Goal: Task Accomplishment & Management: Manage account settings

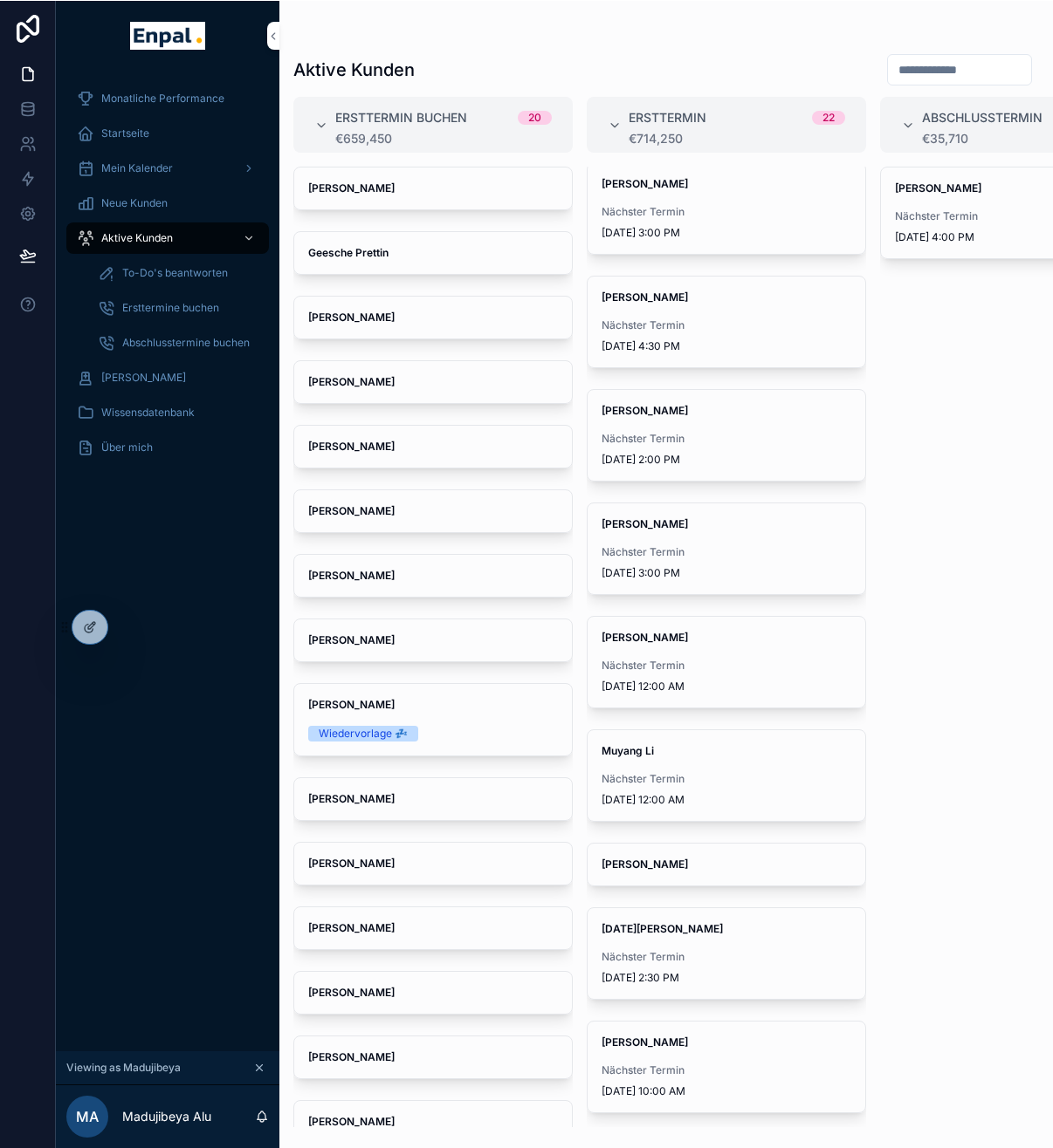
scroll to position [1479, 0]
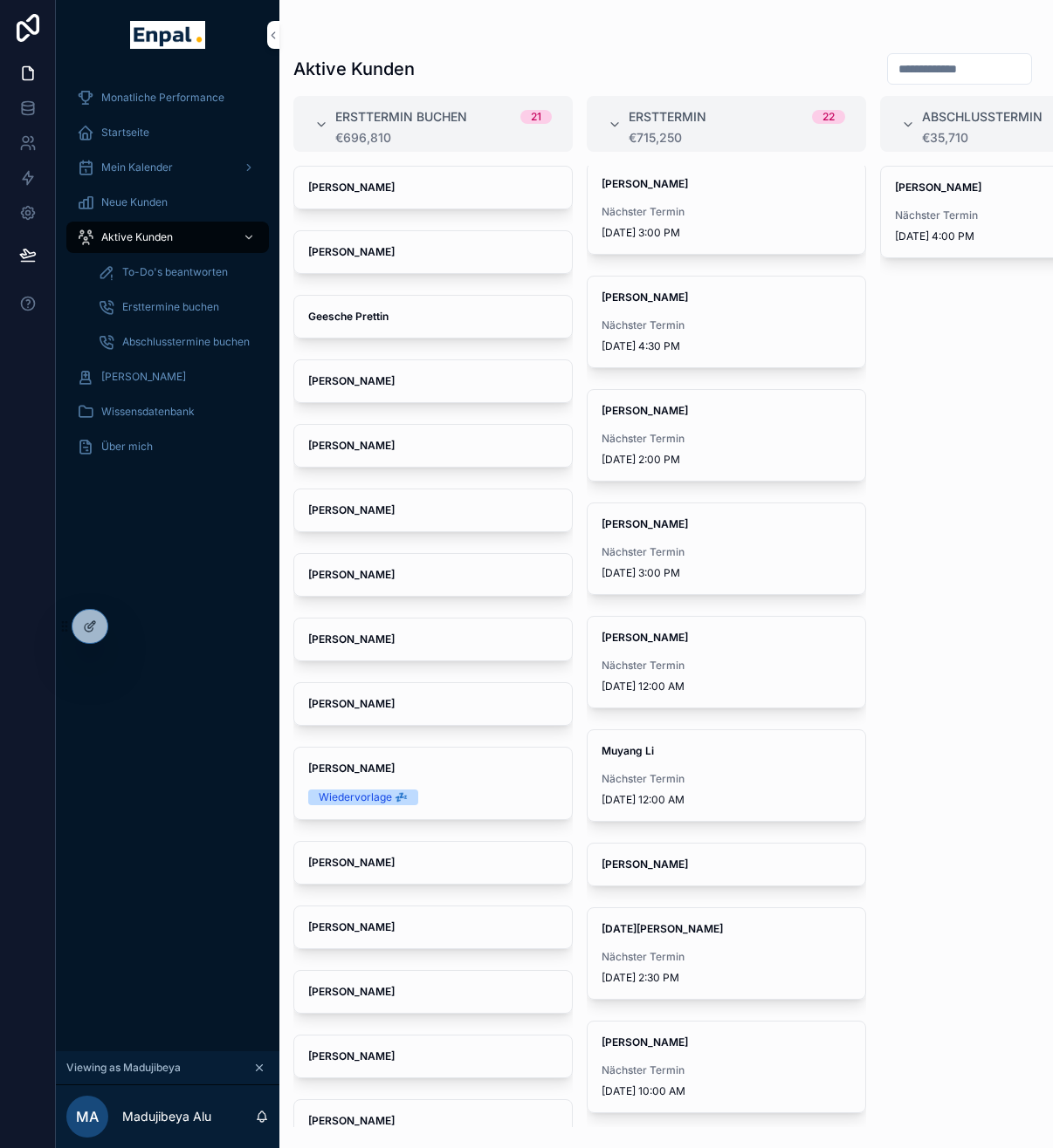
click at [0, 0] on icon at bounding box center [0, 0] width 0 height 0
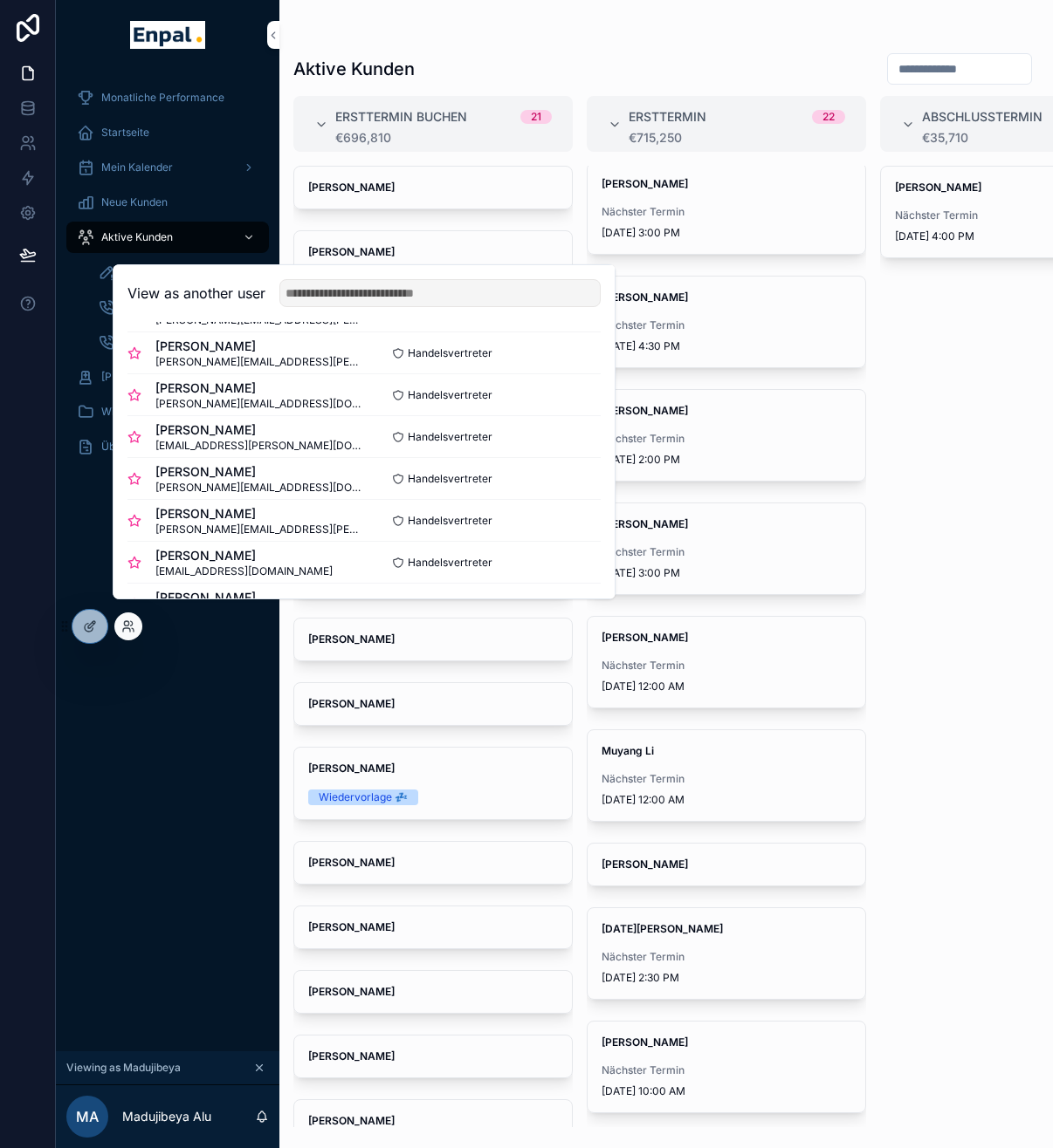
scroll to position [549, 0]
click at [0, 0] on button "Select" at bounding box center [0, 0] width 0 height 0
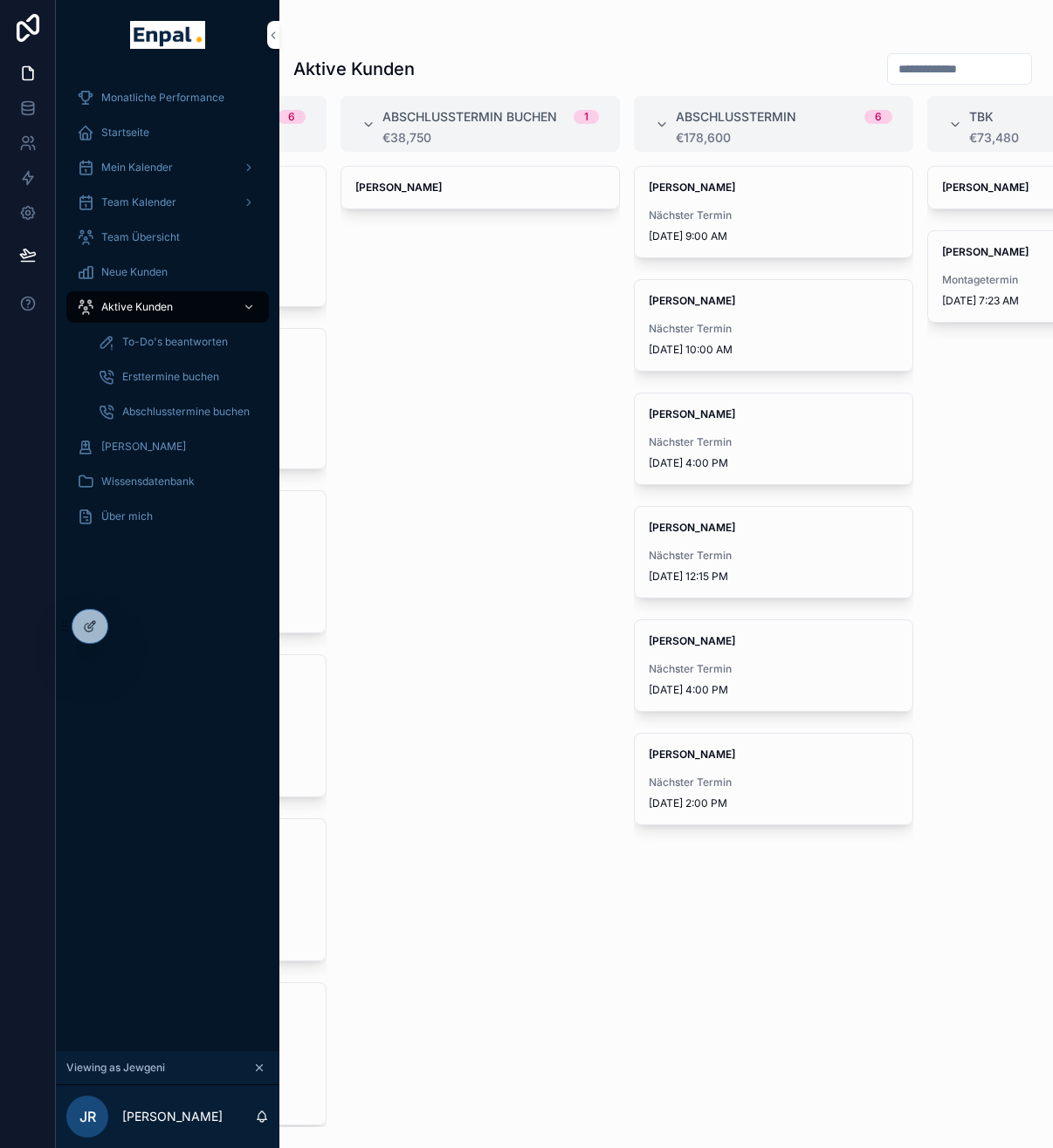
scroll to position [0, 887]
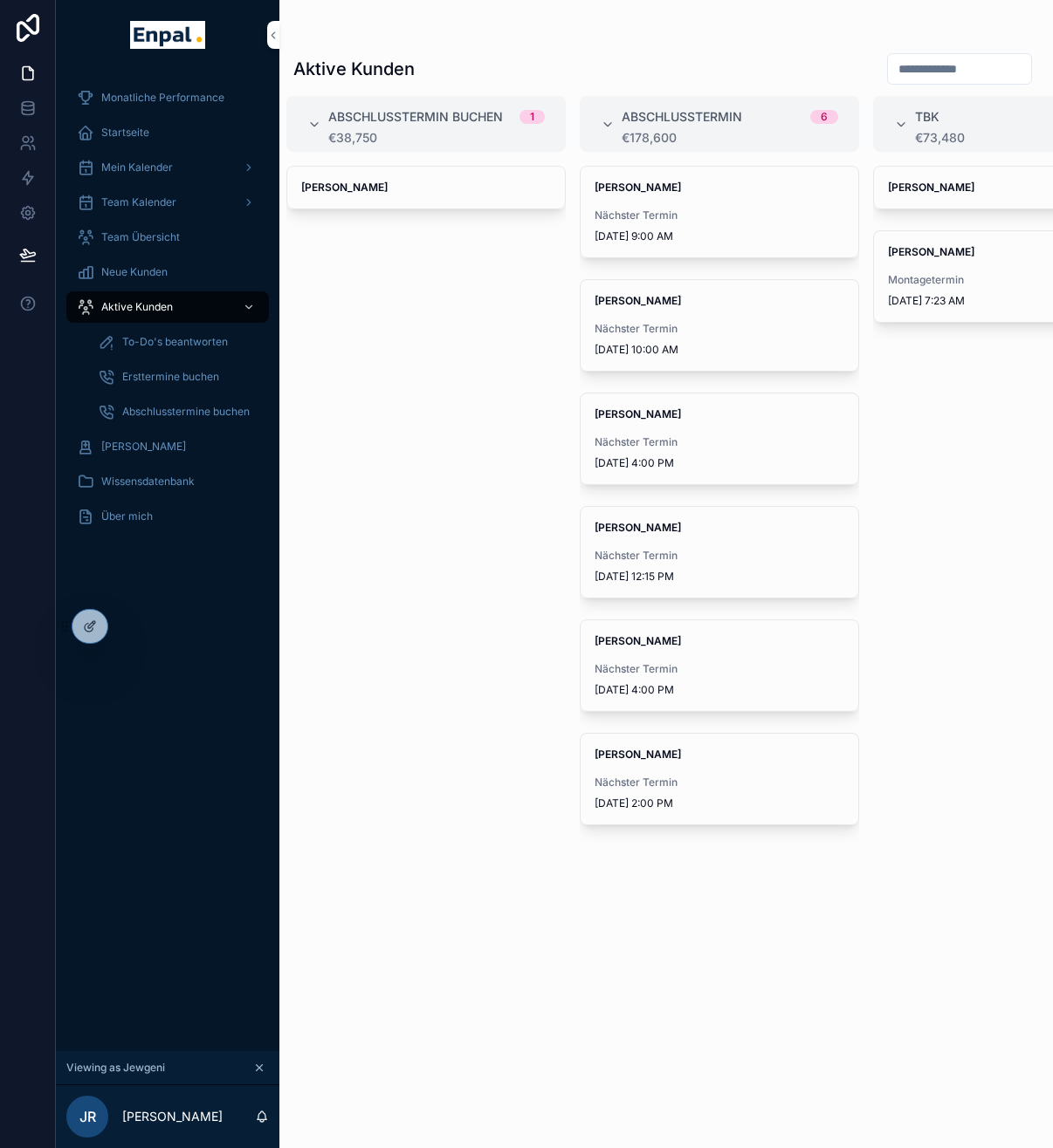
click at [704, 591] on div "Sascha Nestler Nächster Termin 10/7/2025 12:15 PM" at bounding box center [719, 552] width 278 height 91
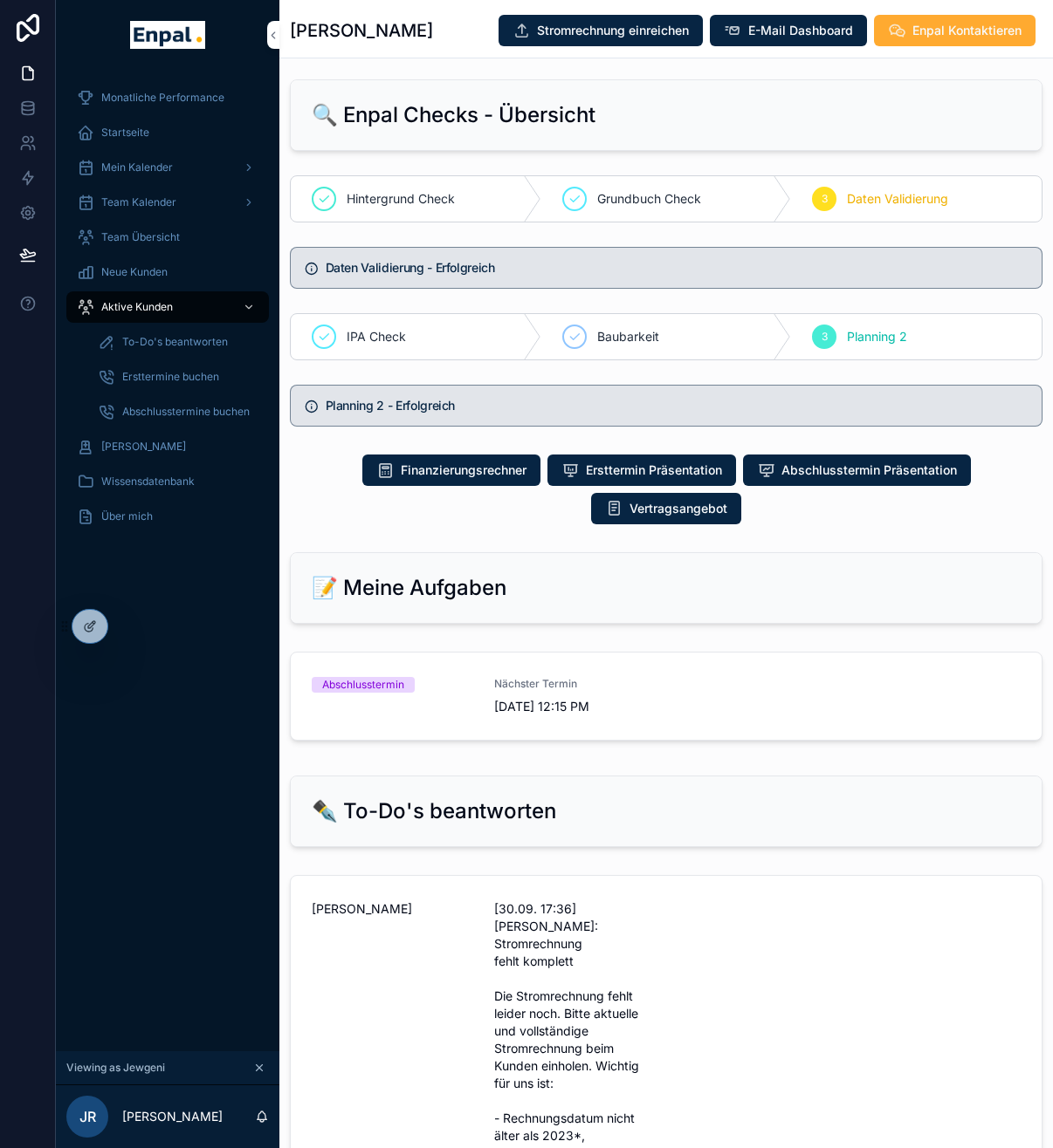
scroll to position [1074, 0]
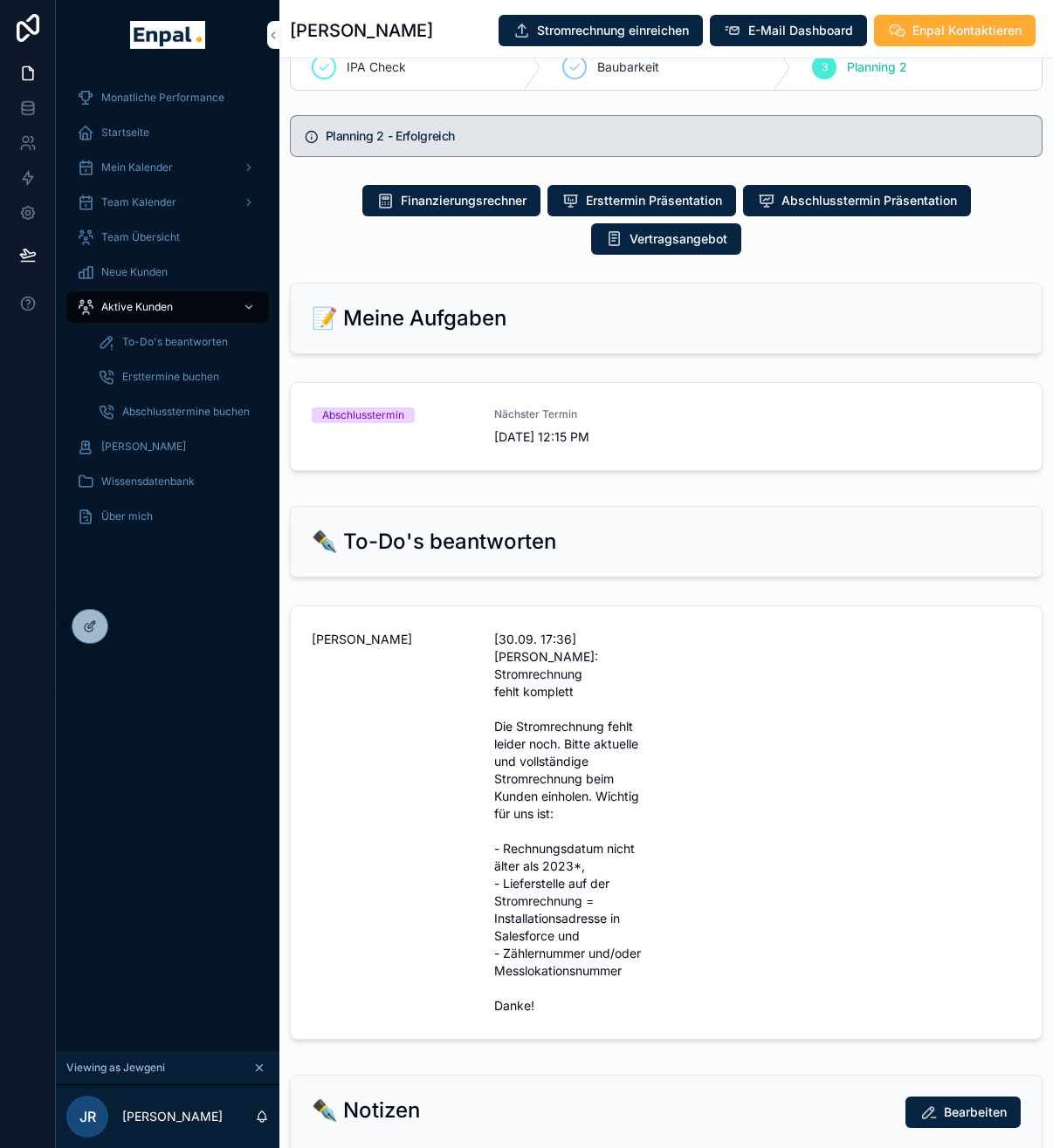
click at [677, 446] on div "Abschlusstermin Nächster Termin 10/7/2025 12:15 PM" at bounding box center [666, 427] width 709 height 39
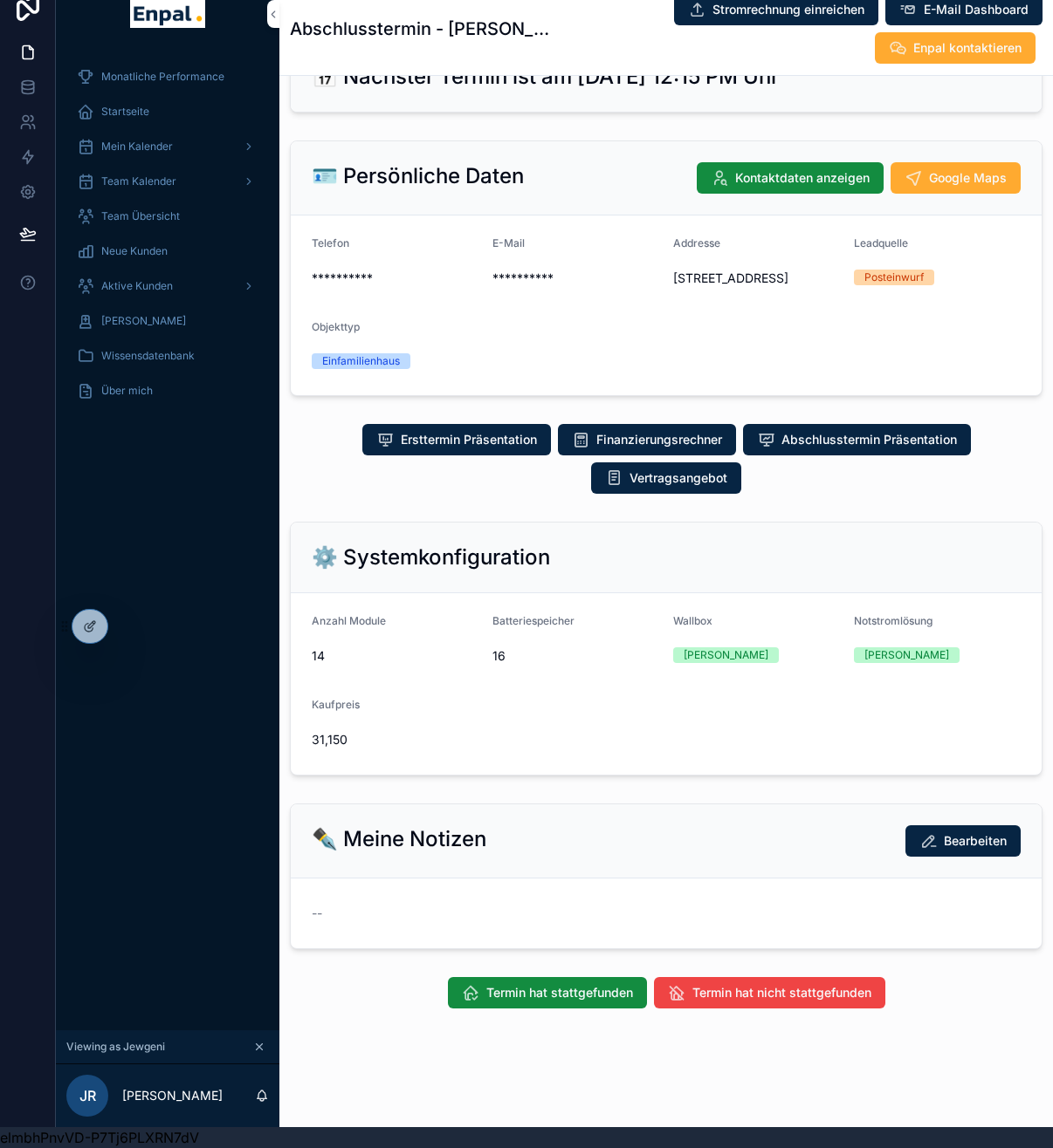
scroll to position [34, 0]
click at [703, 991] on span "Termin hat nicht stattgefunden" at bounding box center [781, 993] width 179 height 18
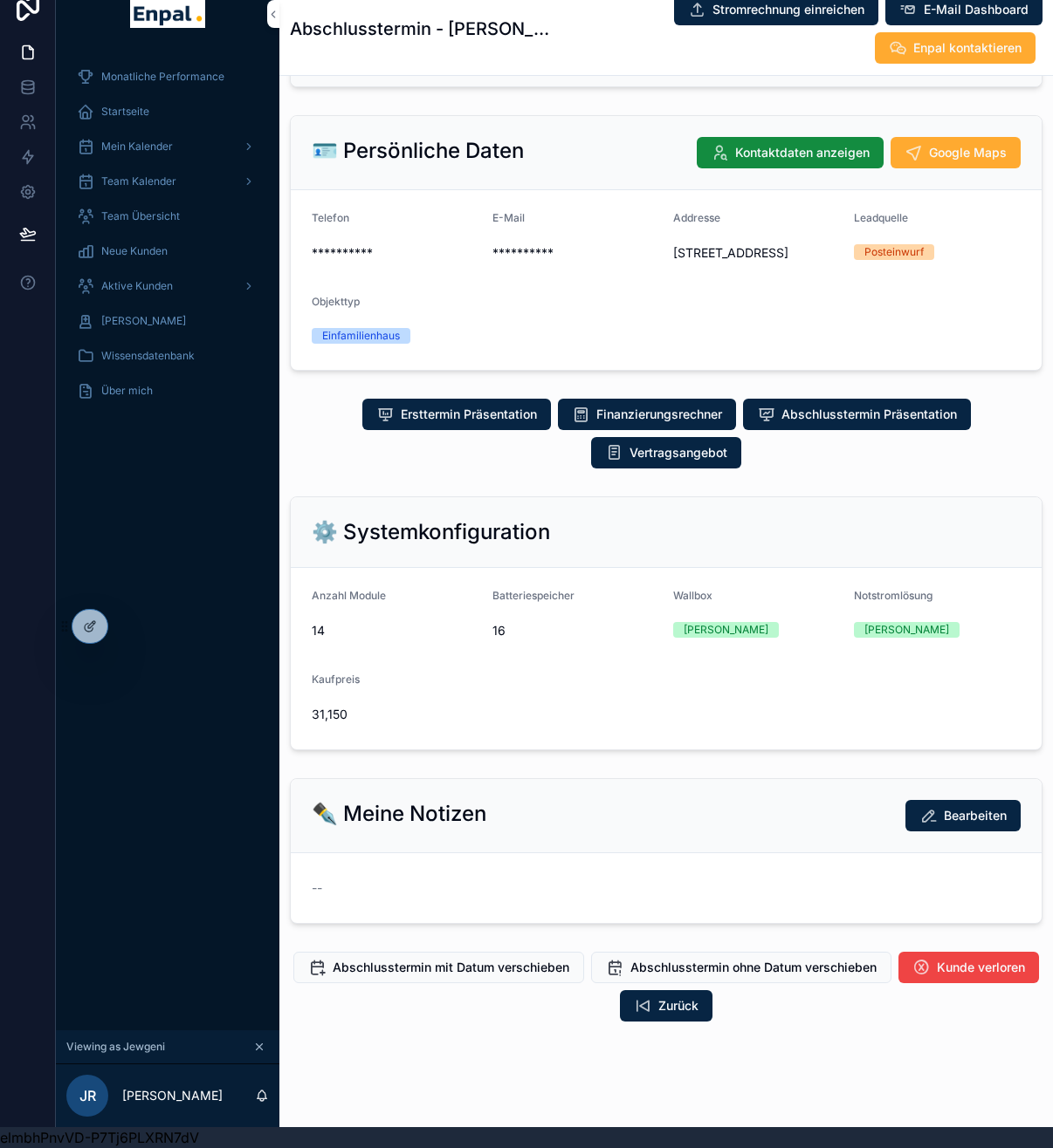
scroll to position [106, 0]
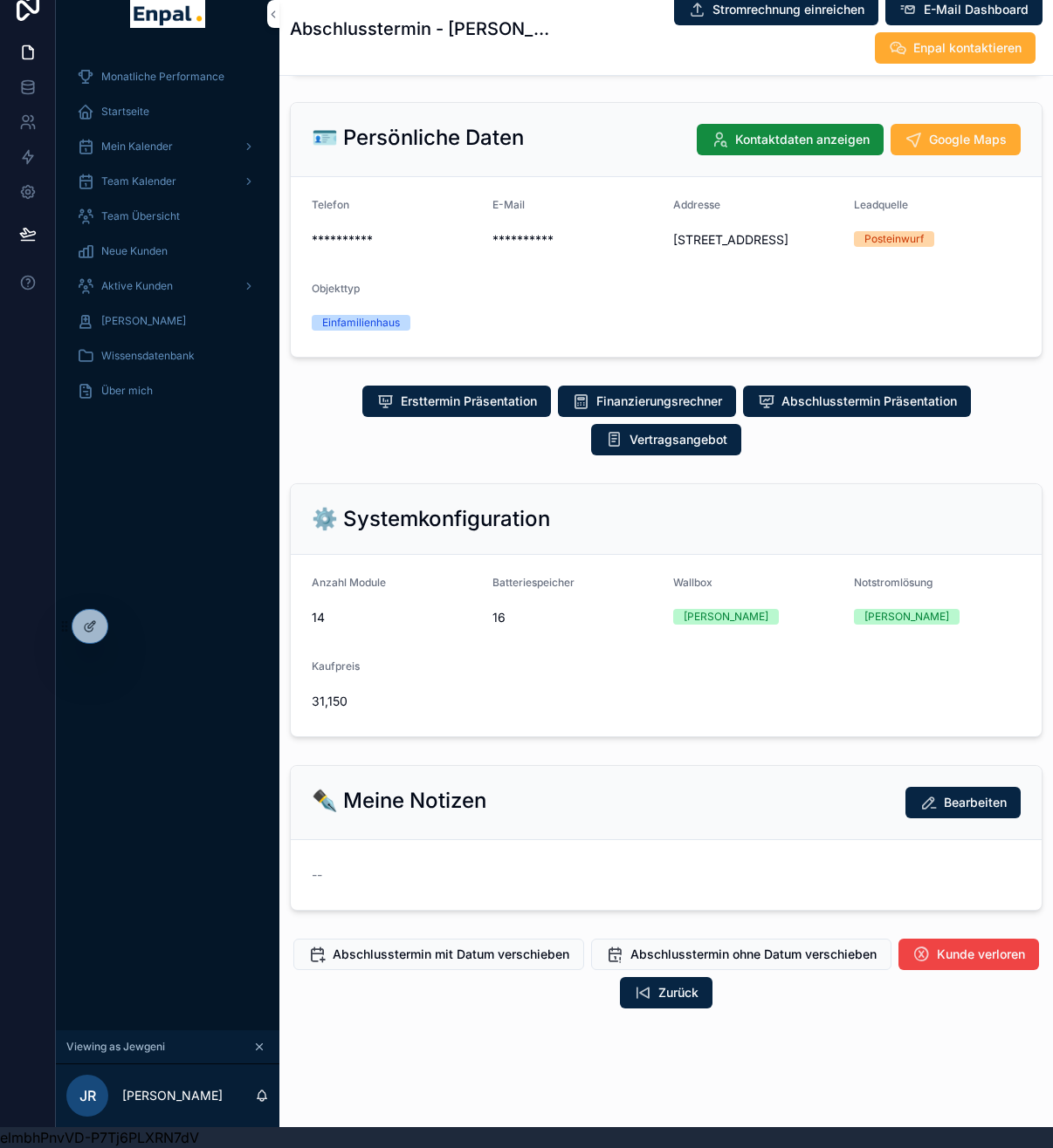
click at [561, 961] on span "Abschlusstermin mit Datum verschieben" at bounding box center [451, 955] width 236 height 18
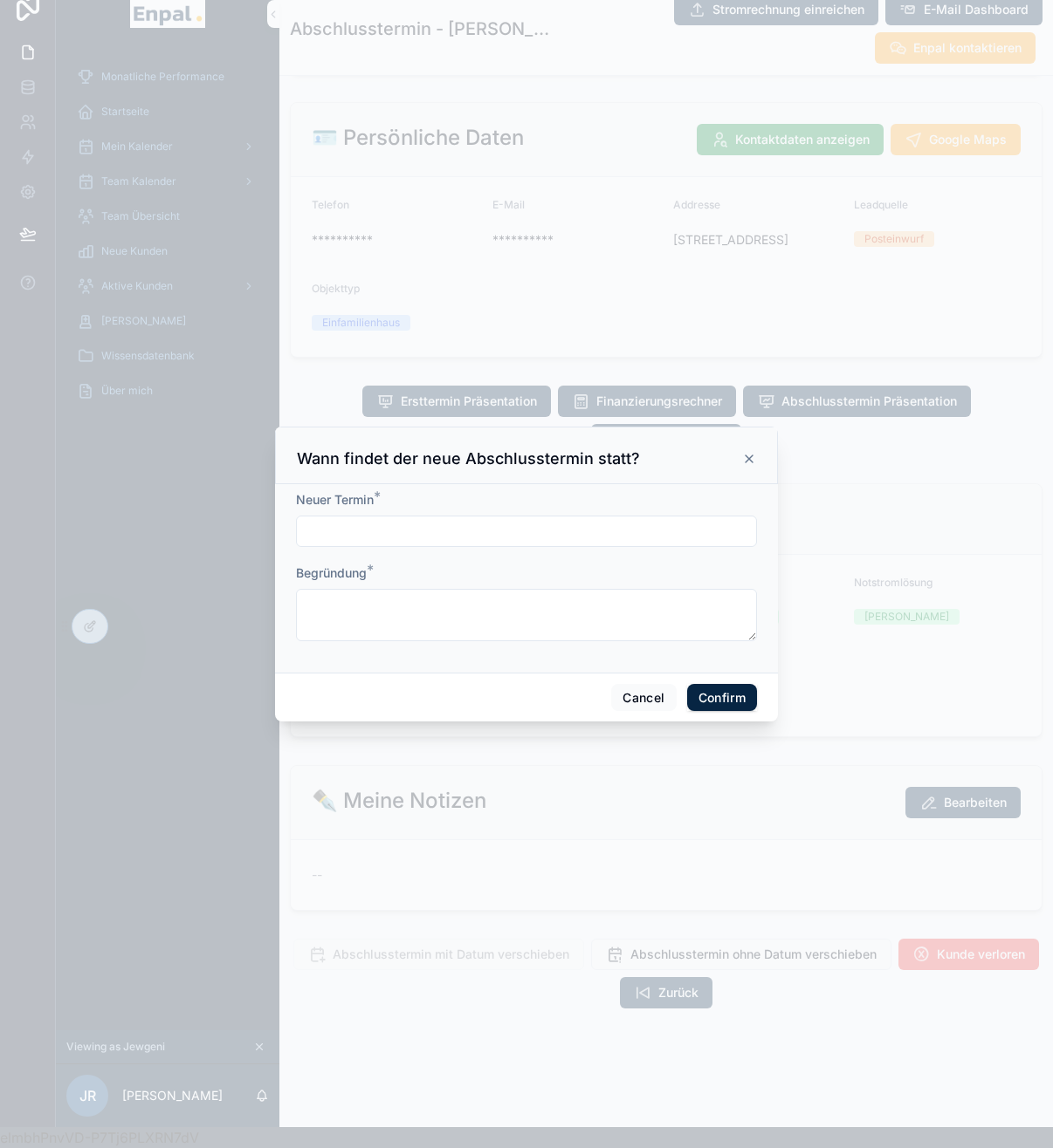
click at [484, 544] on input "text" at bounding box center [526, 532] width 459 height 25
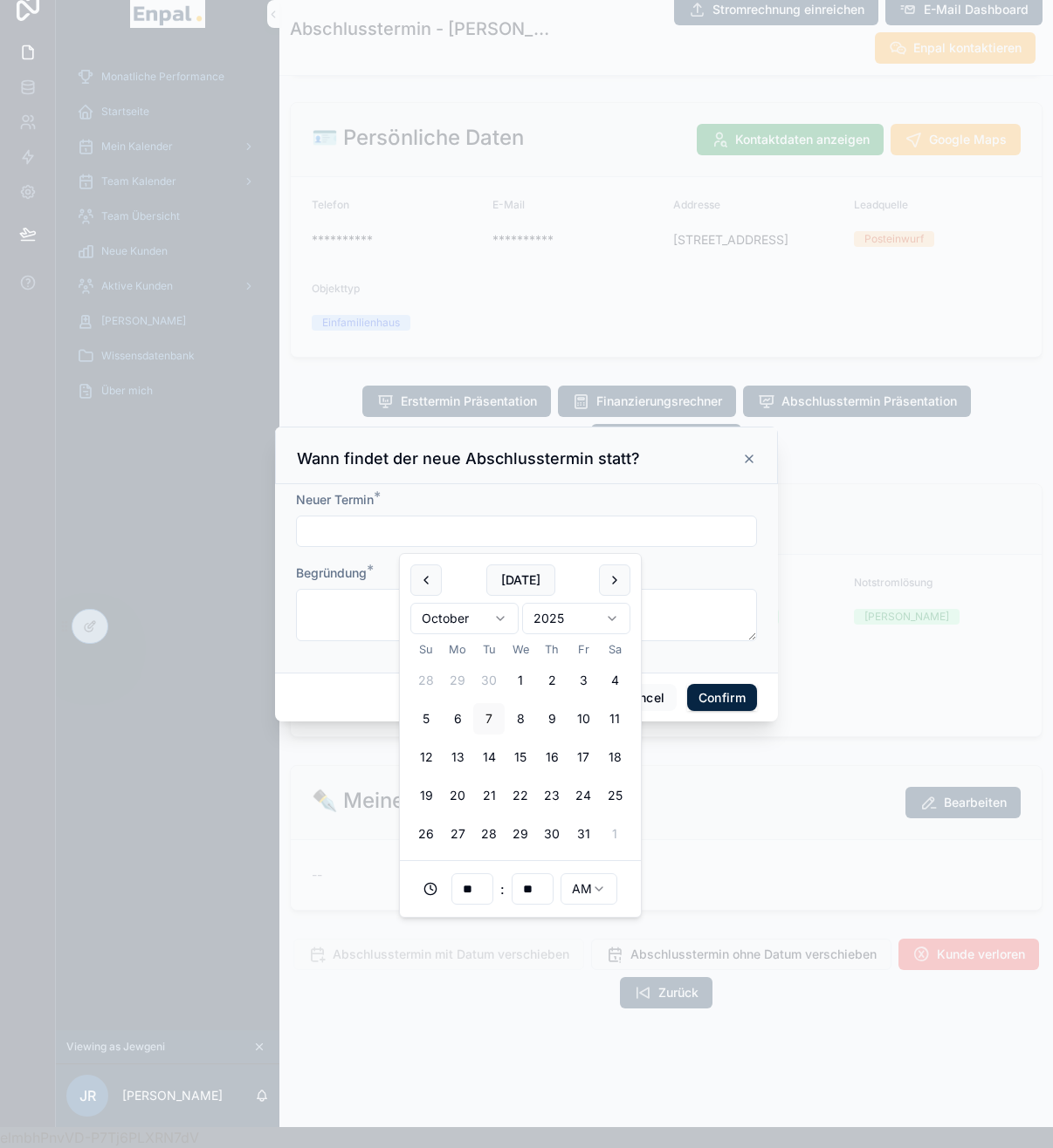
click at [624, 719] on button "11" at bounding box center [615, 719] width 32 height 32
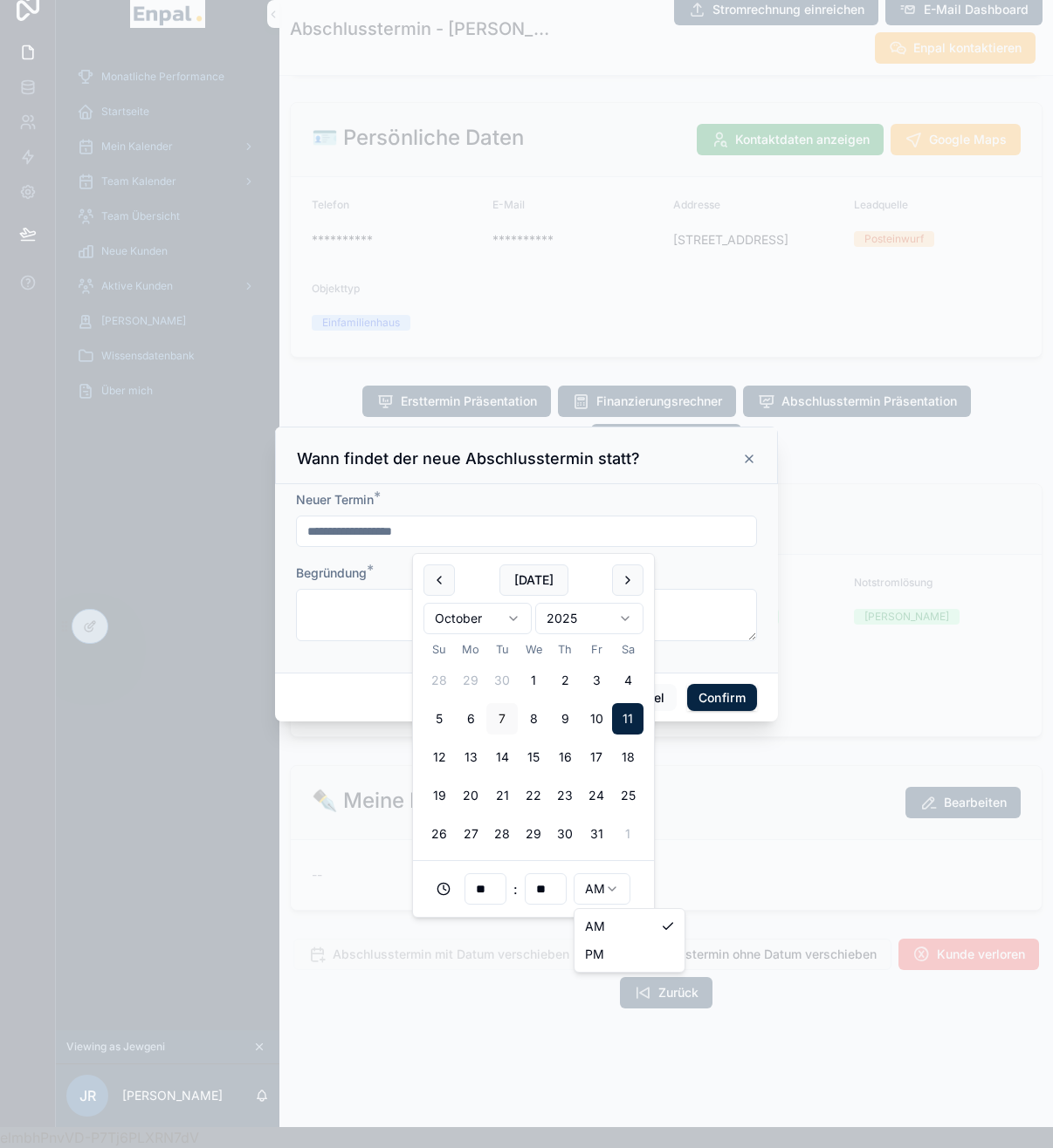
scroll to position [21, 0]
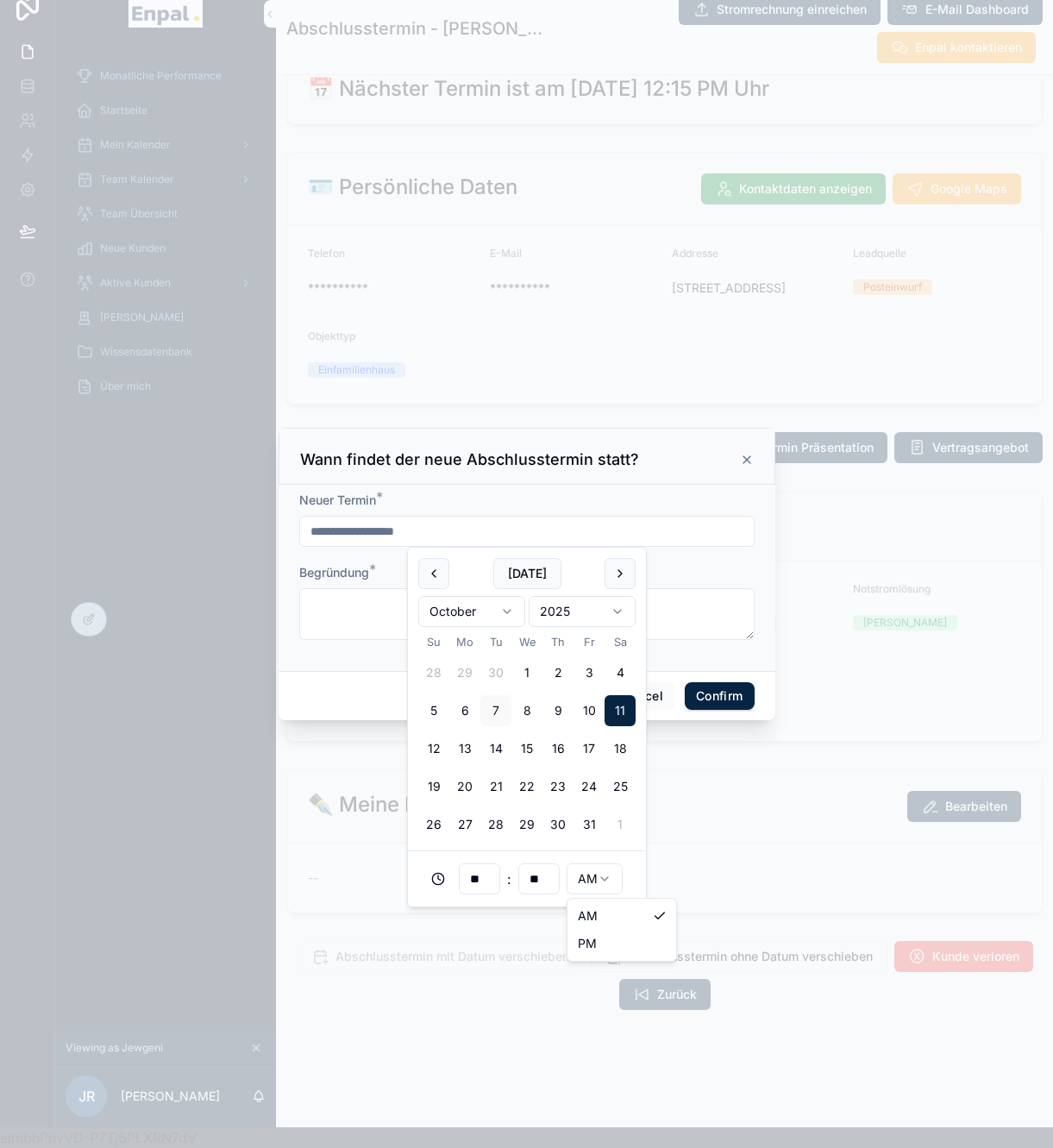
click at [603, 892] on html "**********" at bounding box center [526, 563] width 1053 height 1169
type input "**********"
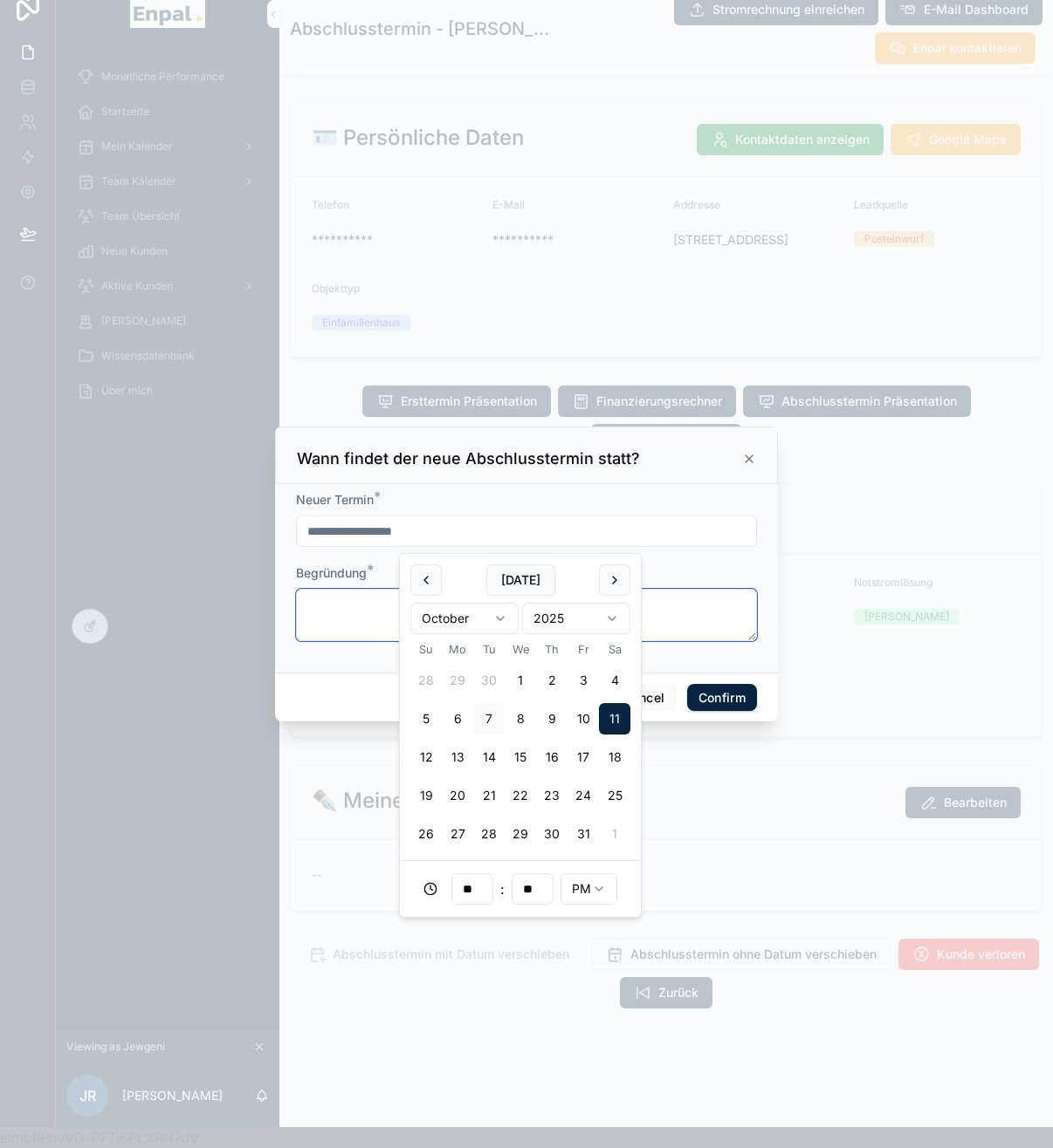
click at [349, 606] on textarea at bounding box center [526, 615] width 461 height 52
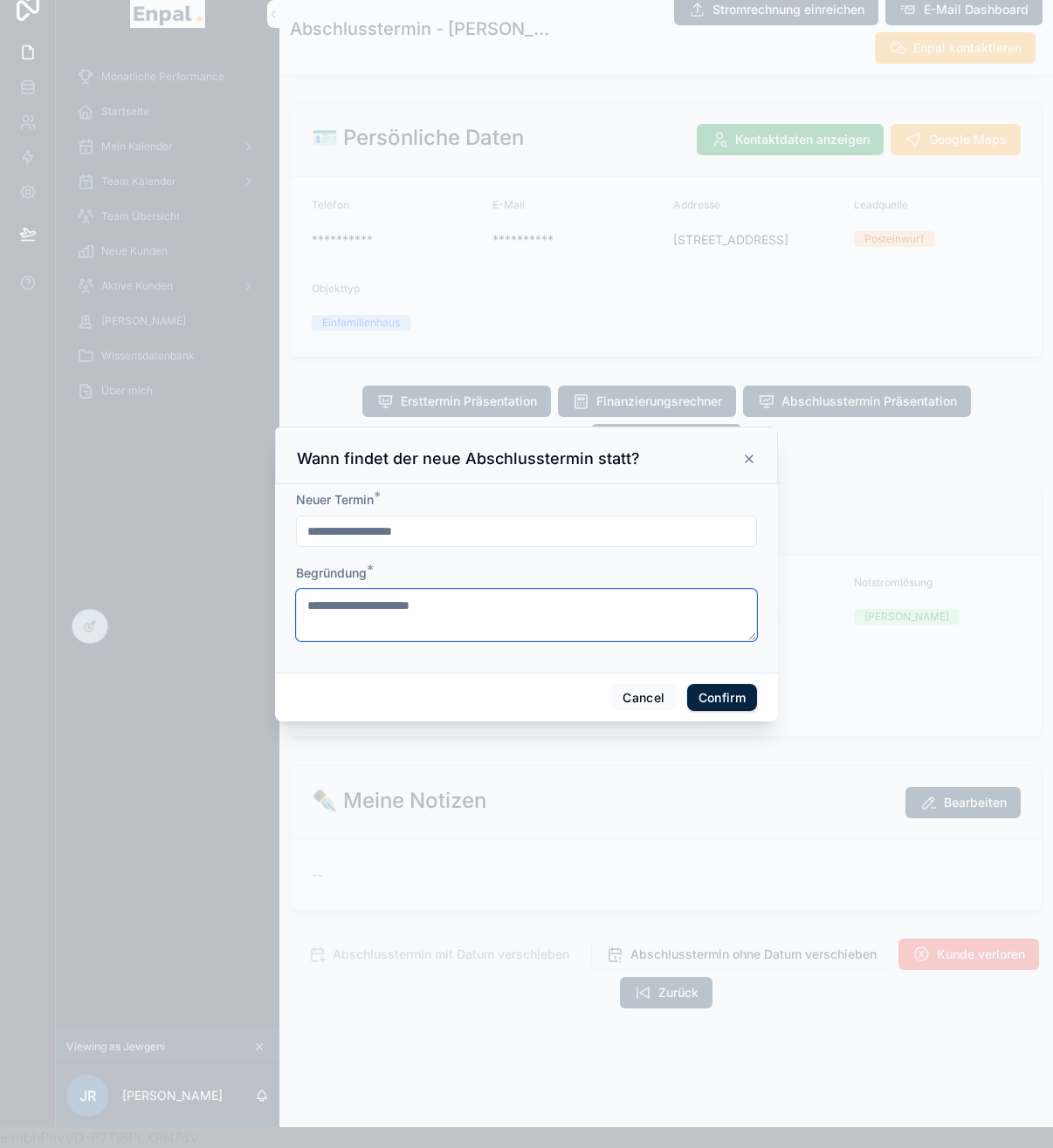
type textarea "**********"
click at [738, 702] on button "Confirm" at bounding box center [721, 698] width 70 height 28
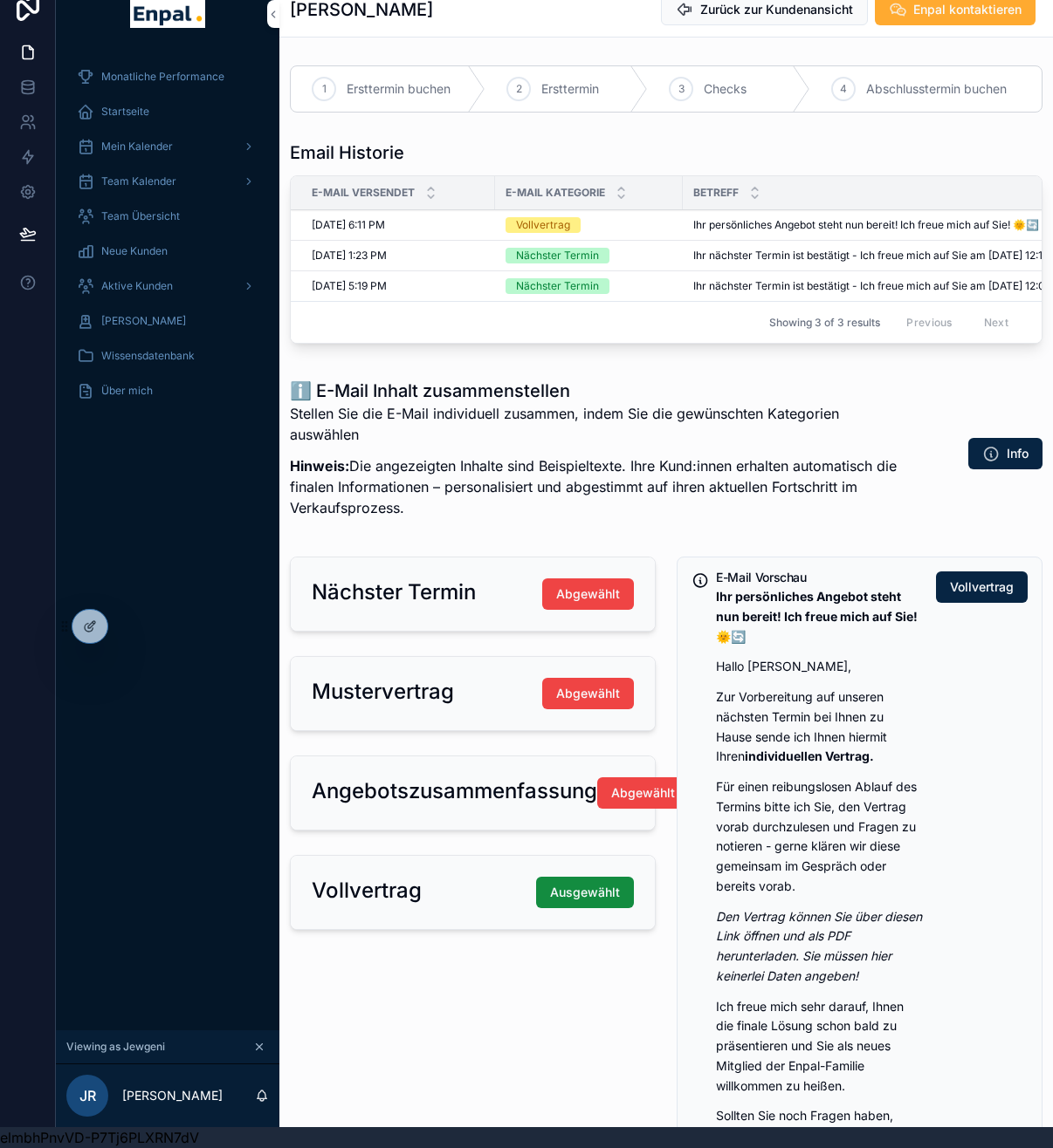
click at [0, 0] on icon at bounding box center [0, 0] width 0 height 0
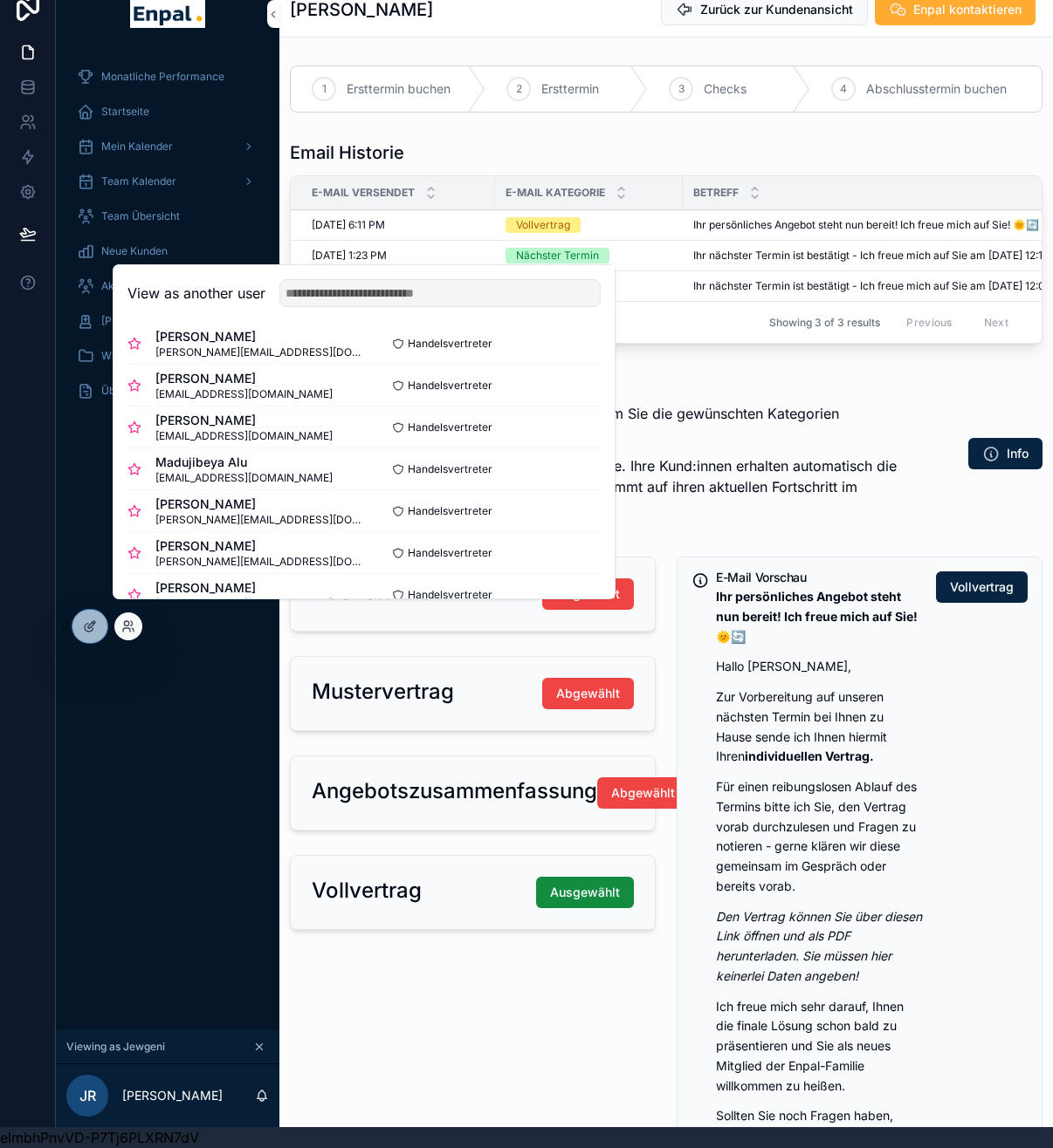
scroll to position [195, 0]
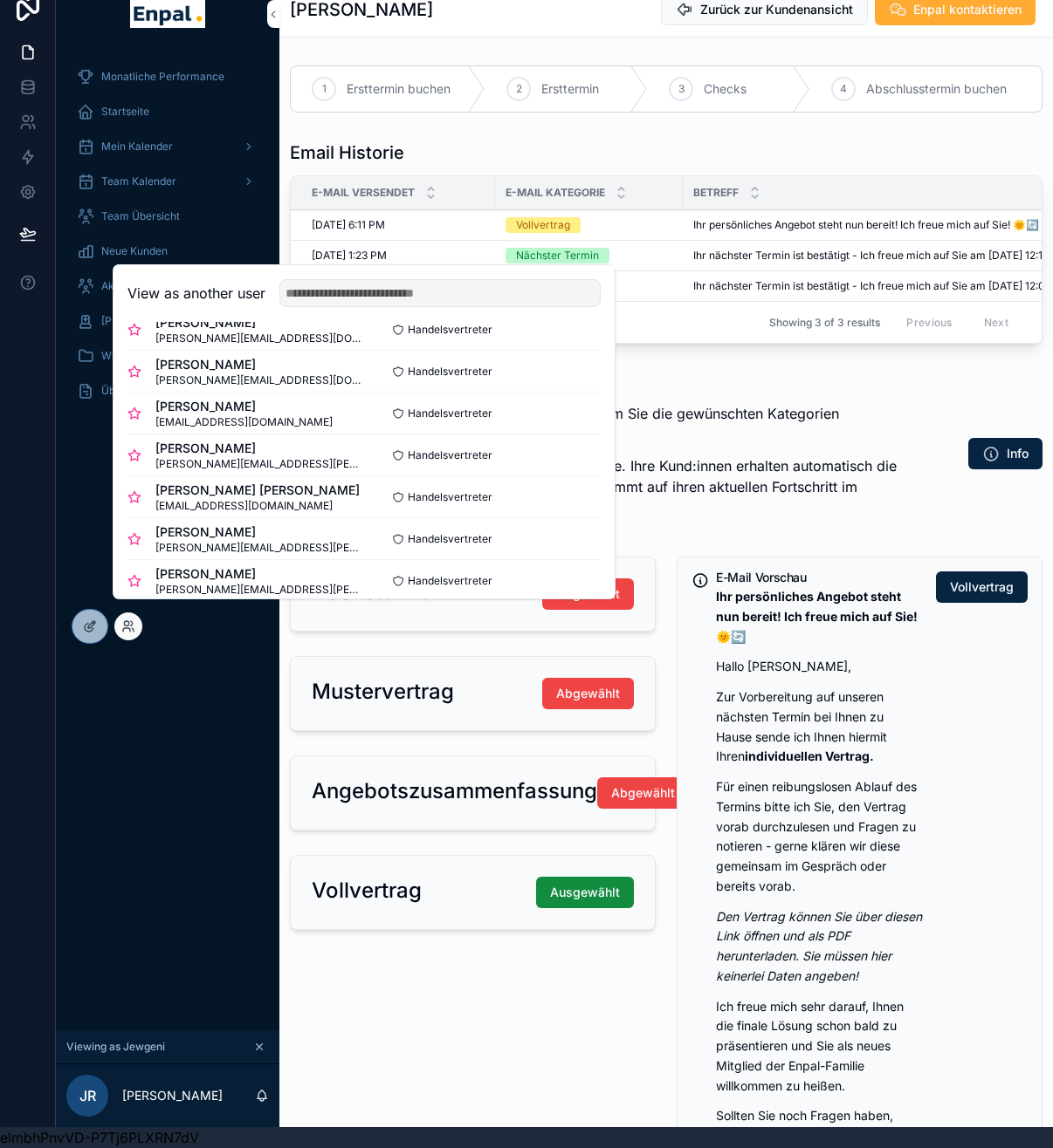
click at [0, 0] on button "Select" at bounding box center [0, 0] width 0 height 0
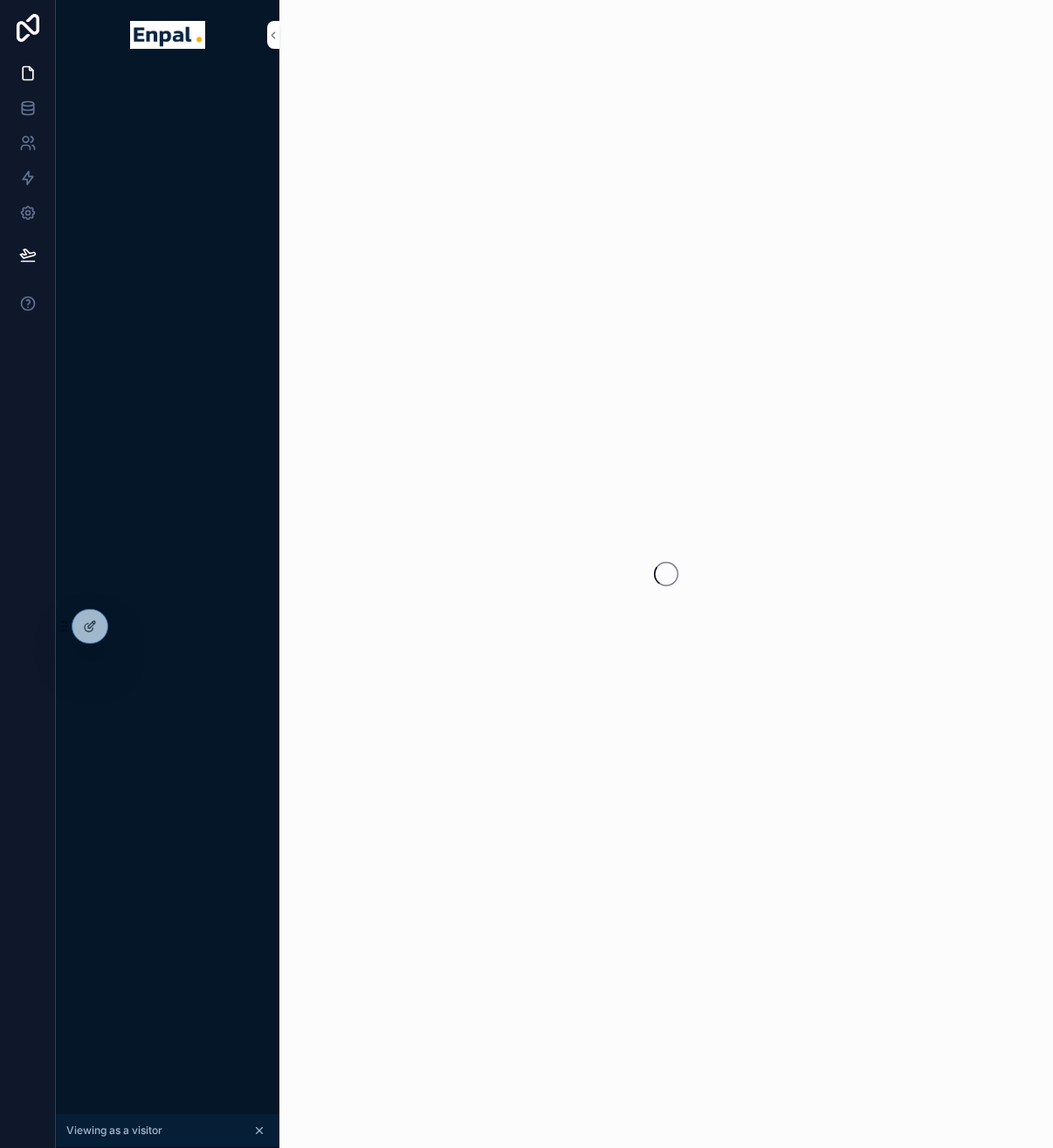
scroll to position [21, 0]
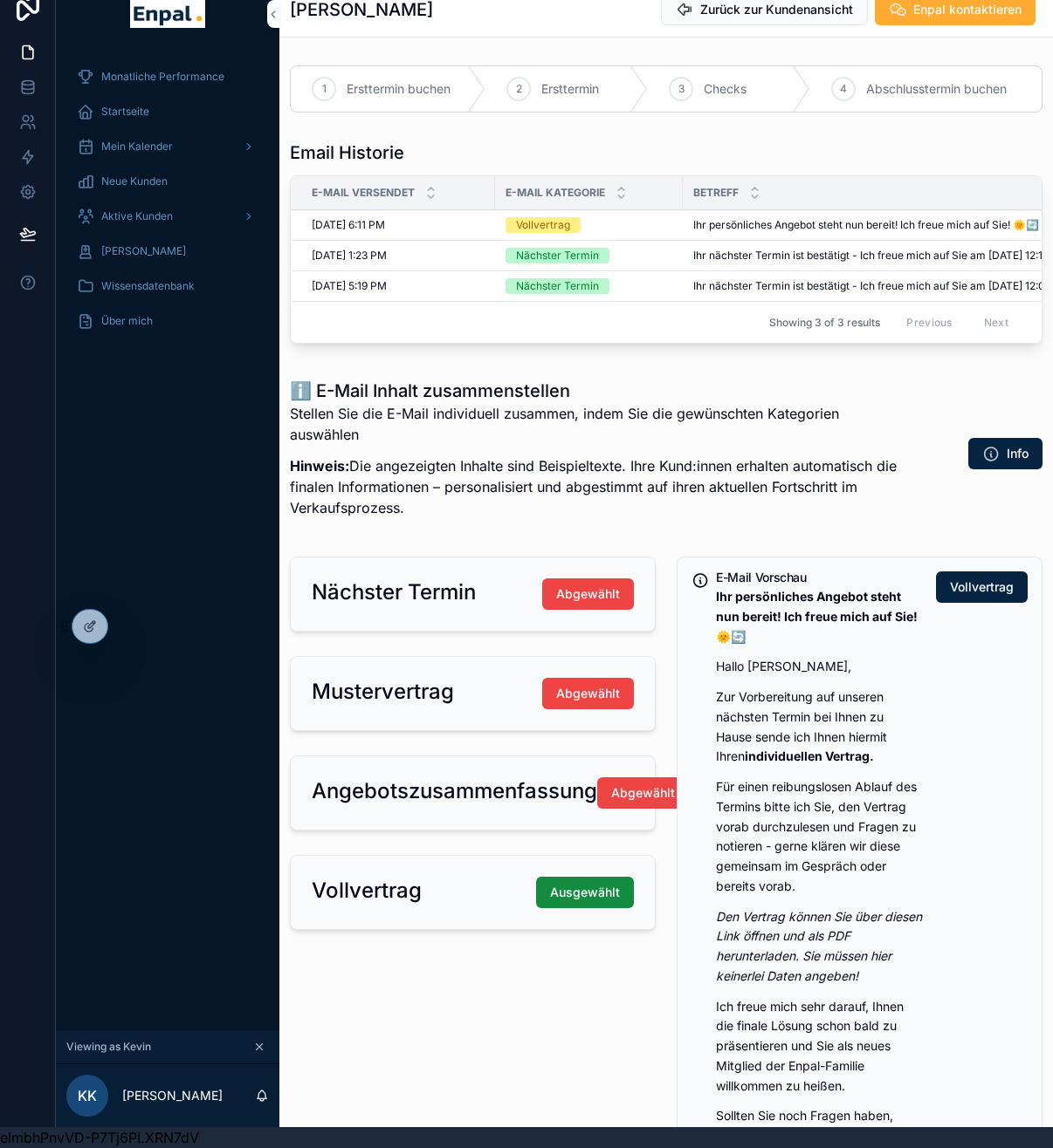
click at [174, 206] on div "Aktive Kunden" at bounding box center [168, 217] width 182 height 28
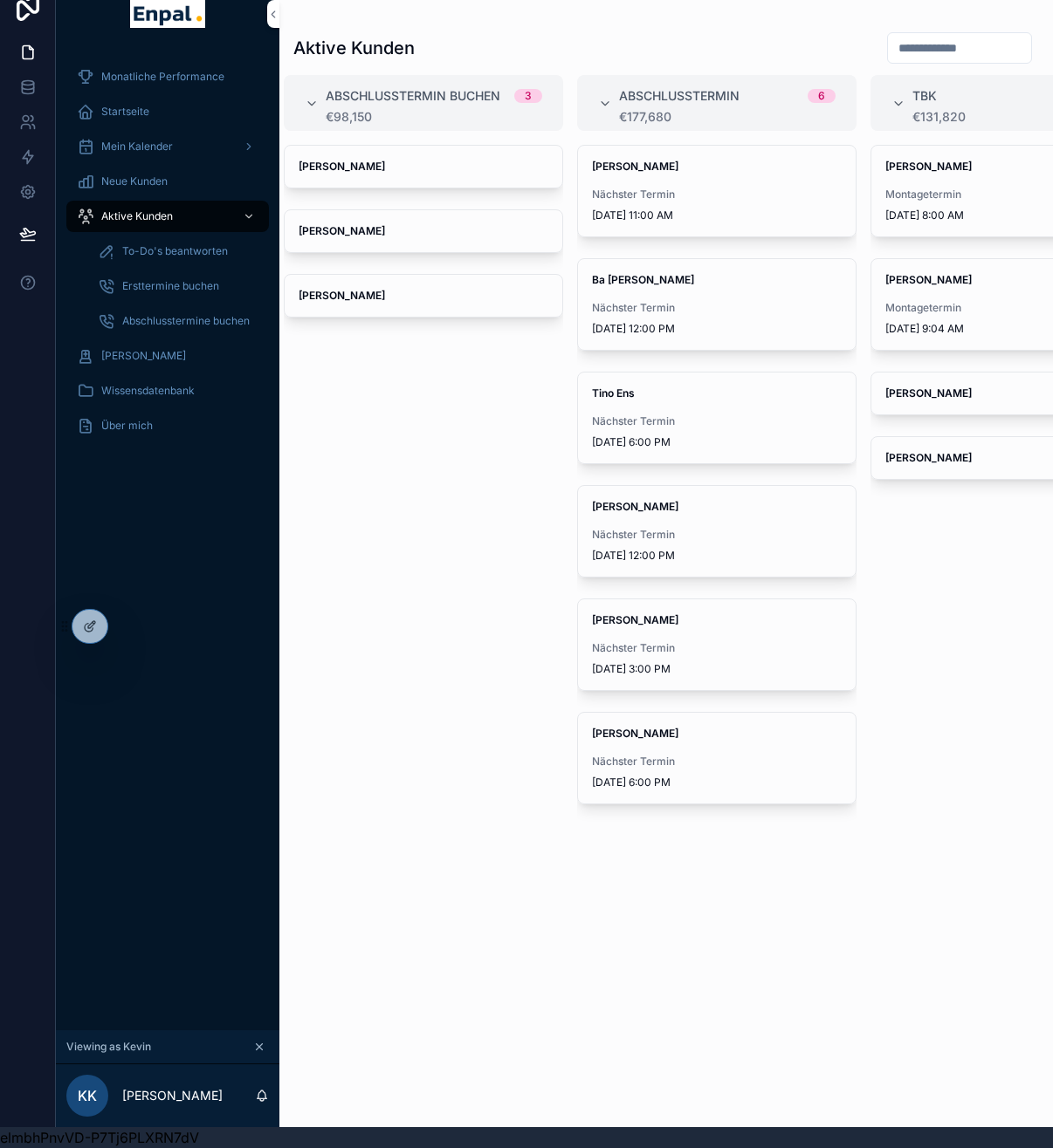
scroll to position [0, 984]
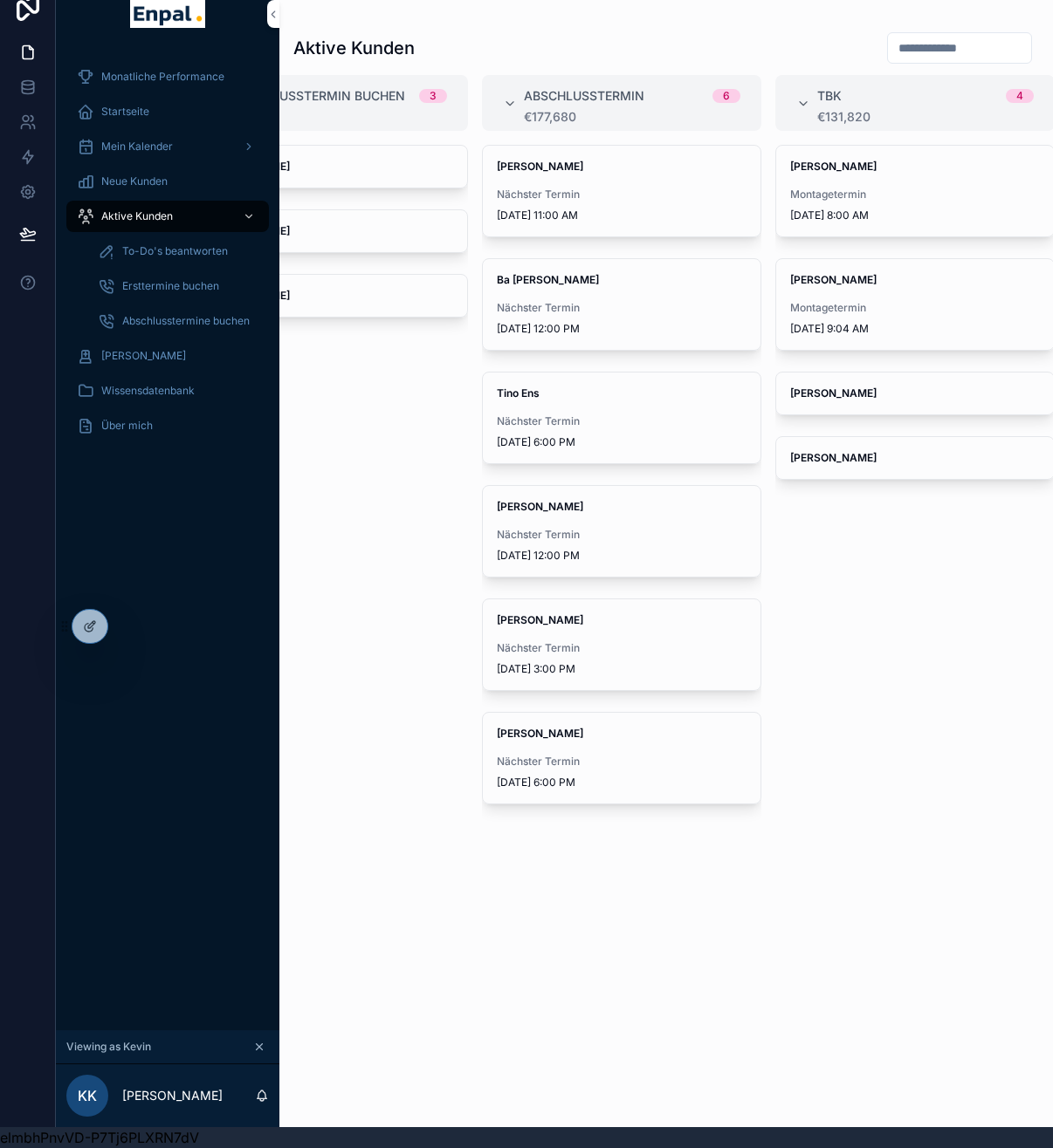
click at [621, 536] on span "Nächster Termin" at bounding box center [621, 535] width 250 height 14
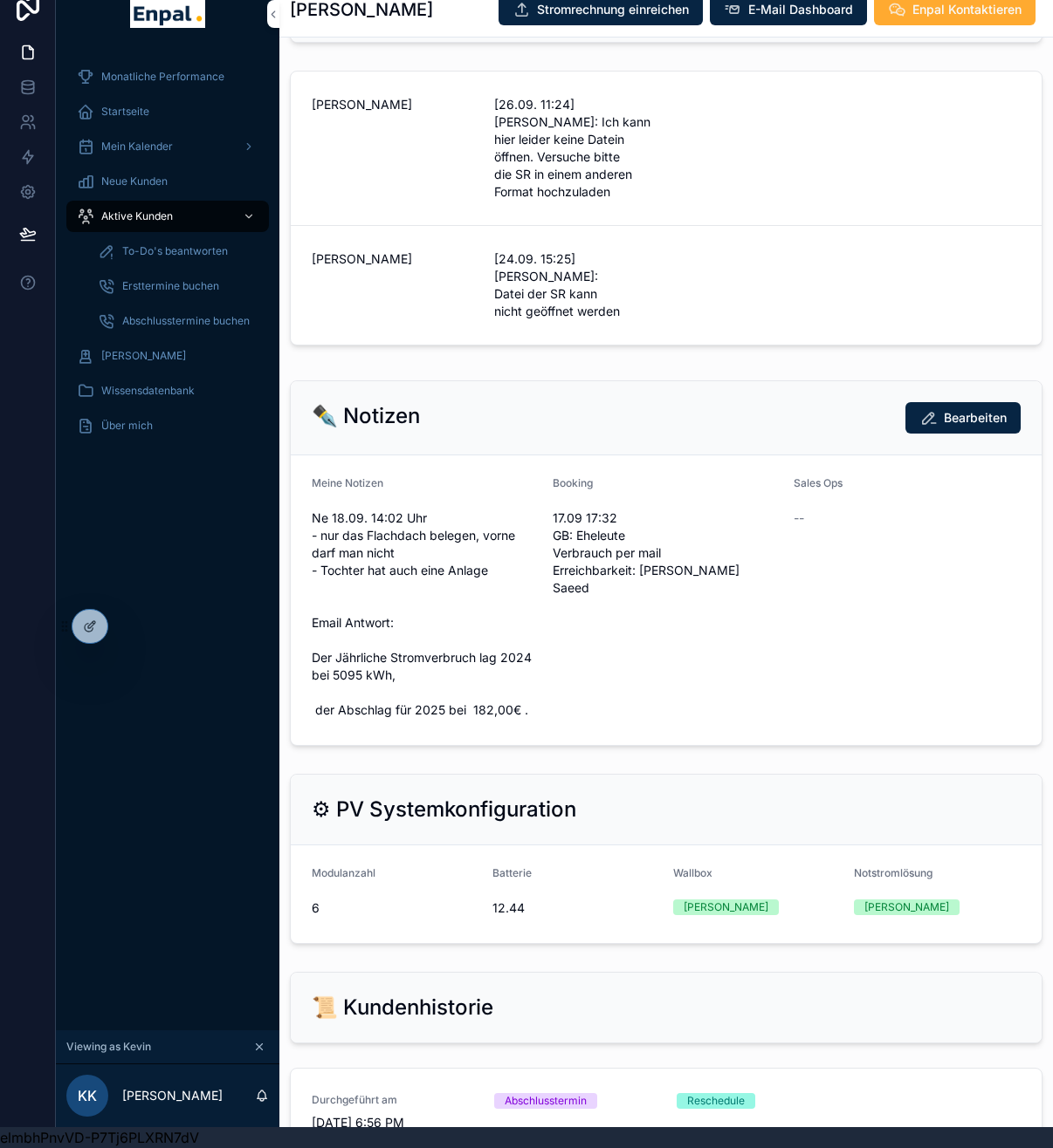
scroll to position [1211, 0]
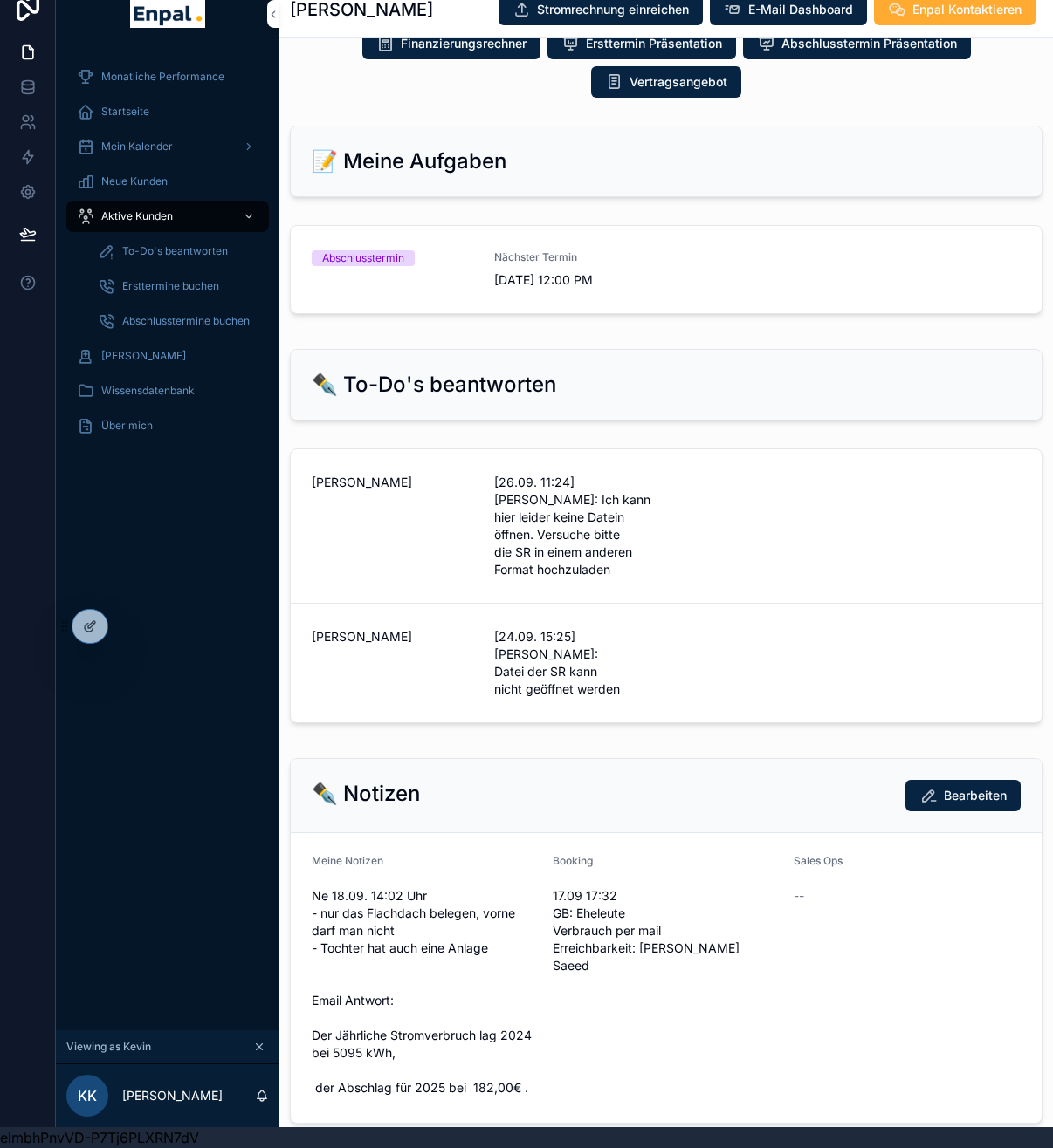
click at [583, 264] on span "Nächster Termin" at bounding box center [574, 257] width 161 height 14
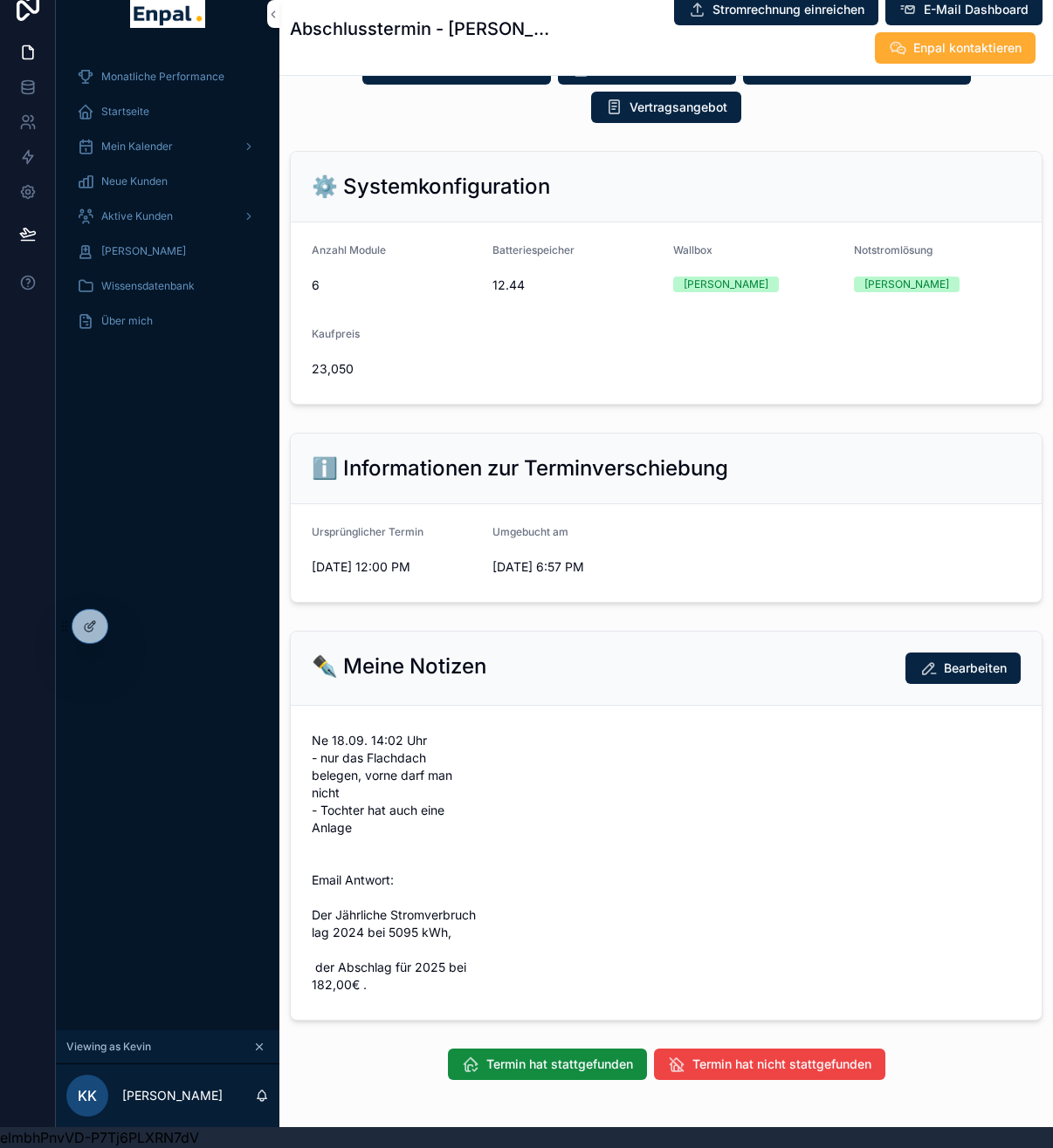
scroll to position [527, 0]
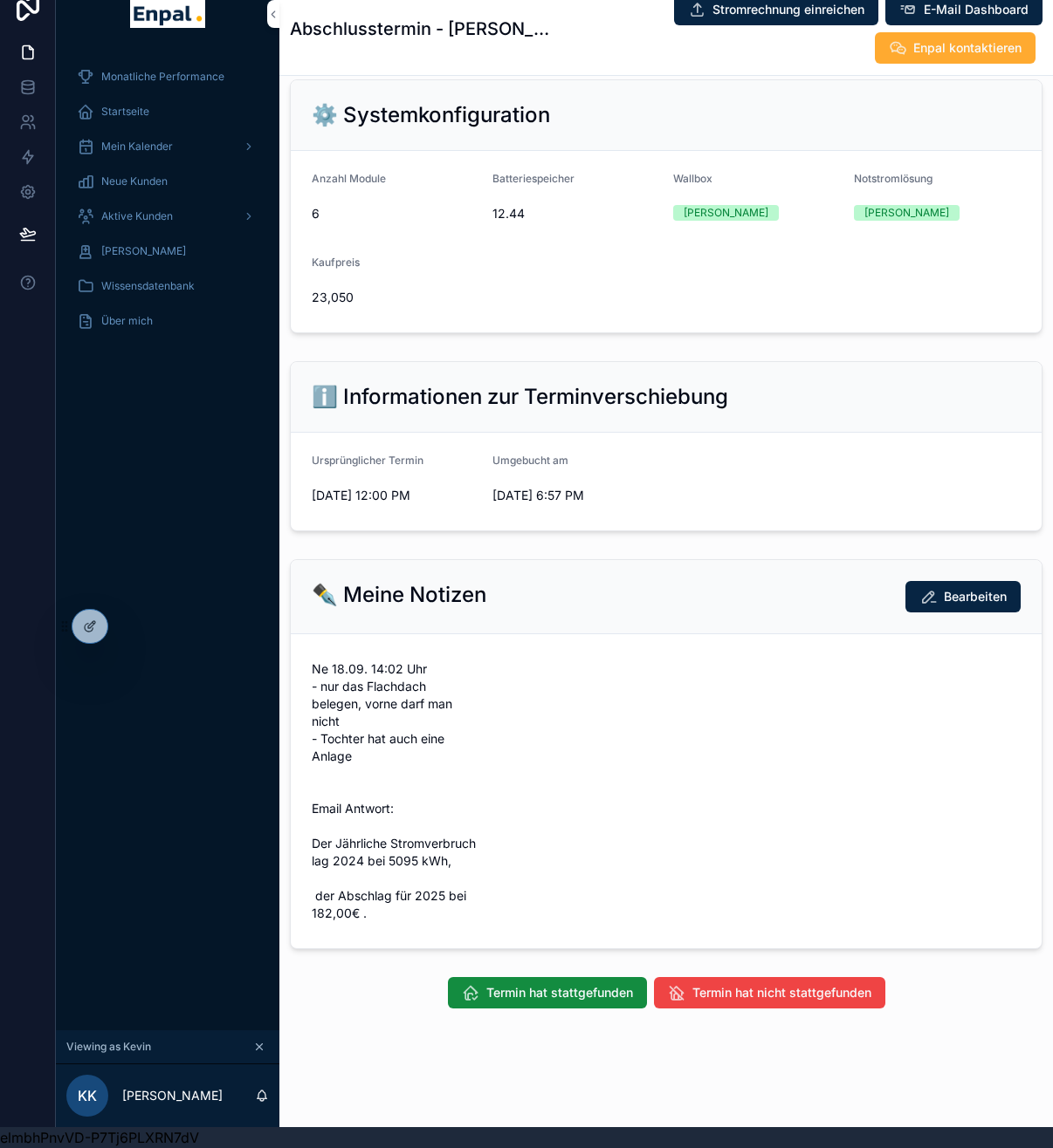
click at [741, 982] on button "Termin hat nicht stattgefunden" at bounding box center [769, 993] width 231 height 32
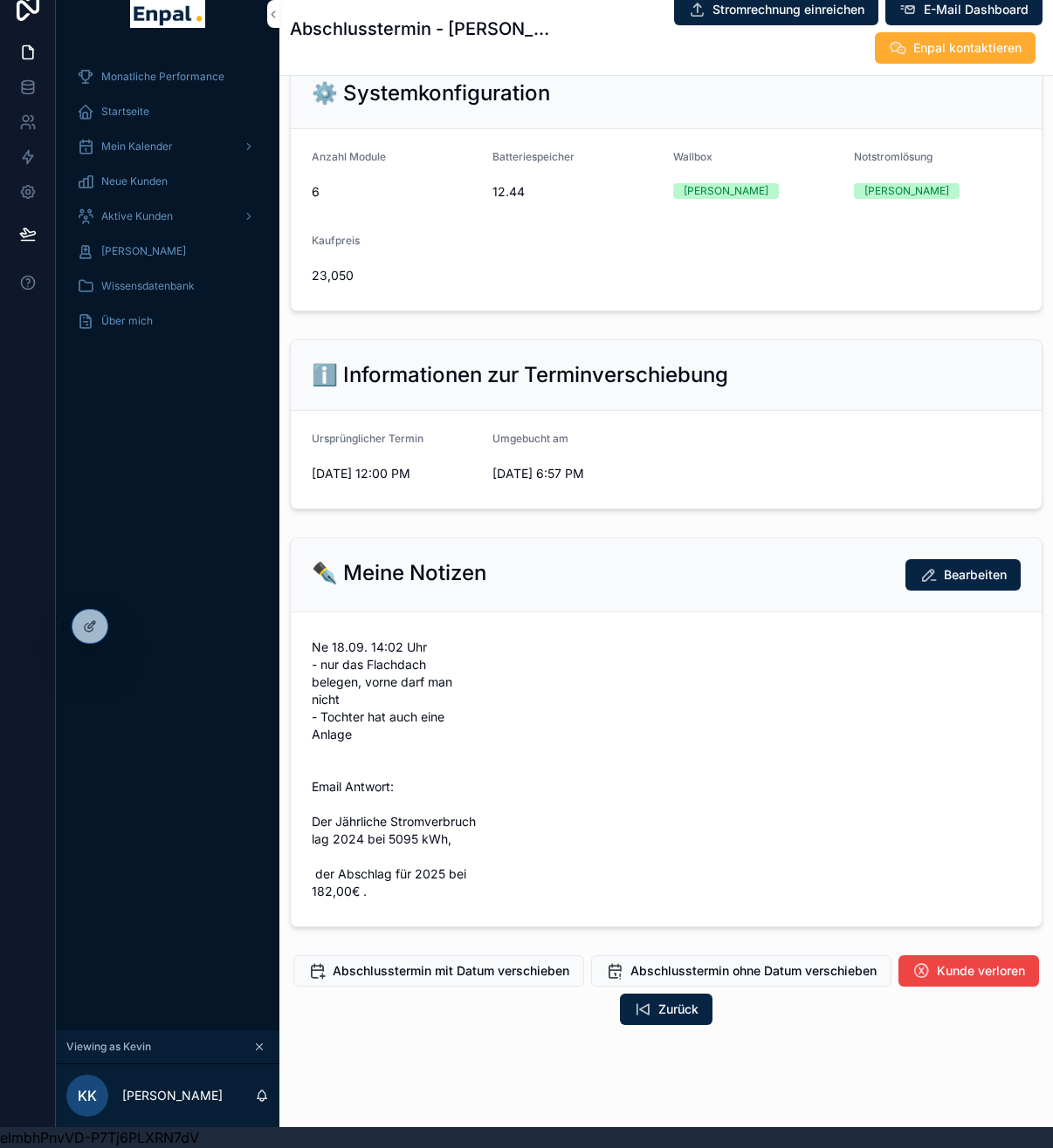
click at [467, 980] on span "Abschlusstermin mit Datum verschieben" at bounding box center [451, 972] width 236 height 18
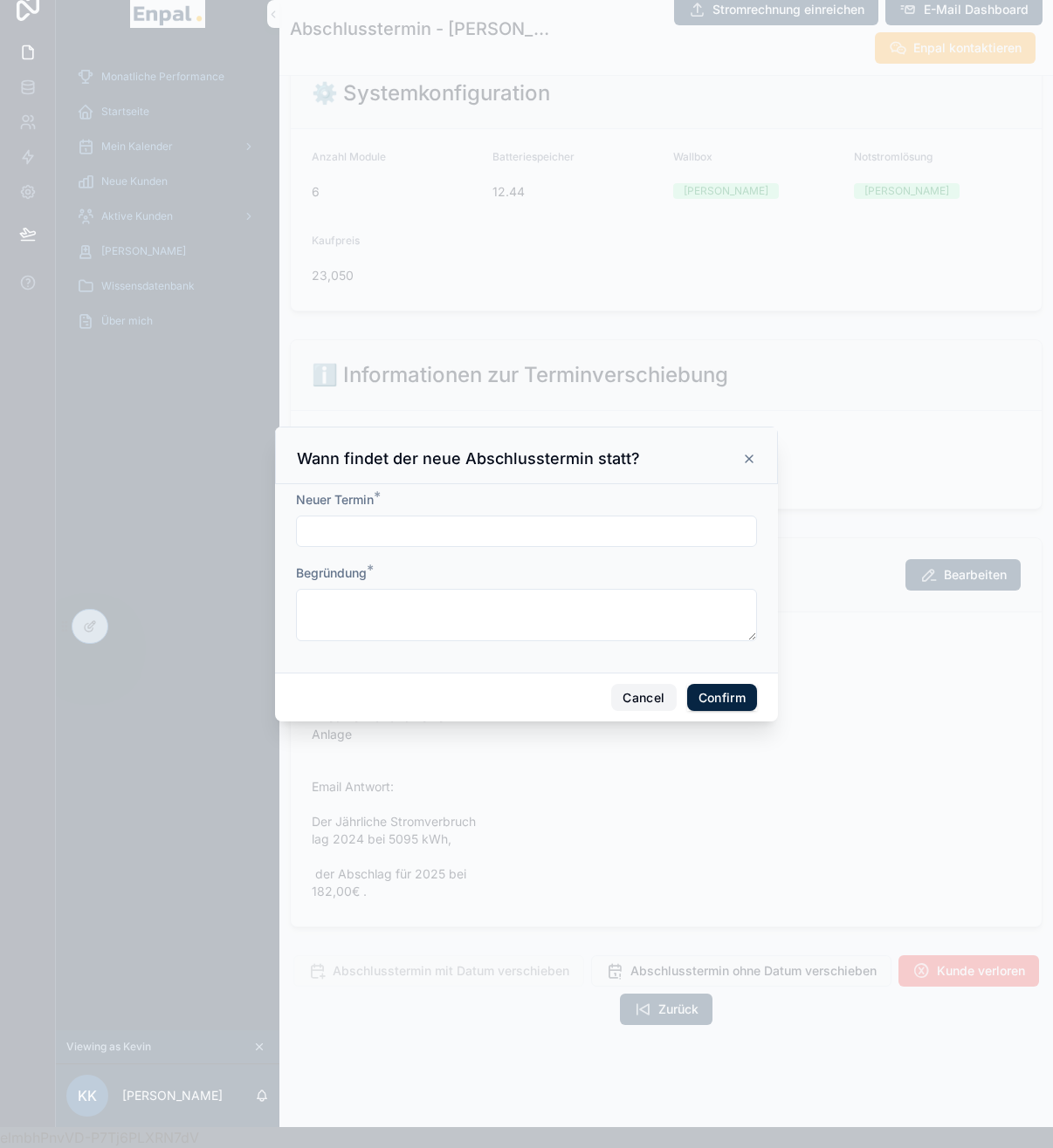
click at [639, 712] on button "Cancel" at bounding box center [643, 698] width 64 height 28
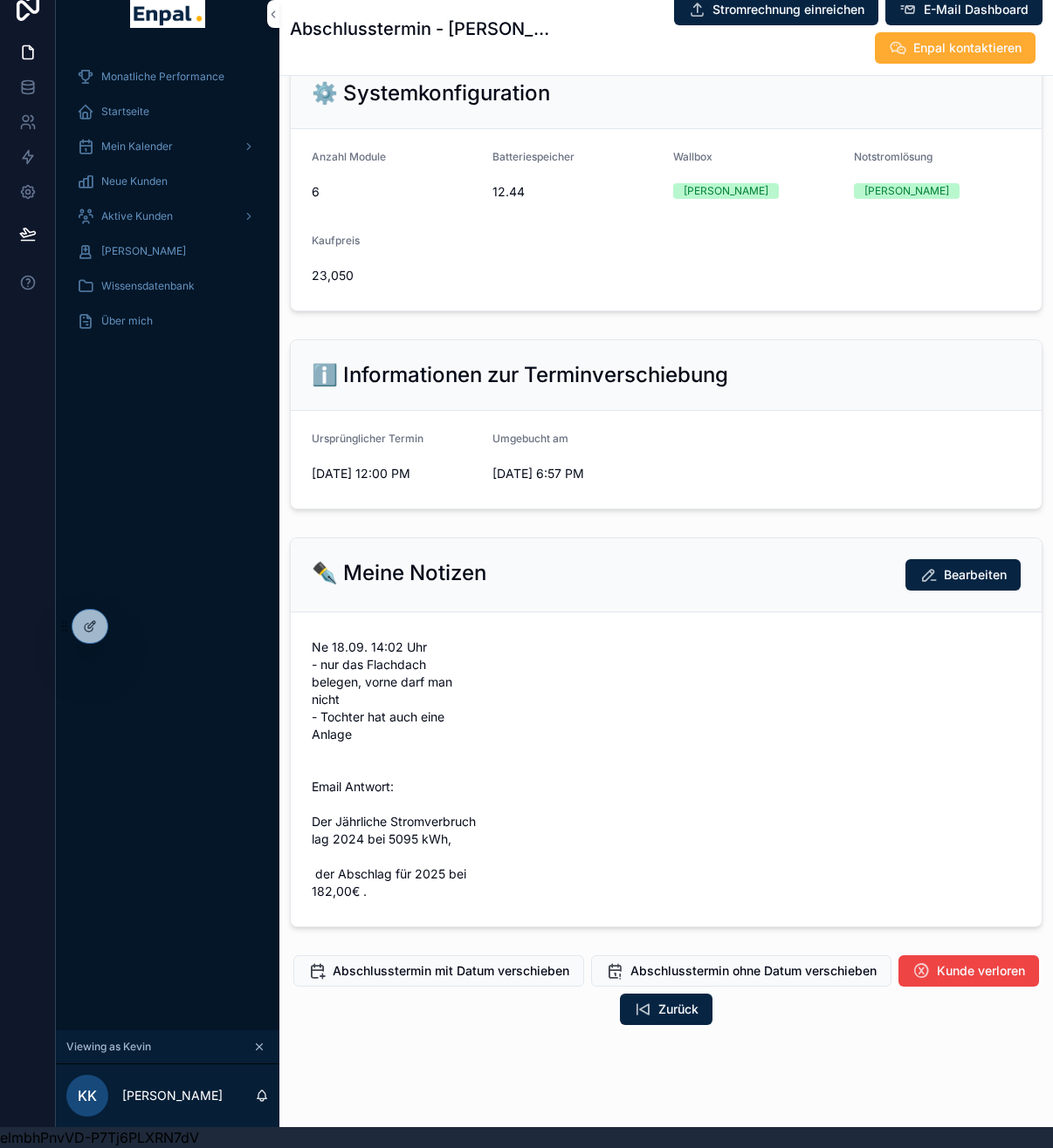
click at [725, 987] on button "Abschlusstermin ohne Datum verschieben" at bounding box center [741, 972] width 300 height 32
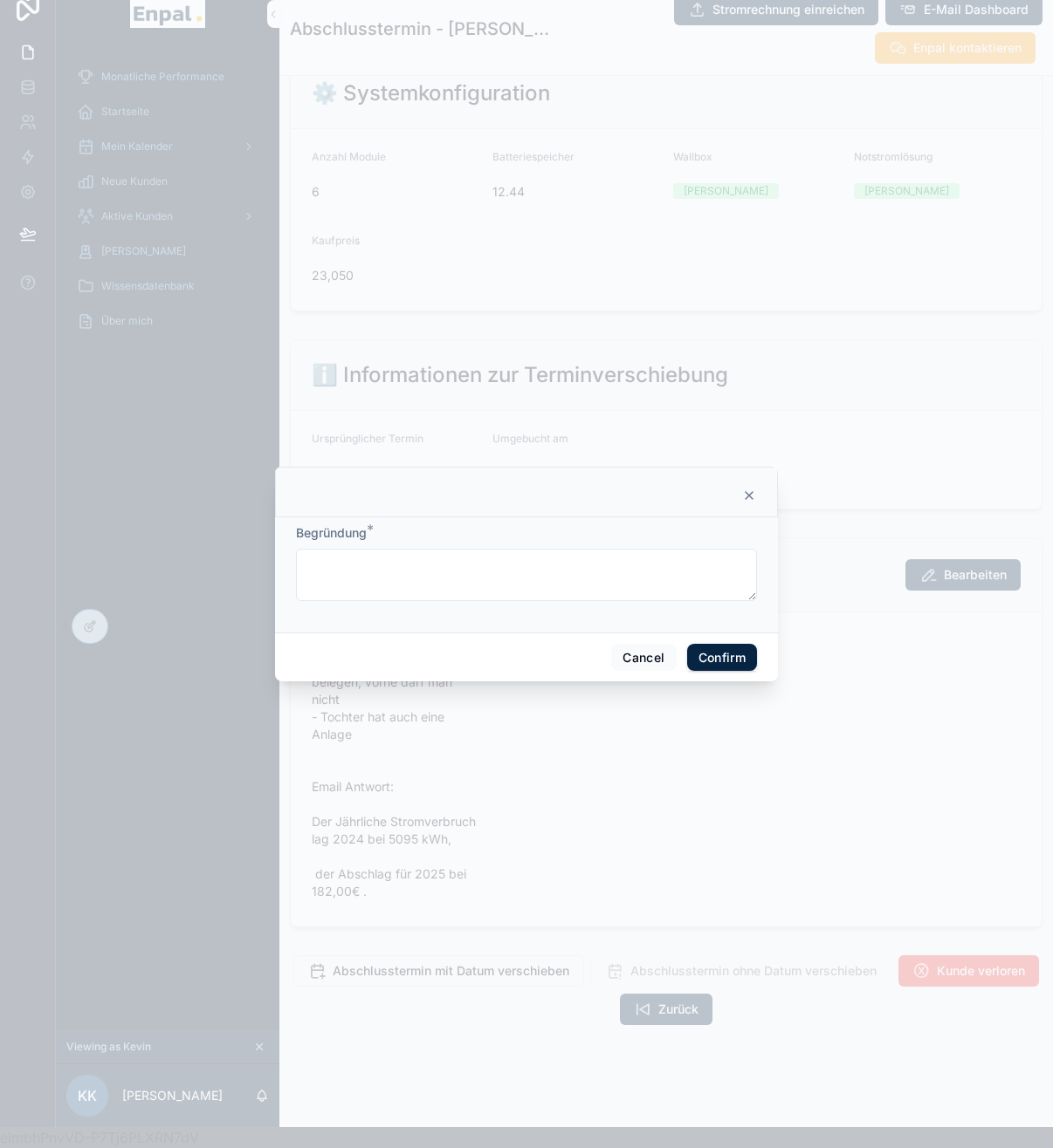
drag, startPoint x: 511, startPoint y: 526, endPoint x: 485, endPoint y: 555, distance: 38.9
click at [511, 526] on div "Begründung *" at bounding box center [526, 575] width 503 height 116
click at [484, 557] on textarea at bounding box center [526, 575] width 461 height 52
type textarea "**********"
click at [726, 654] on button "Confirm" at bounding box center [721, 658] width 70 height 28
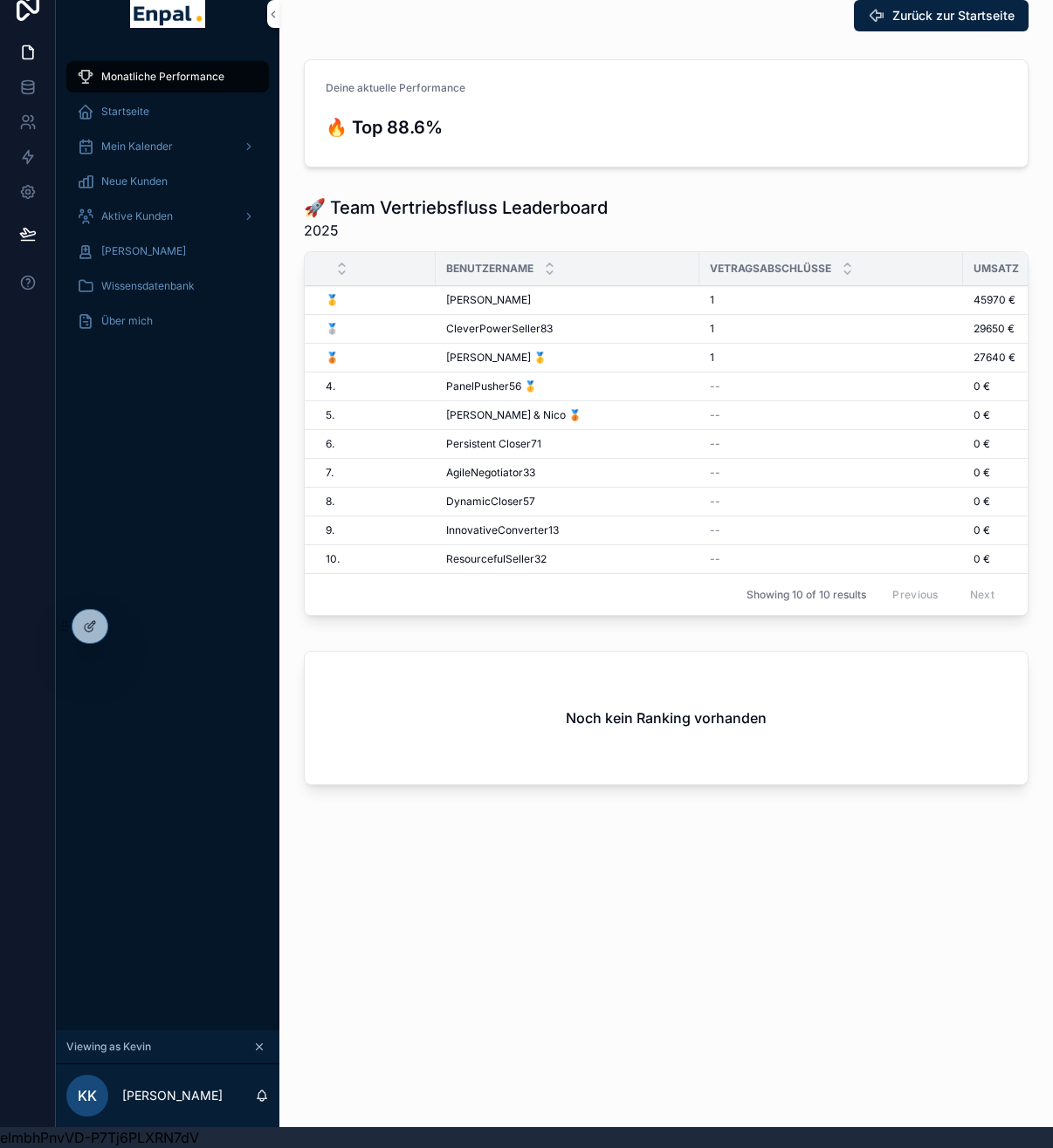
click at [145, 210] on span "Aktive Kunden" at bounding box center [137, 217] width 71 height 14
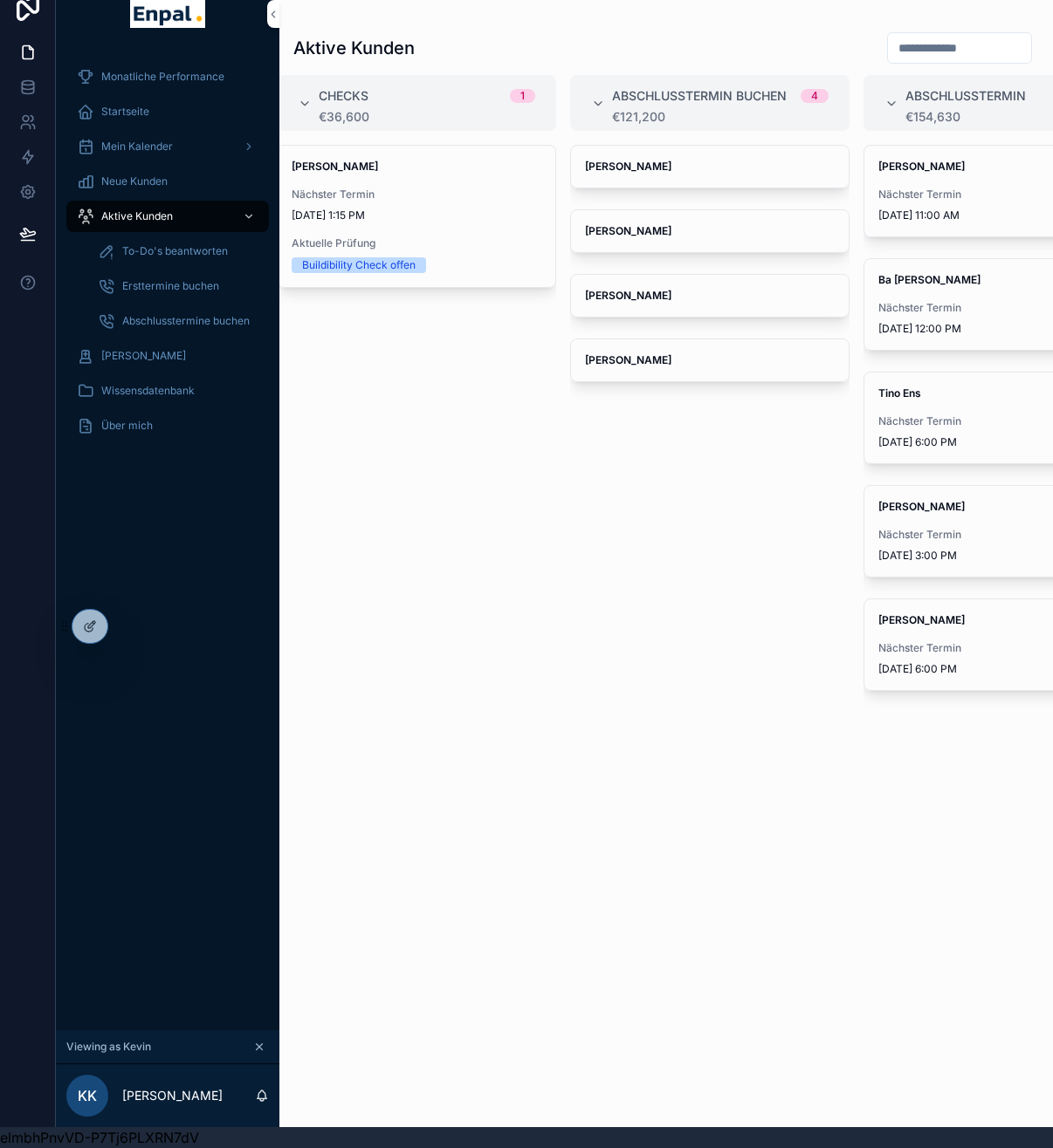
scroll to position [0, 625]
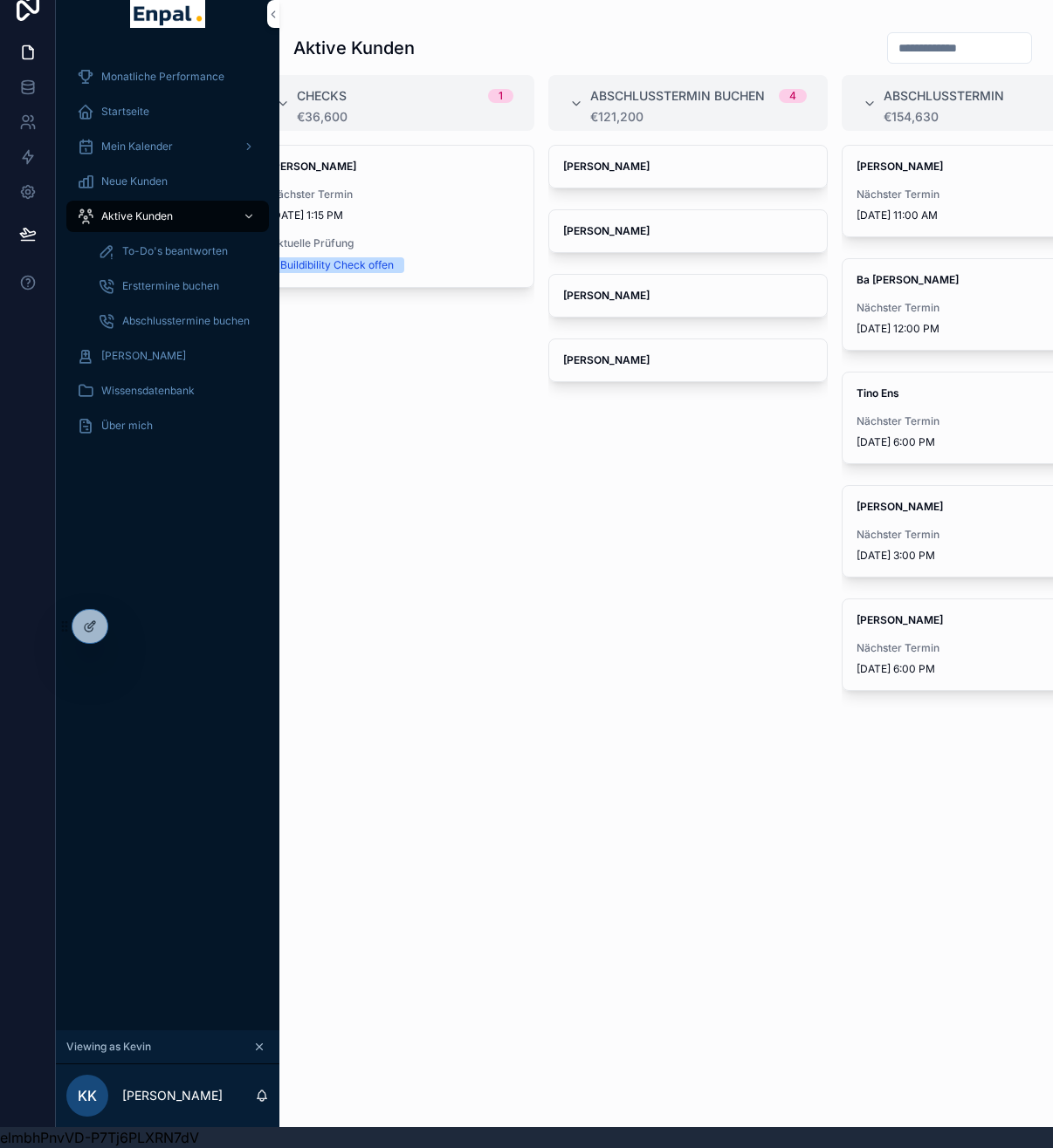
click at [668, 164] on div "Walter Tübke" at bounding box center [688, 167] width 278 height 42
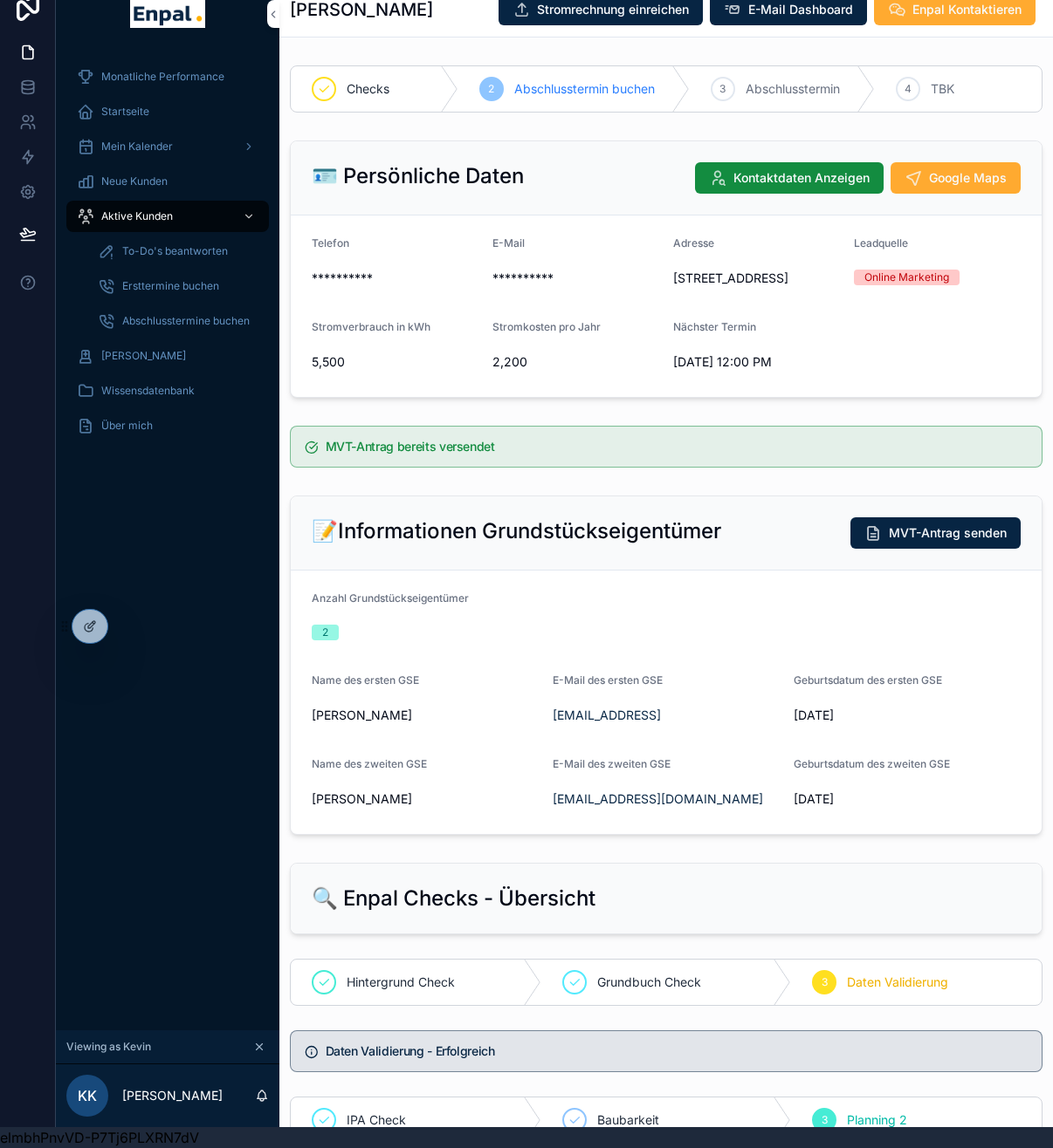
click at [160, 211] on div "Aktive Kunden" at bounding box center [168, 217] width 182 height 28
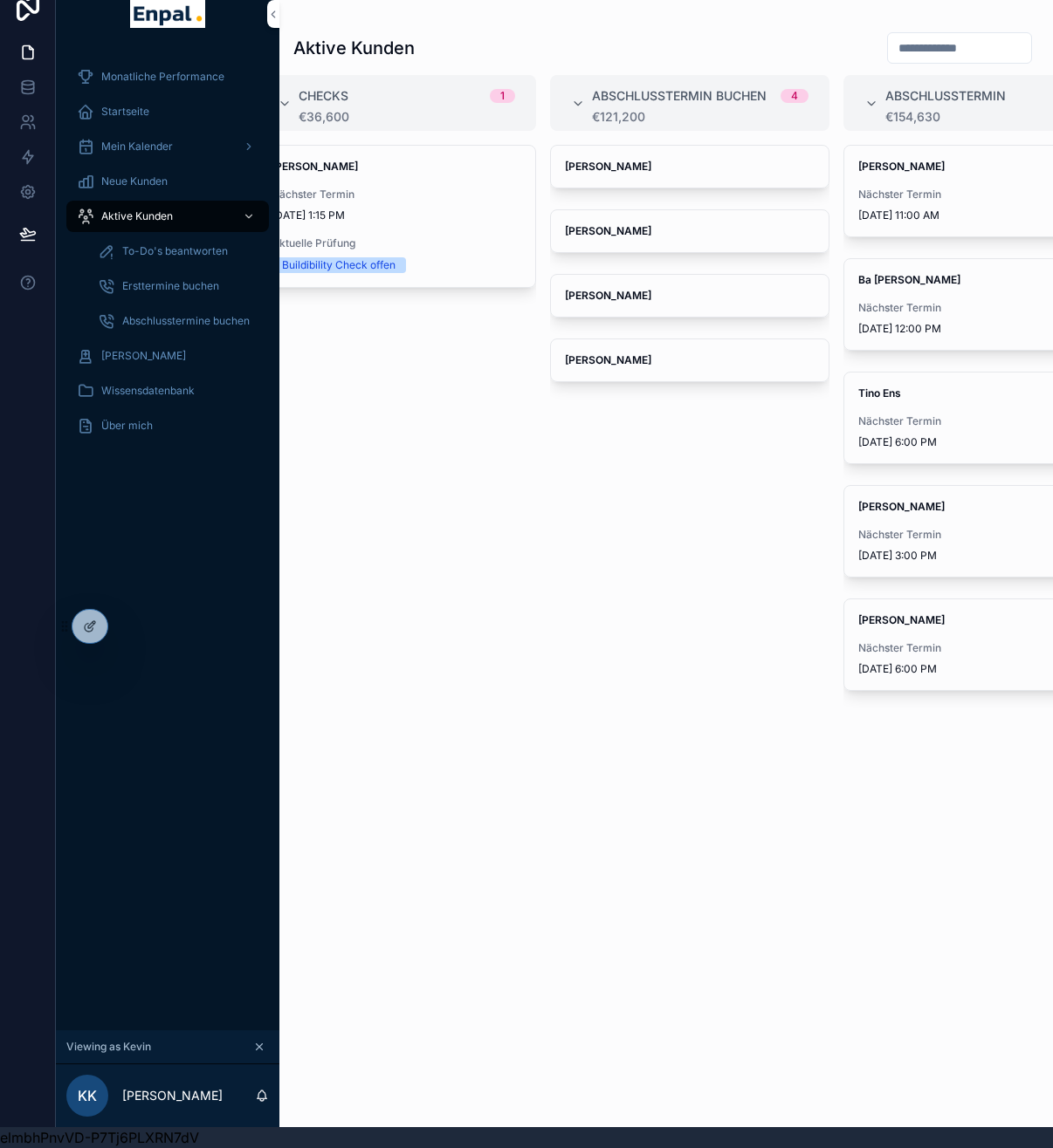
scroll to position [0, 643]
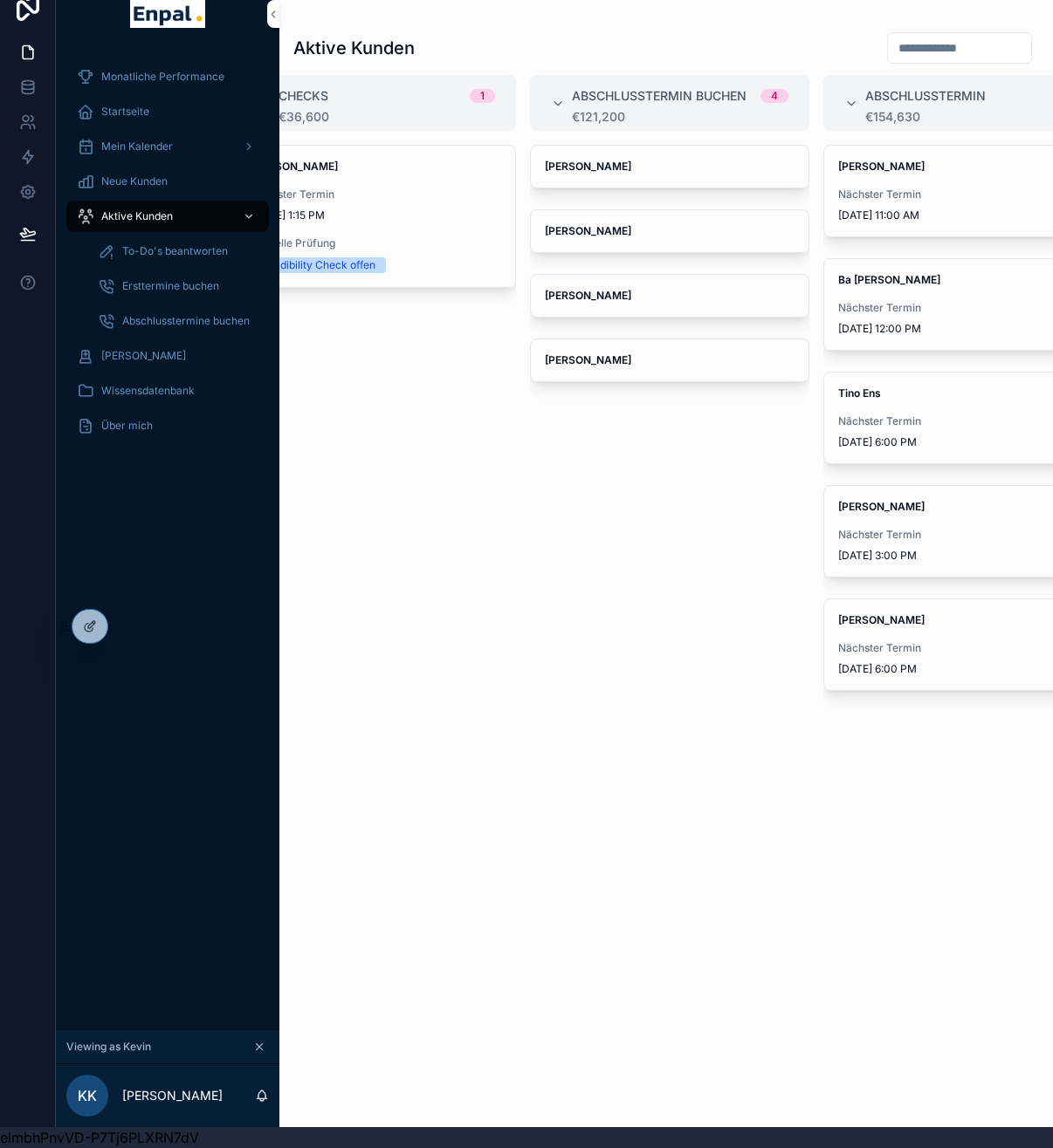
click at [945, 533] on div "Nächster Termin 10/7/2025 3:00 PM" at bounding box center [962, 546] width 250 height 35
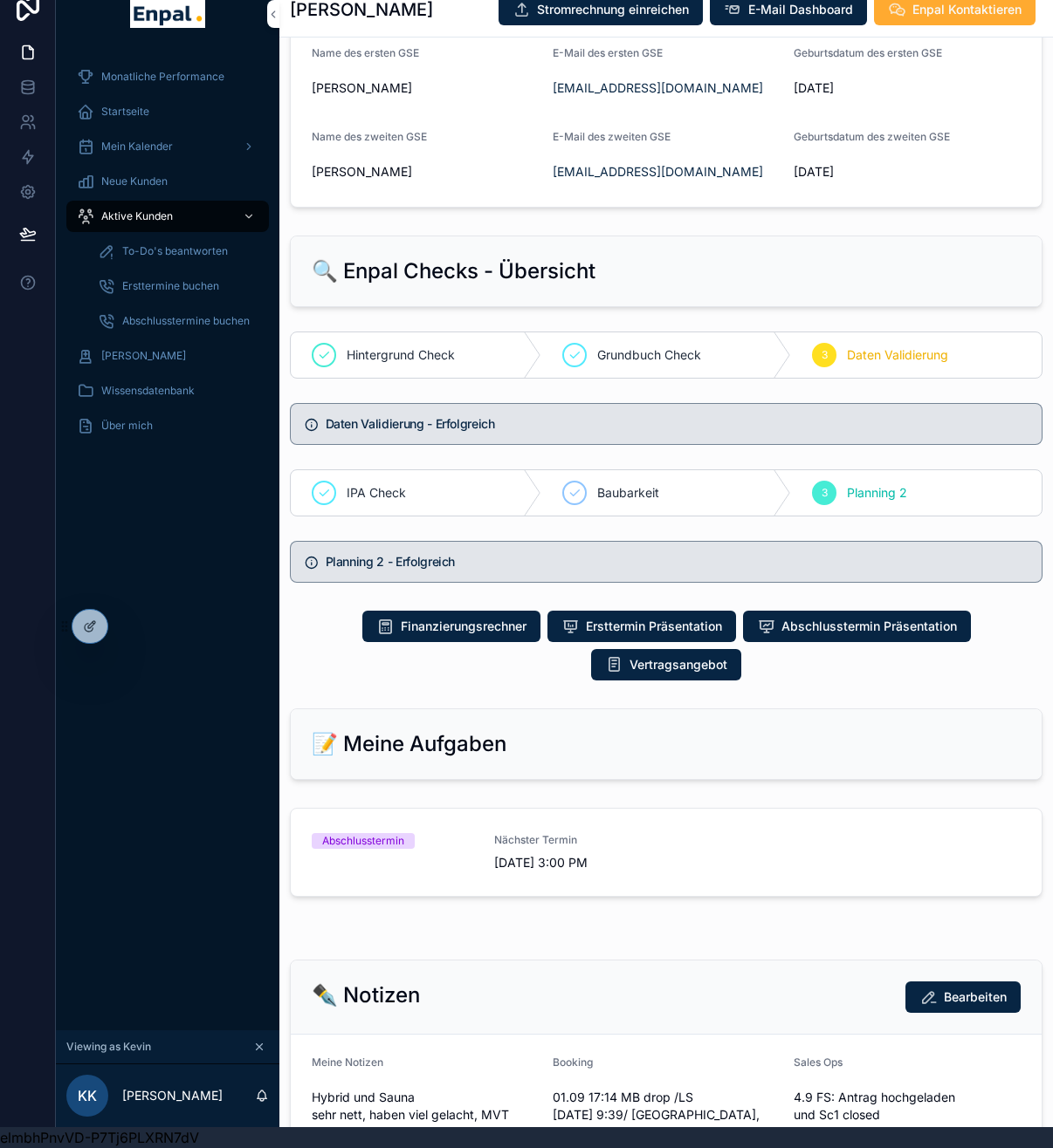
scroll to position [1145, 0]
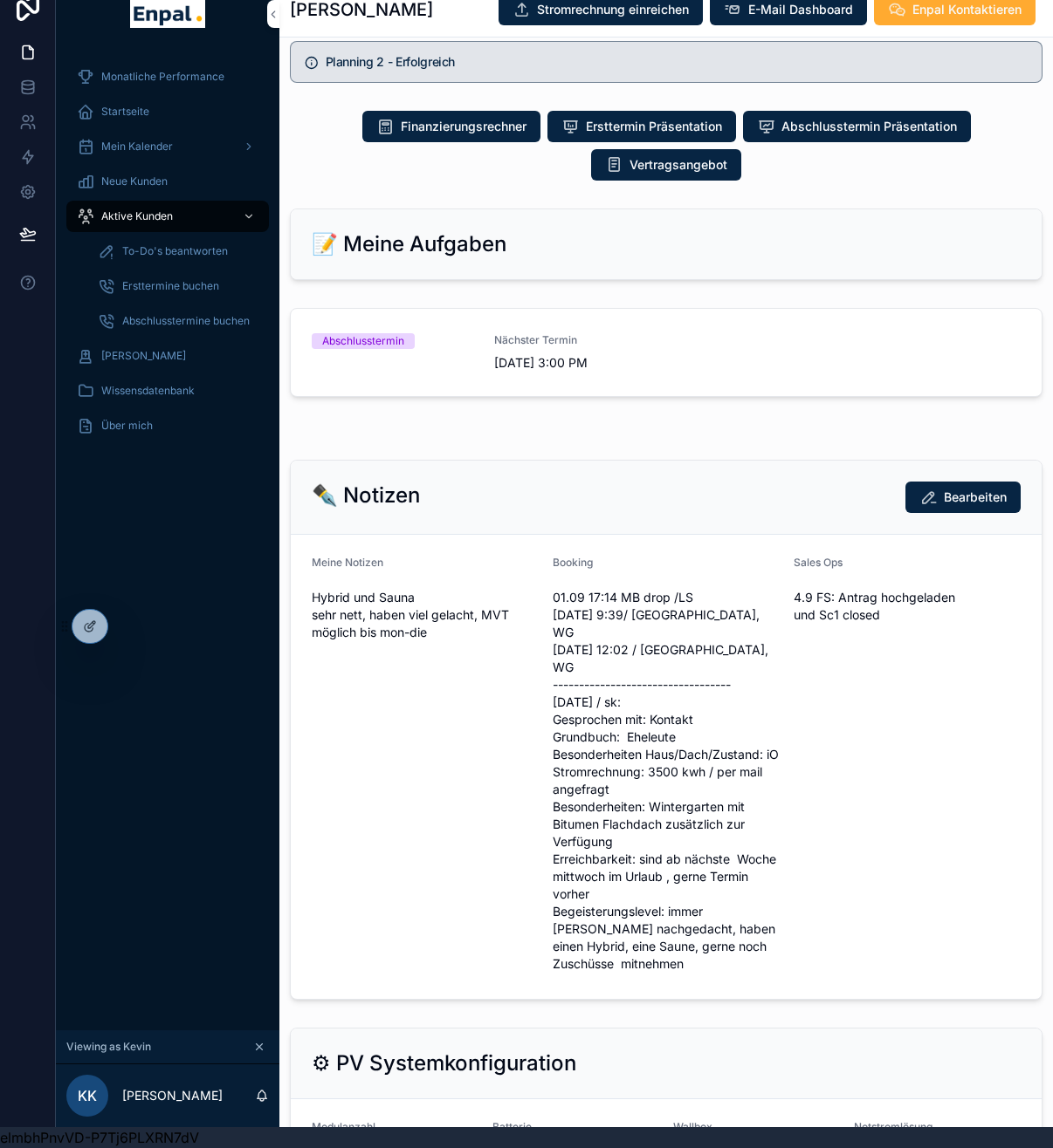
click at [664, 356] on div "Abschlusstermin Nächster Termin 10/7/2025 3:00 PM" at bounding box center [666, 353] width 709 height 39
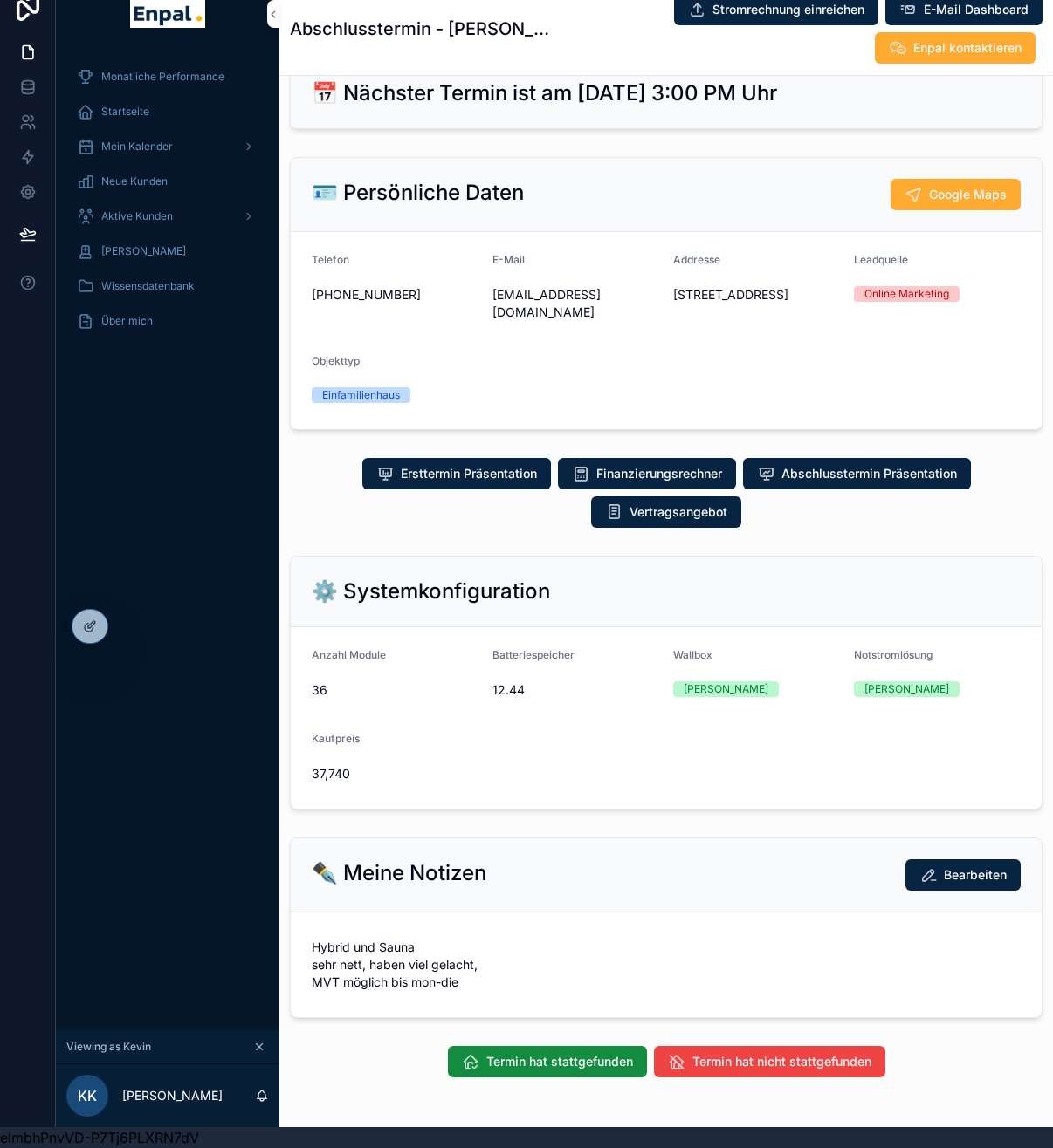
scroll to position [120, 0]
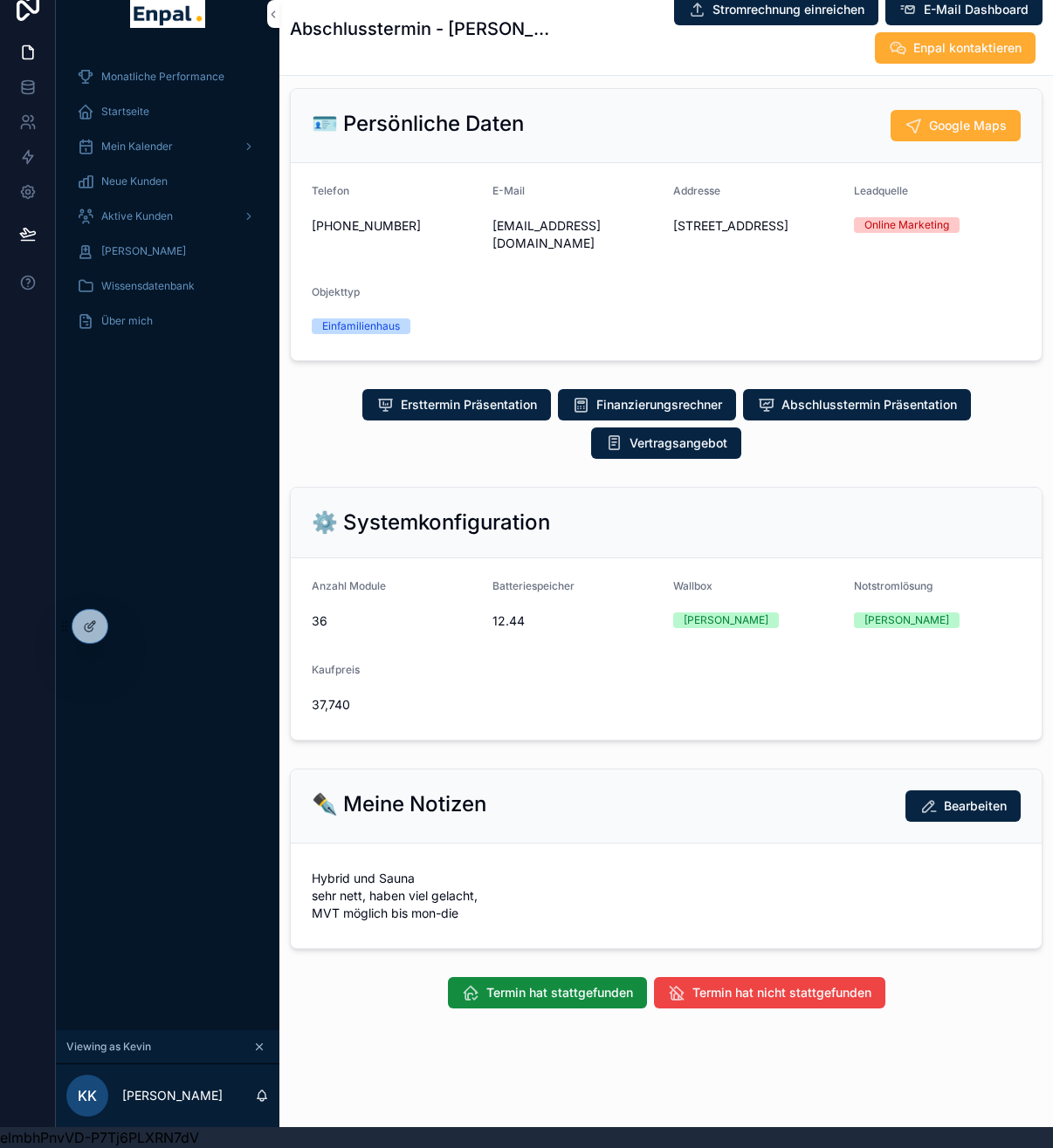
click at [737, 993] on span "Termin hat nicht stattgefunden" at bounding box center [781, 993] width 179 height 18
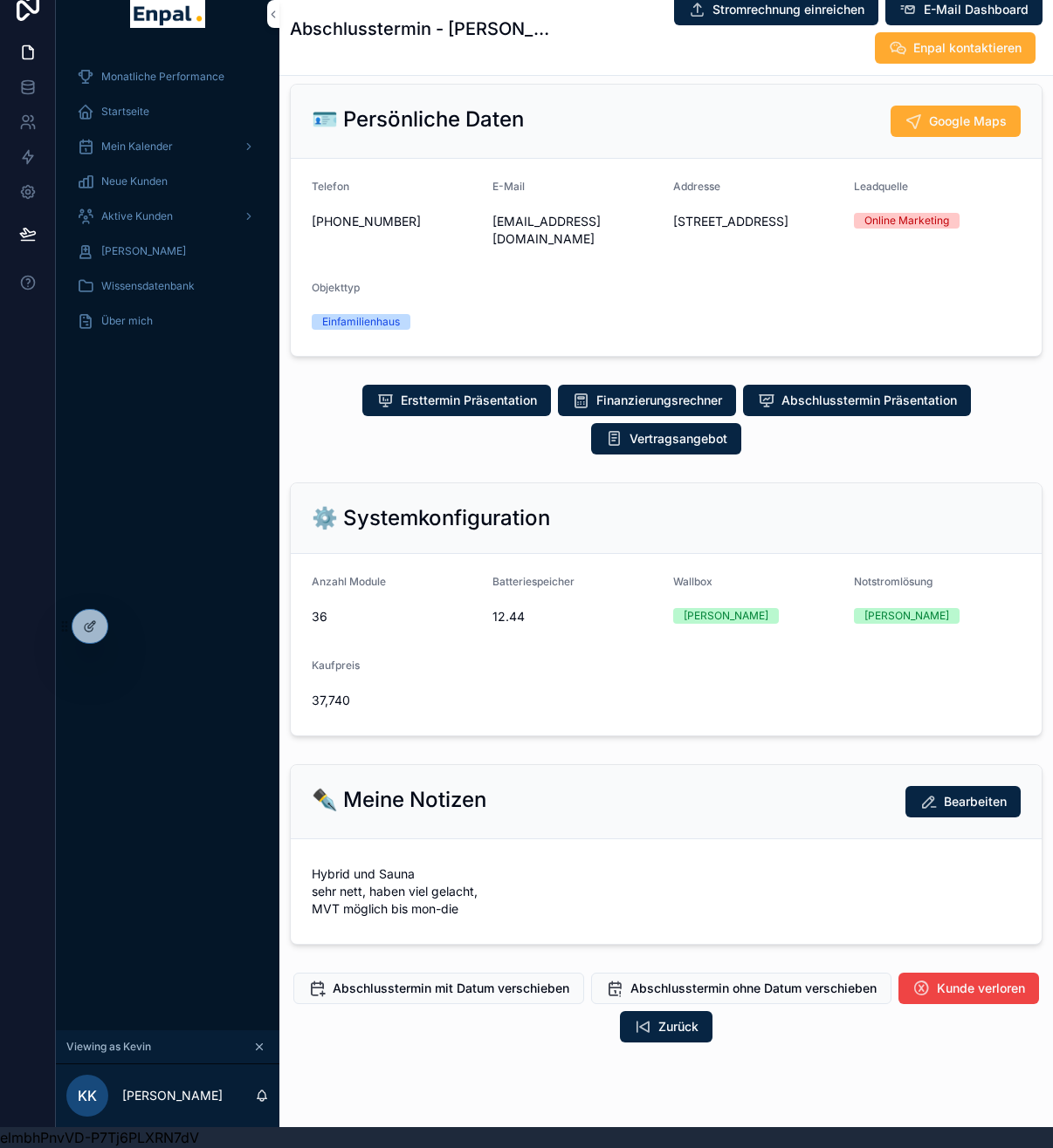
click at [730, 992] on span "Abschlusstermin ohne Datum verschieben" at bounding box center [753, 988] width 246 height 18
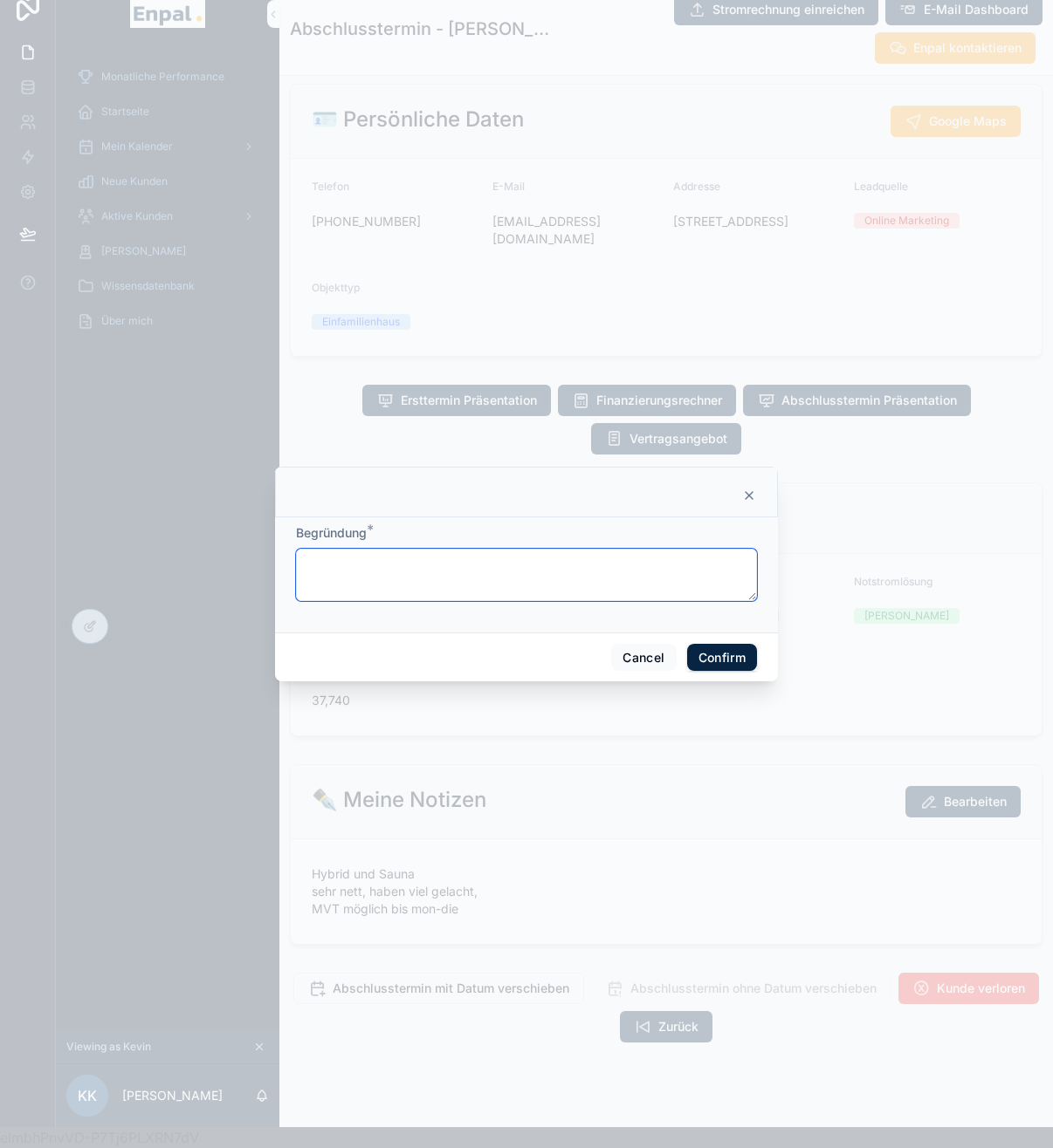
click at [541, 588] on textarea at bounding box center [526, 575] width 461 height 52
type textarea "*"
type textarea "**********"
click at [716, 661] on button "Confirm" at bounding box center [721, 658] width 70 height 28
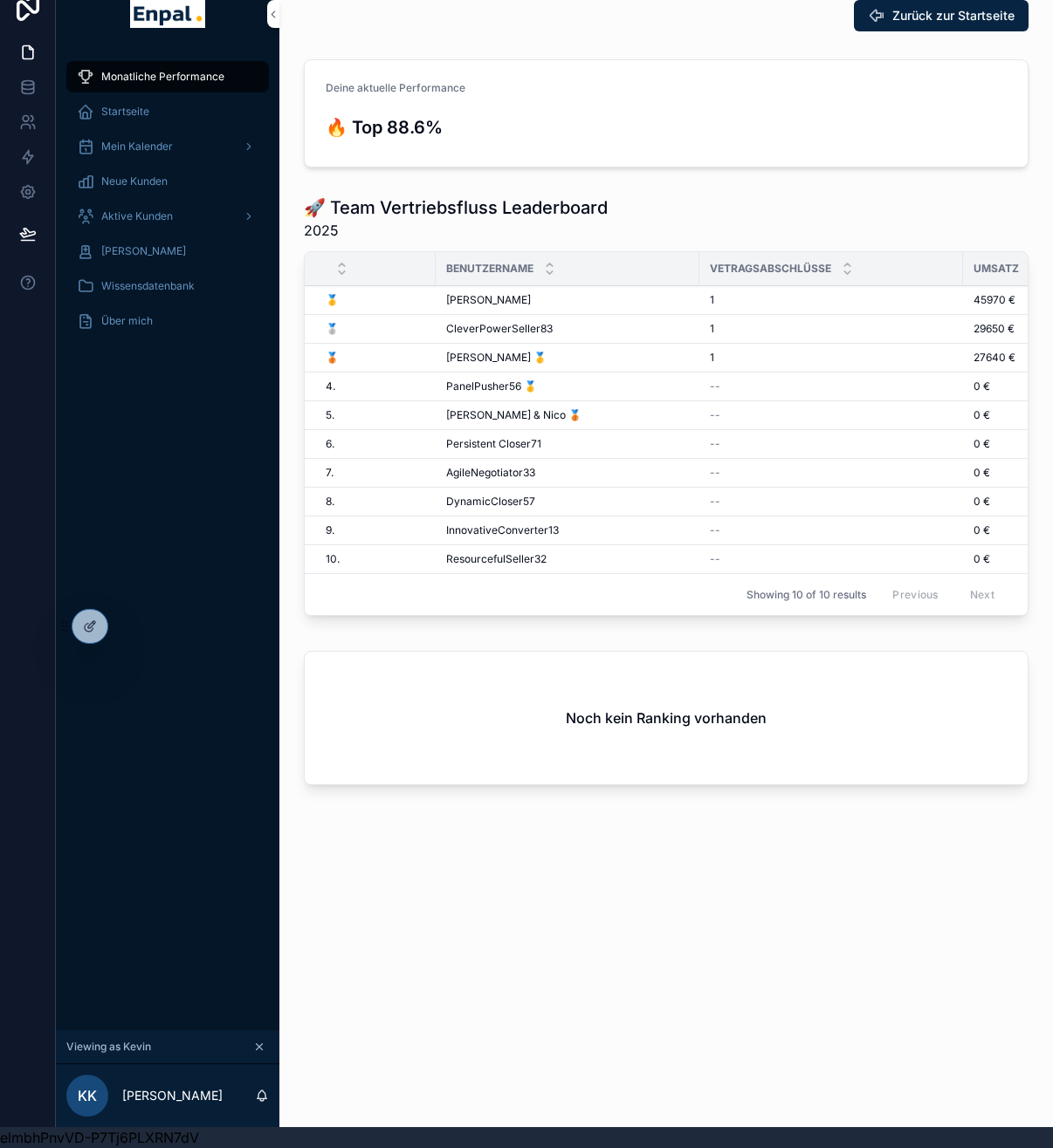
click at [152, 210] on span "Aktive Kunden" at bounding box center [137, 217] width 71 height 14
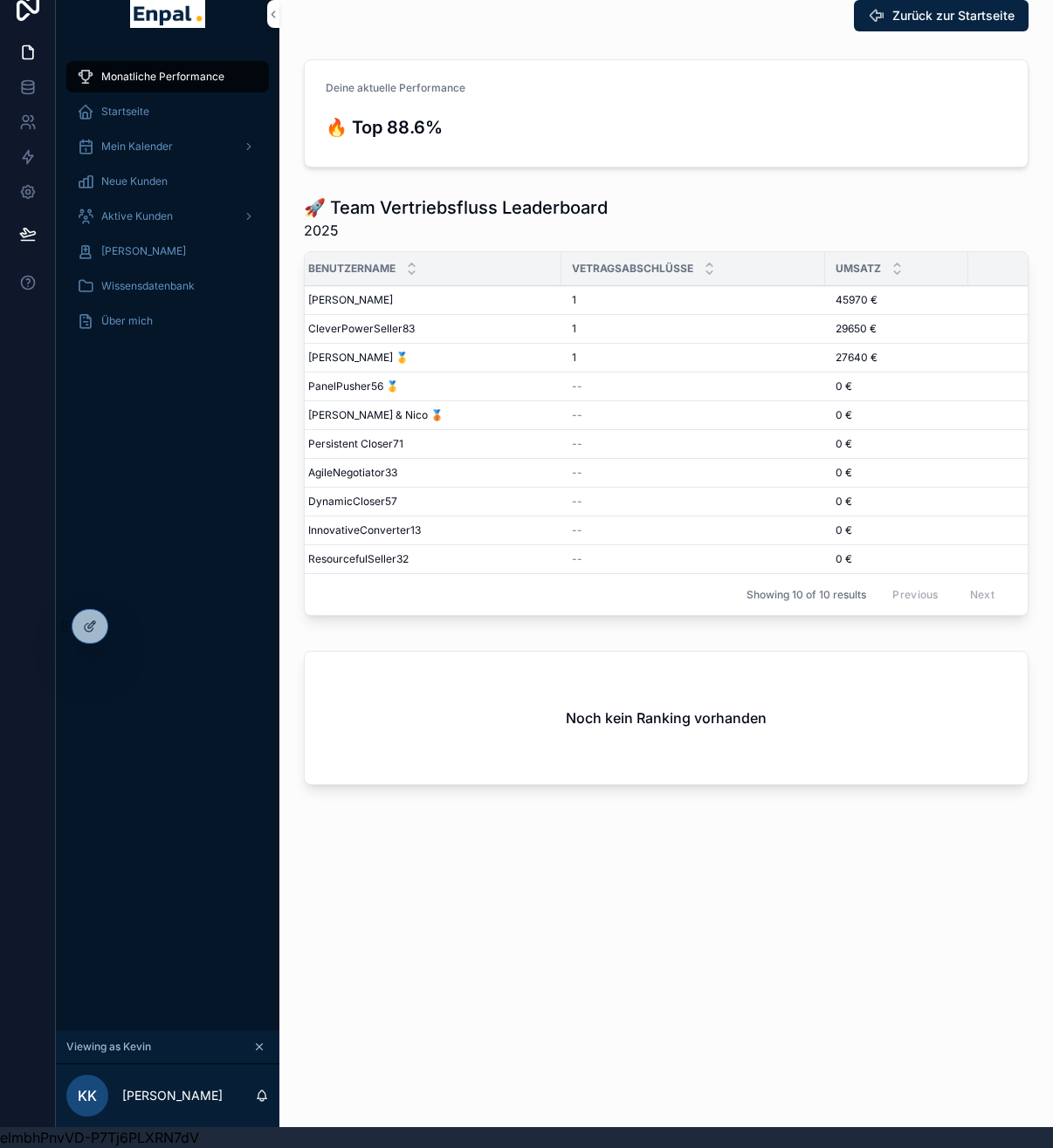
scroll to position [0, 275]
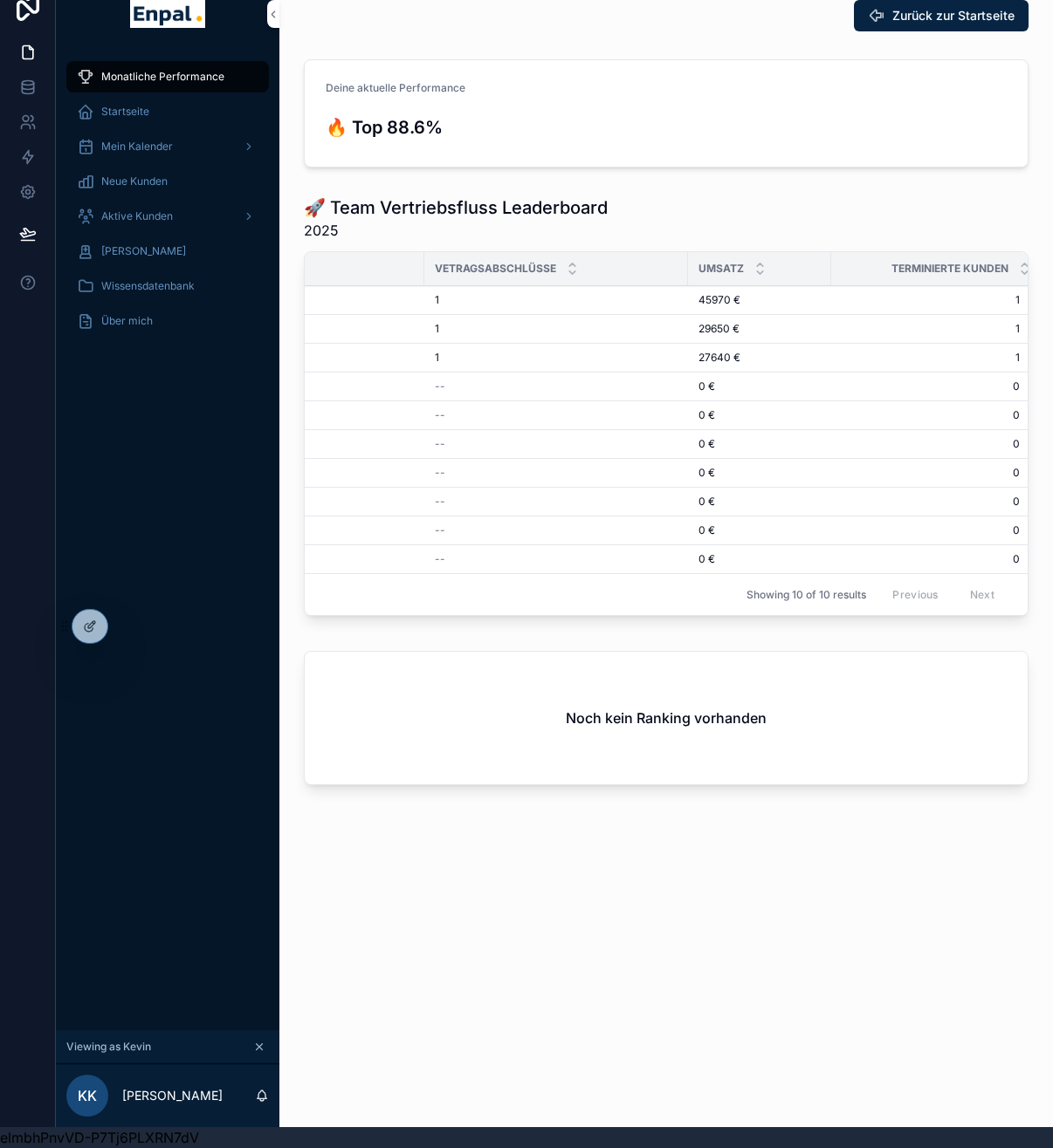
click at [127, 210] on span "Aktive Kunden" at bounding box center [137, 217] width 71 height 14
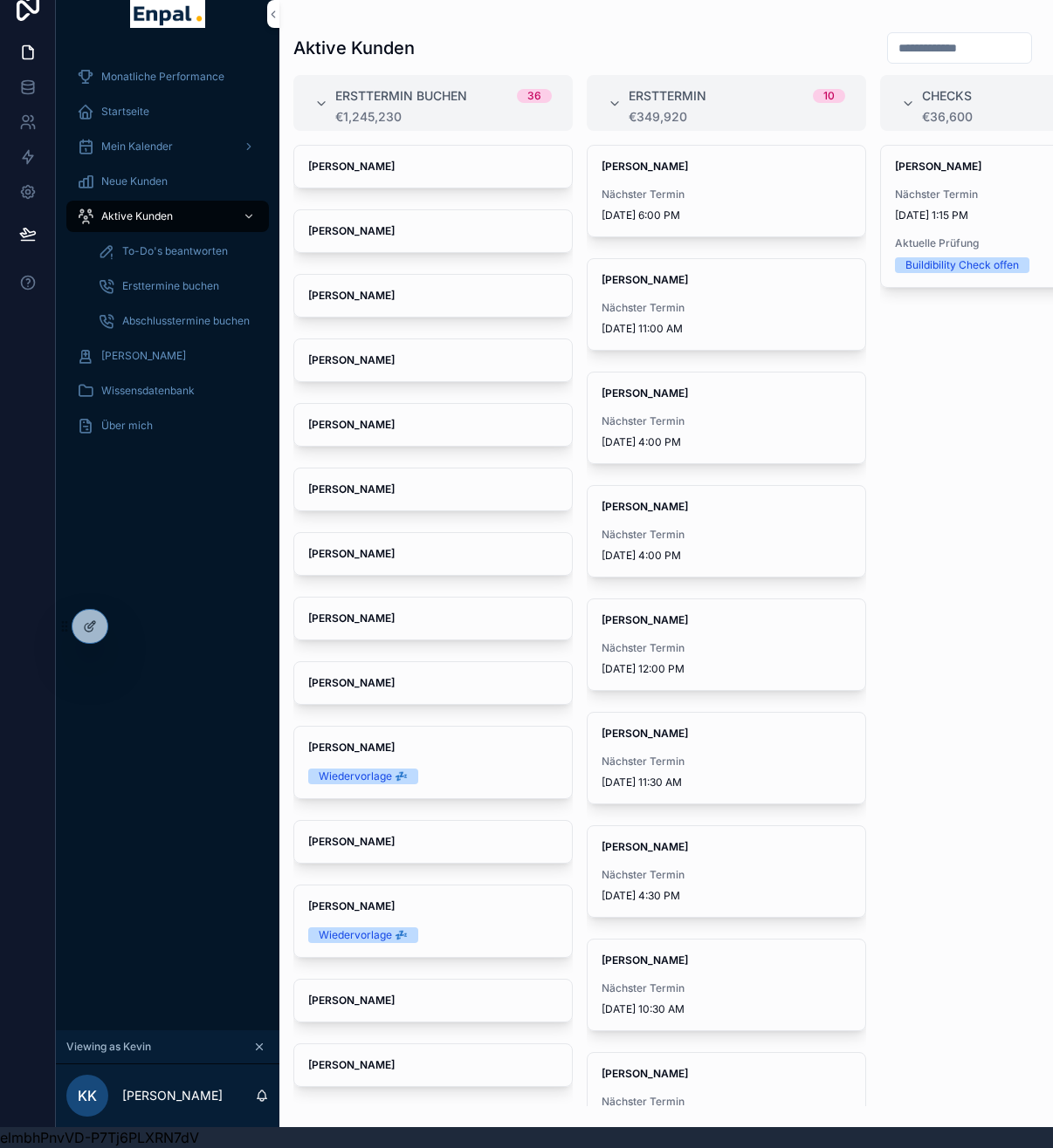
scroll to position [66, 0]
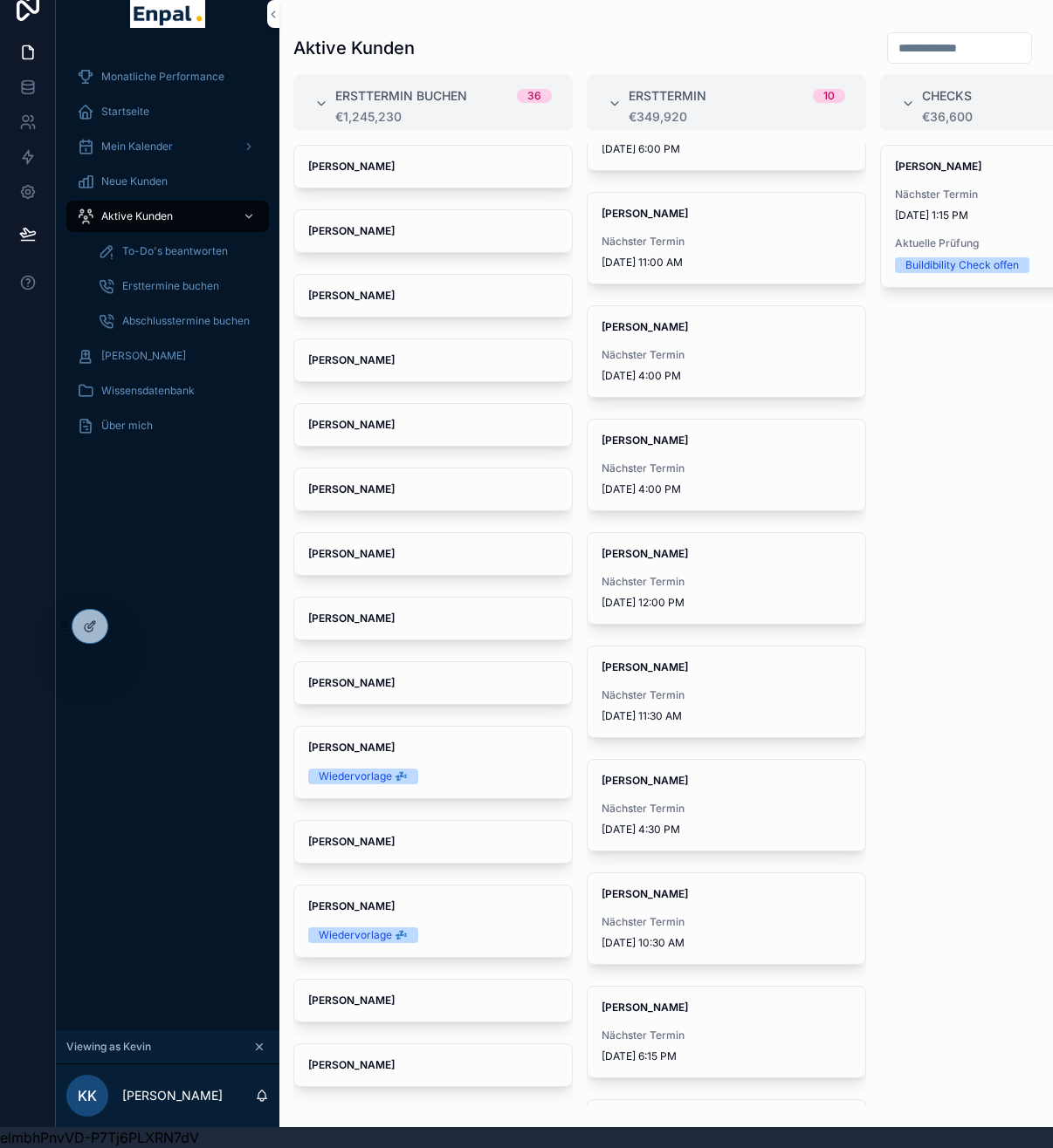
click at [0, 0] on icon at bounding box center [0, 0] width 0 height 0
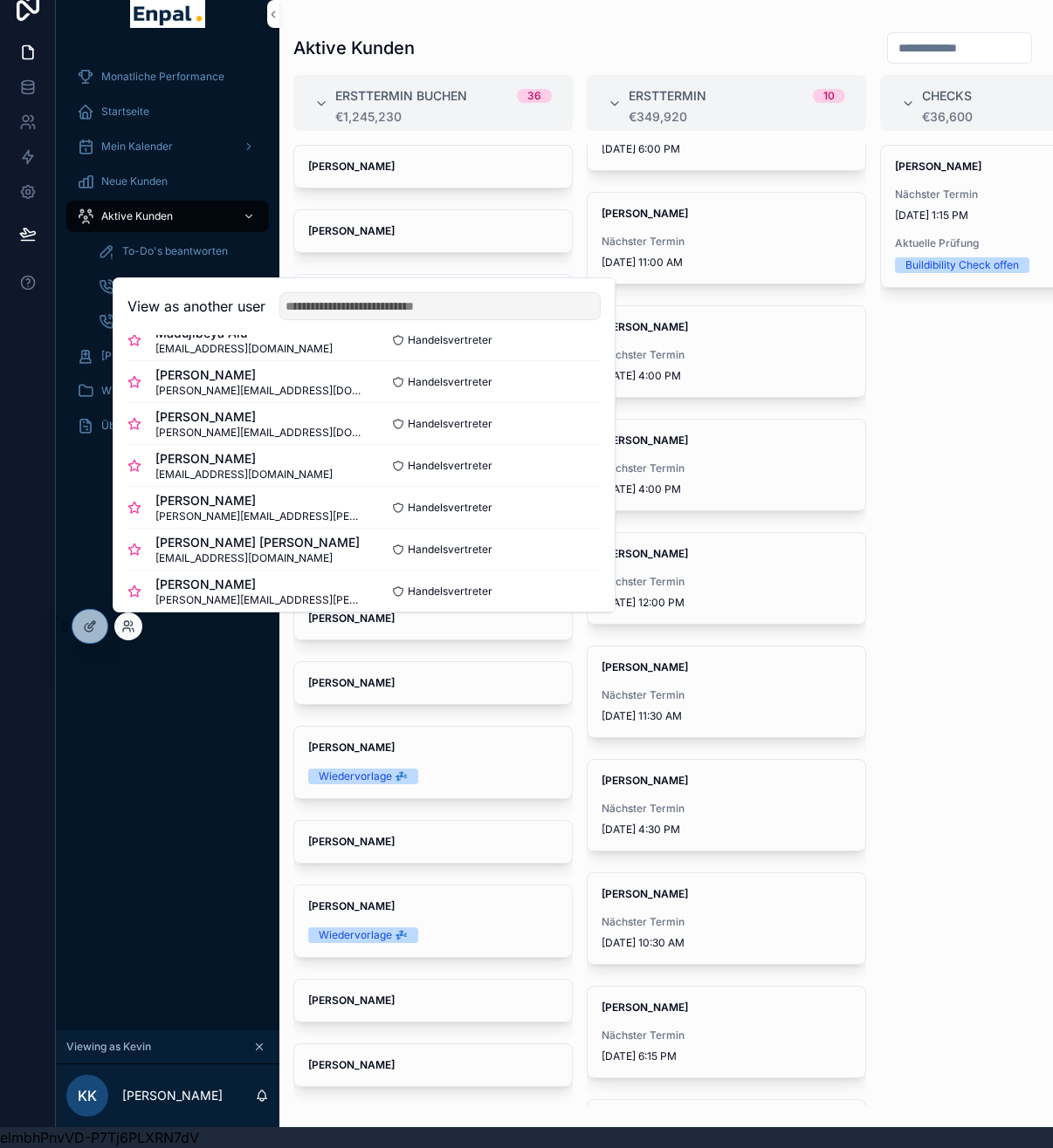
scroll to position [182, 0]
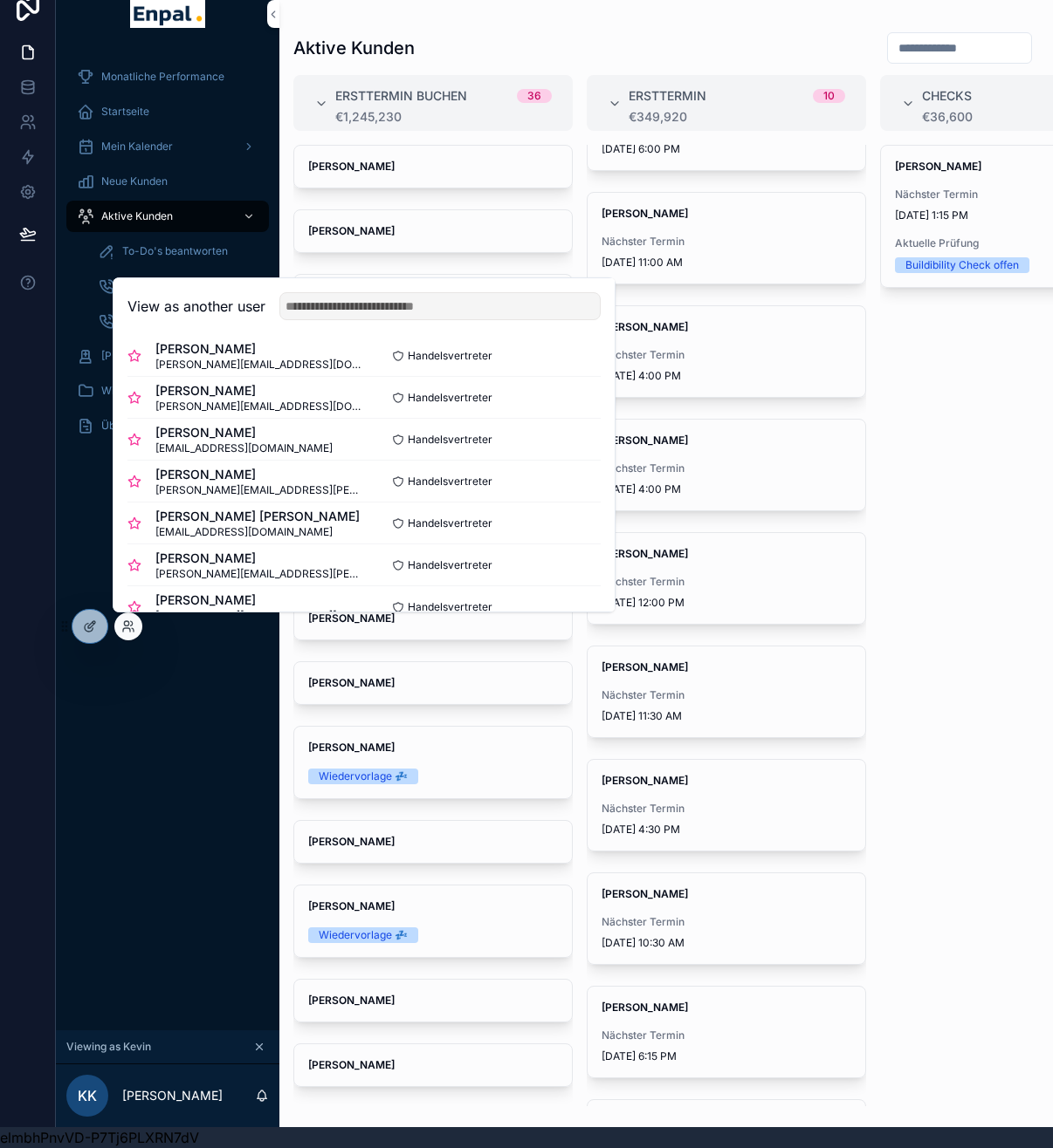
click at [0, 0] on button "Select" at bounding box center [0, 0] width 0 height 0
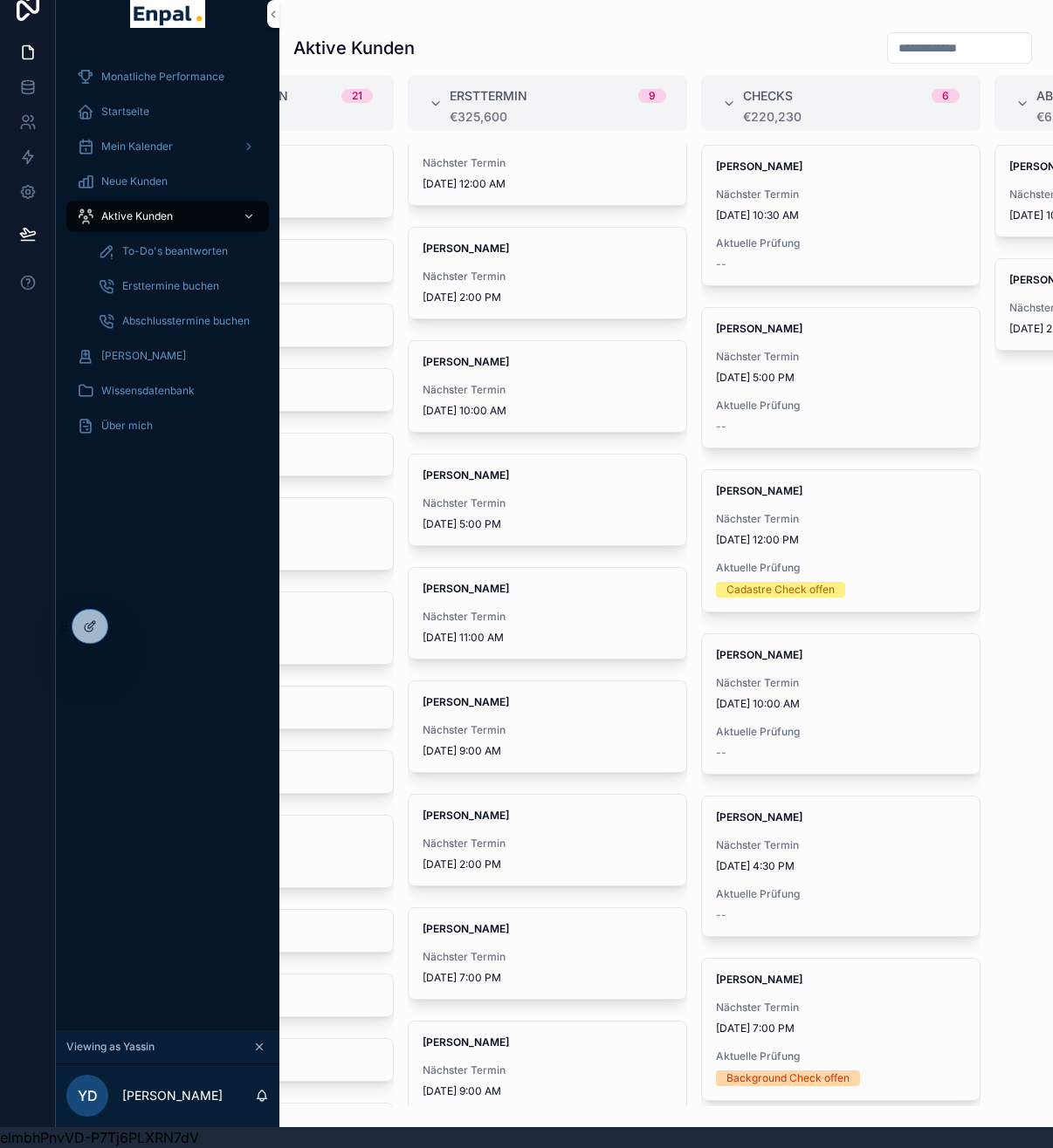
scroll to position [52, 0]
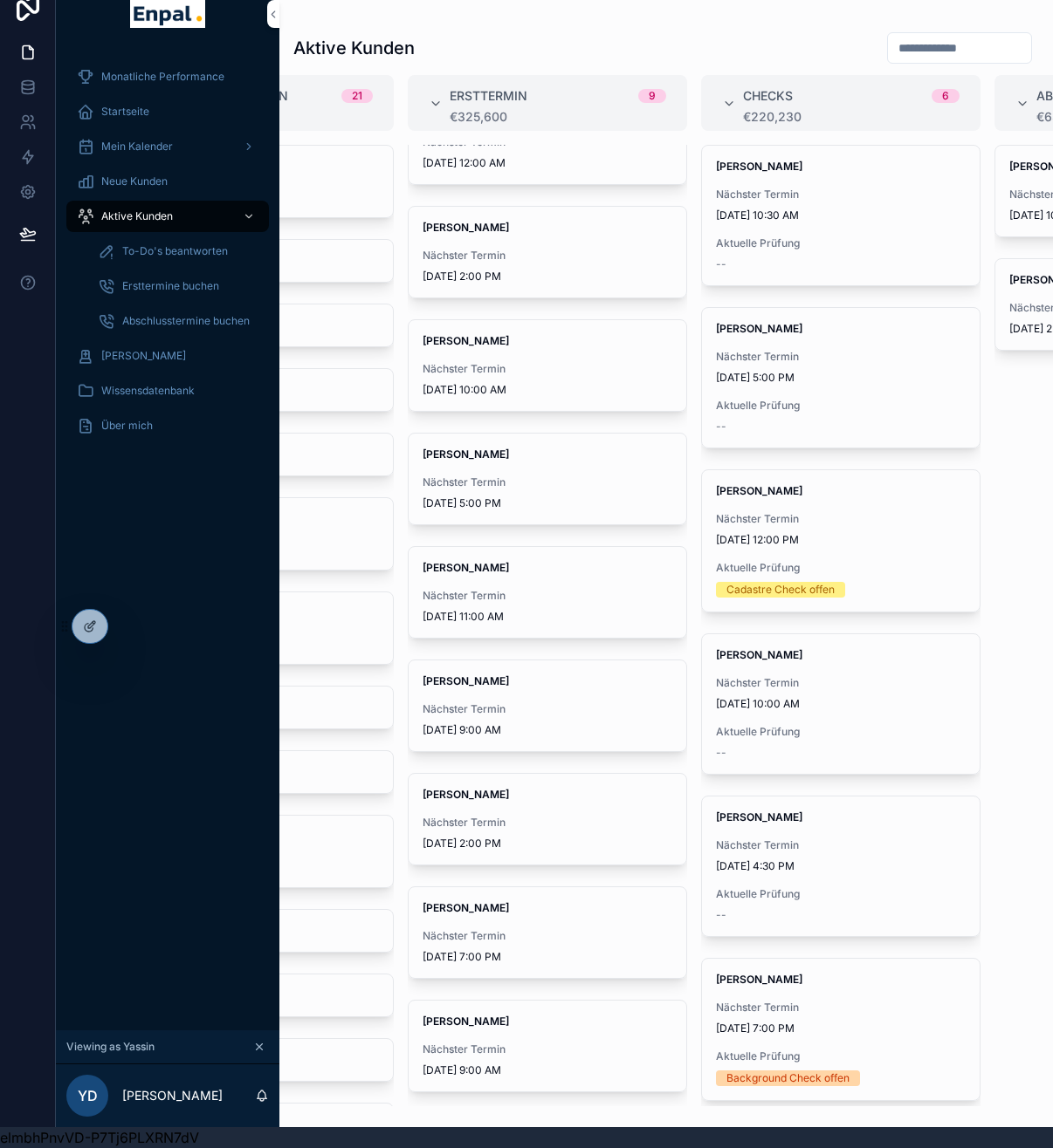
click at [569, 906] on div "Gerd Röschke Nächster Termin 9/30/2025 7:00 PM" at bounding box center [547, 933] width 278 height 91
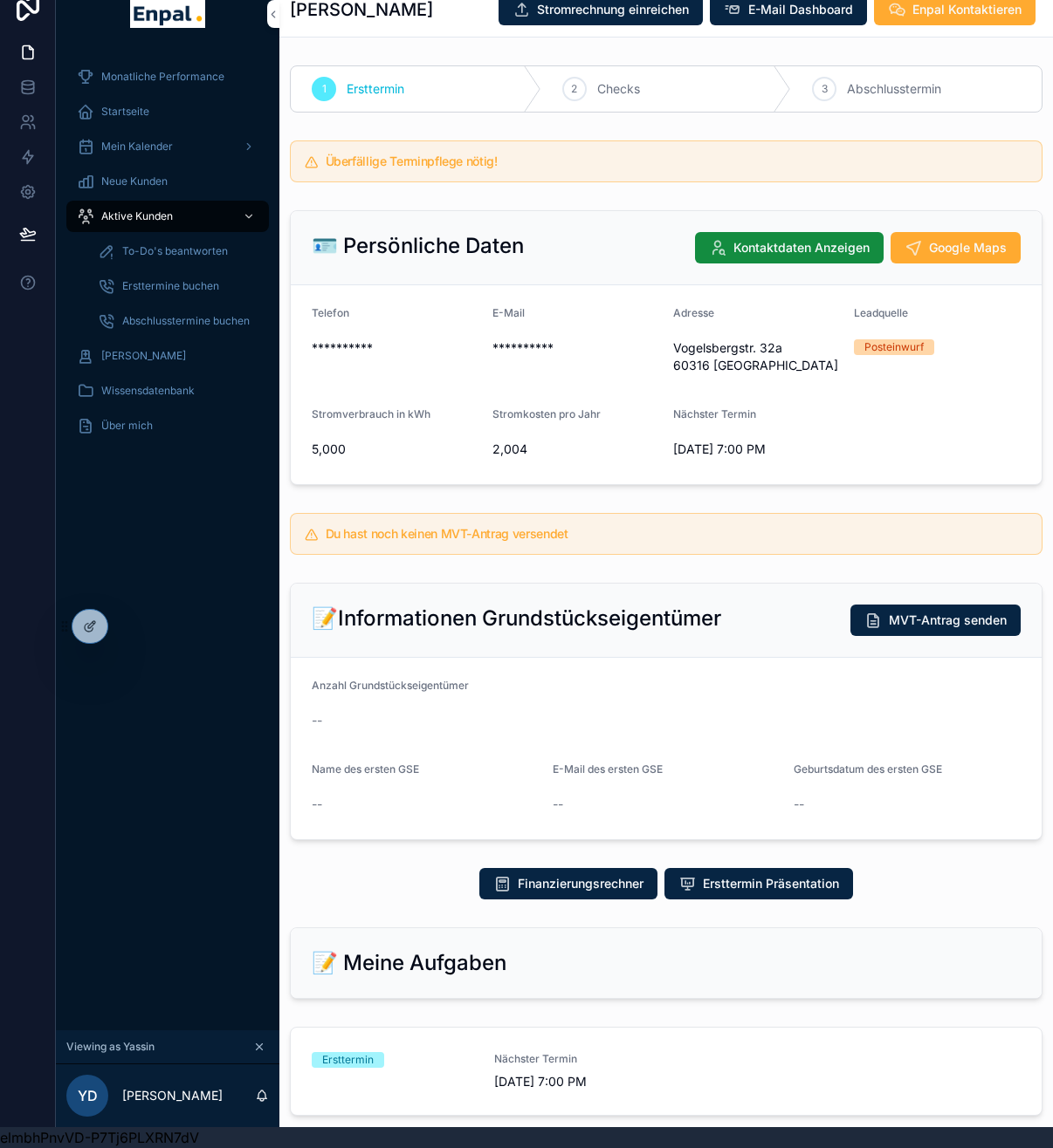
click at [163, 210] on span "Aktive Kunden" at bounding box center [137, 217] width 71 height 14
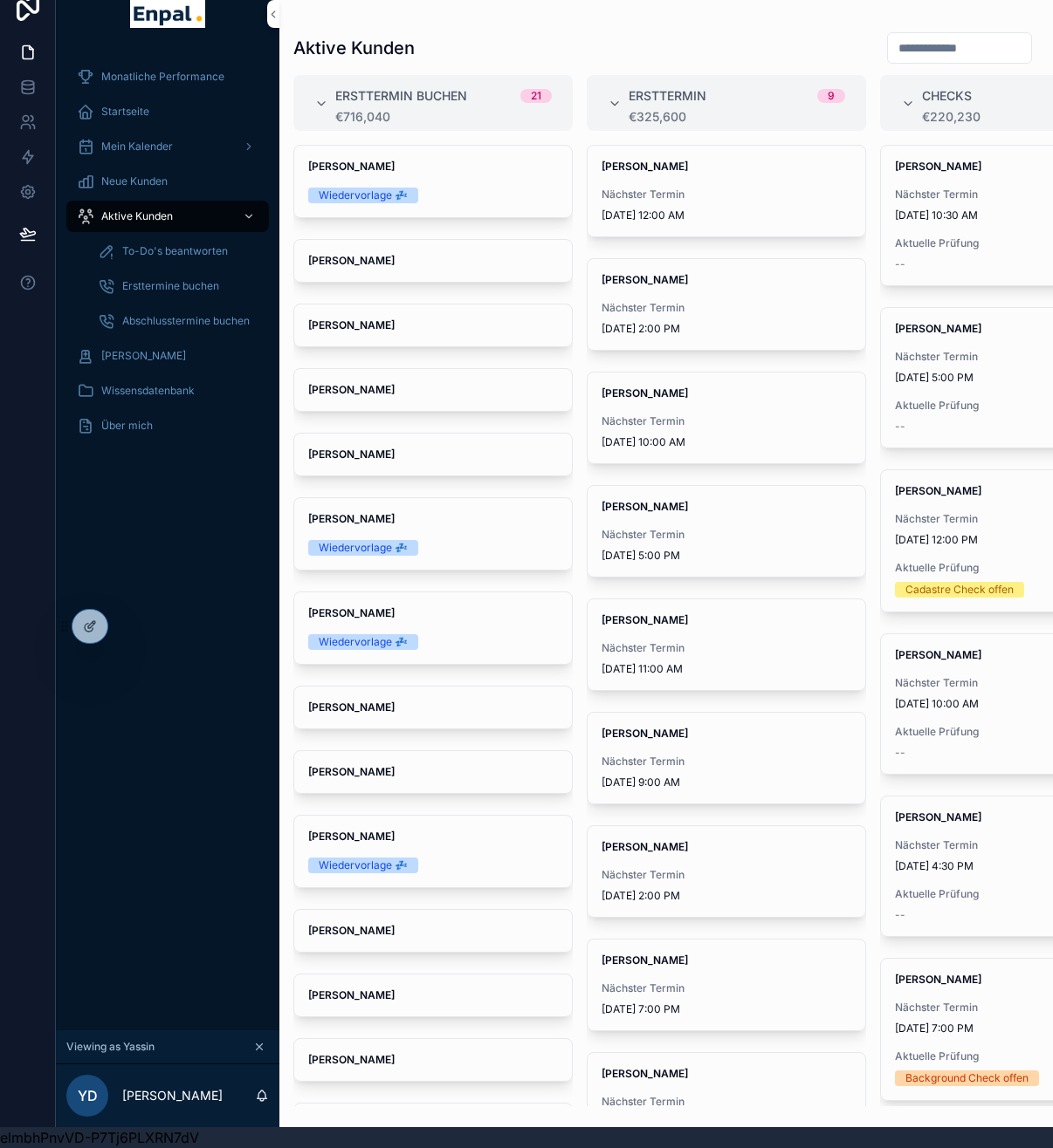
click at [0, 0] on icon at bounding box center [0, 0] width 0 height 0
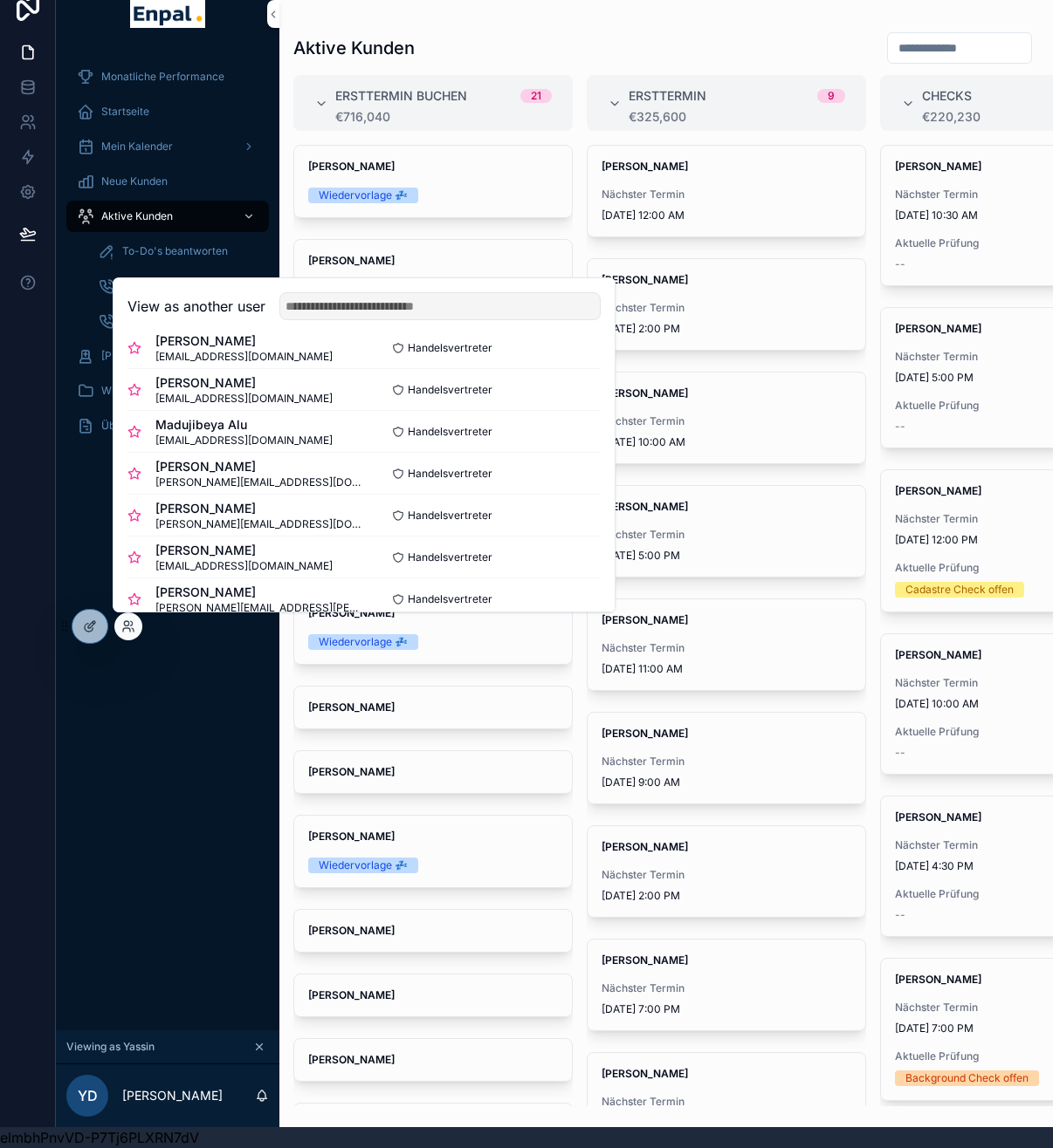
scroll to position [118, 0]
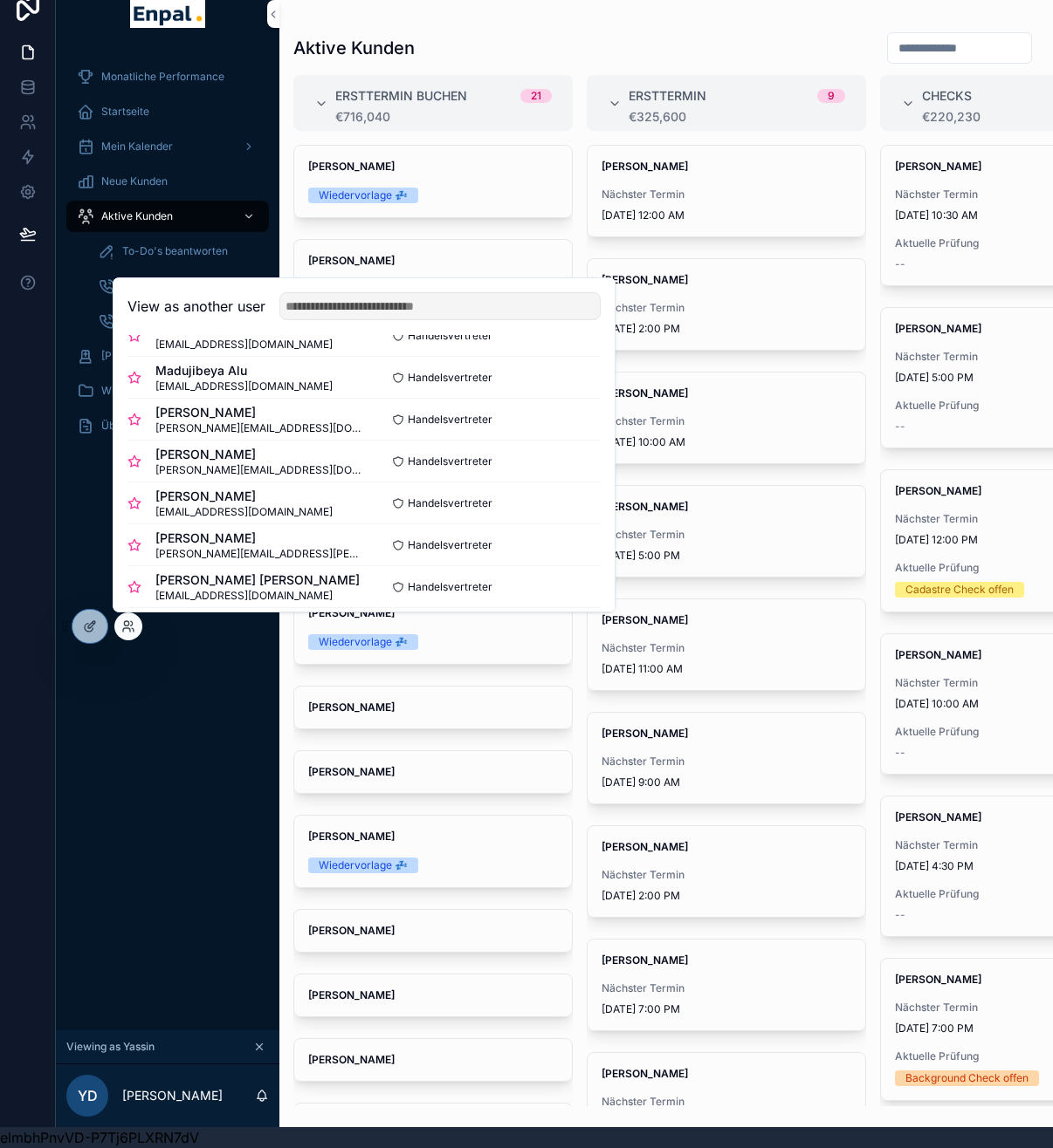
click at [0, 0] on button "Select" at bounding box center [0, 0] width 0 height 0
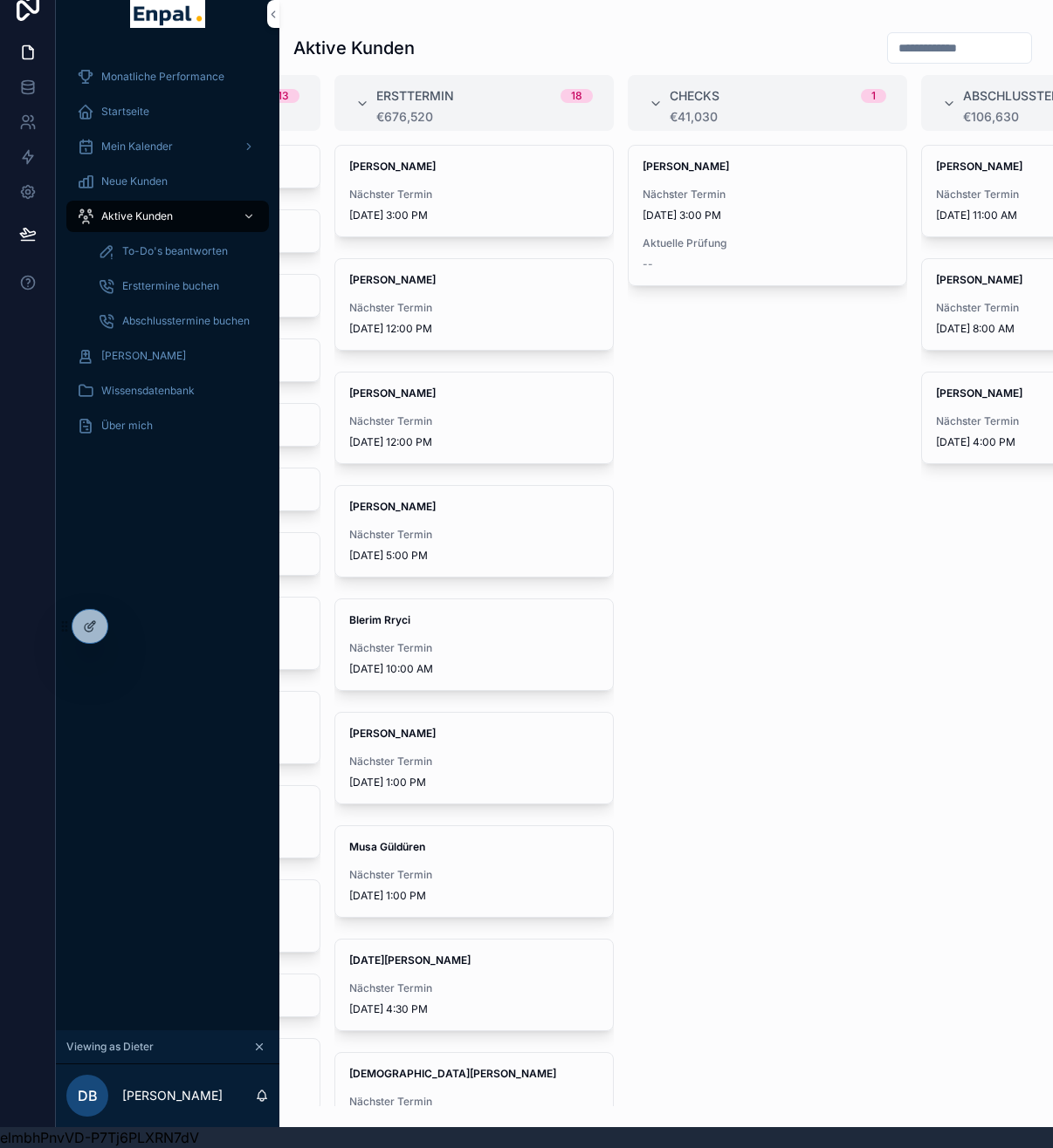
scroll to position [0, 694]
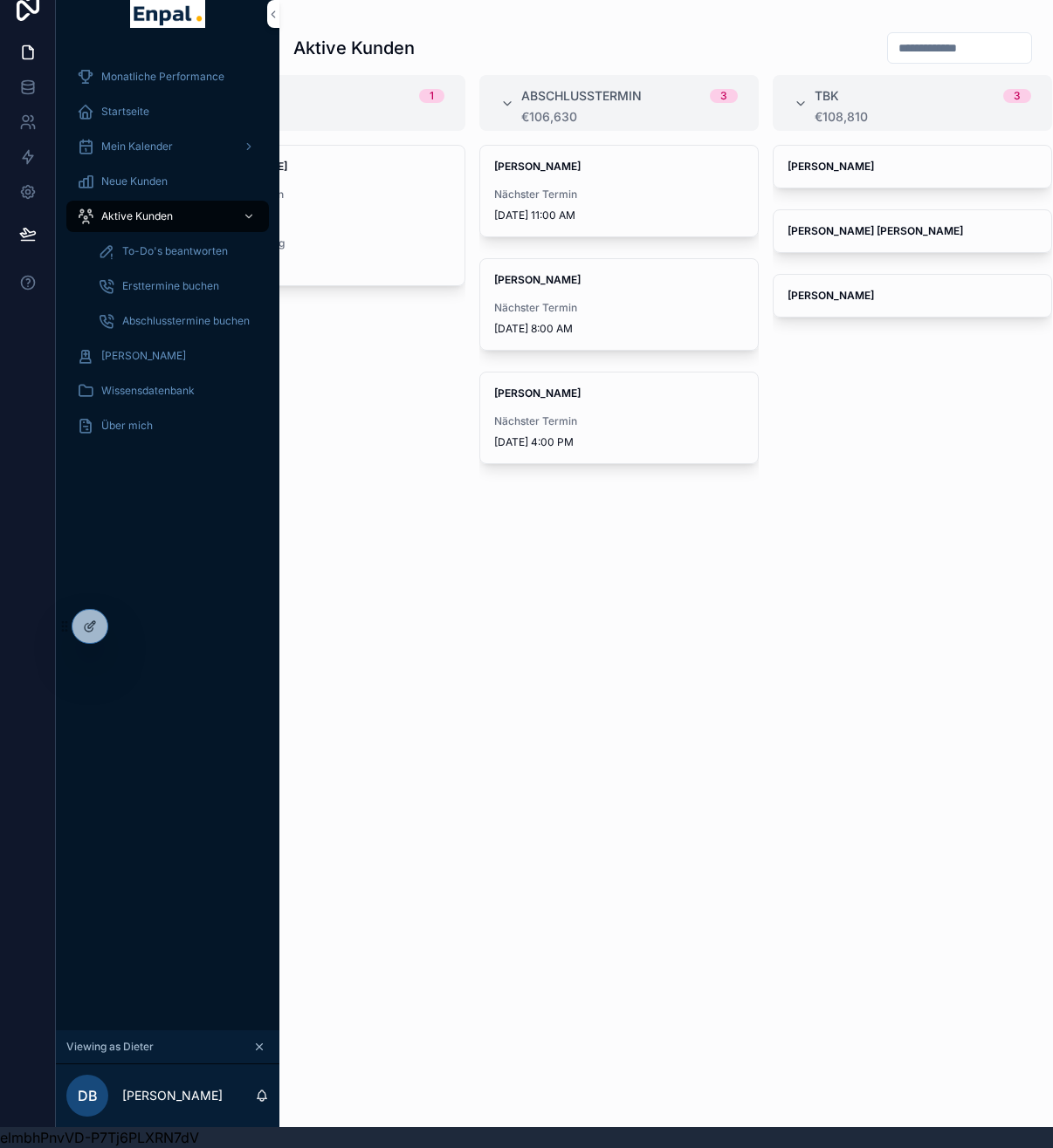
click at [624, 386] on span "[PERSON_NAME]" at bounding box center [618, 393] width 250 height 14
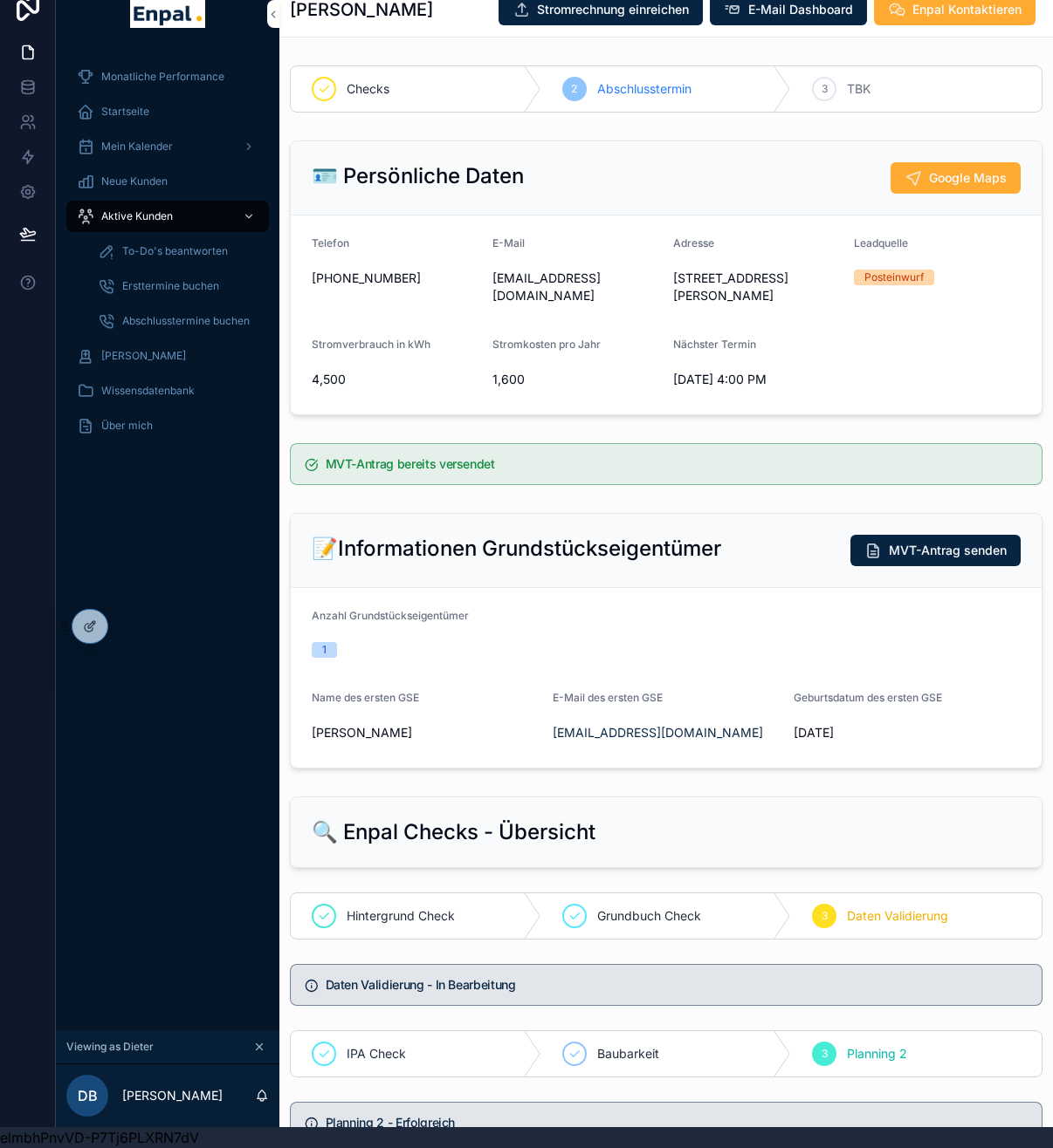
scroll to position [598, 0]
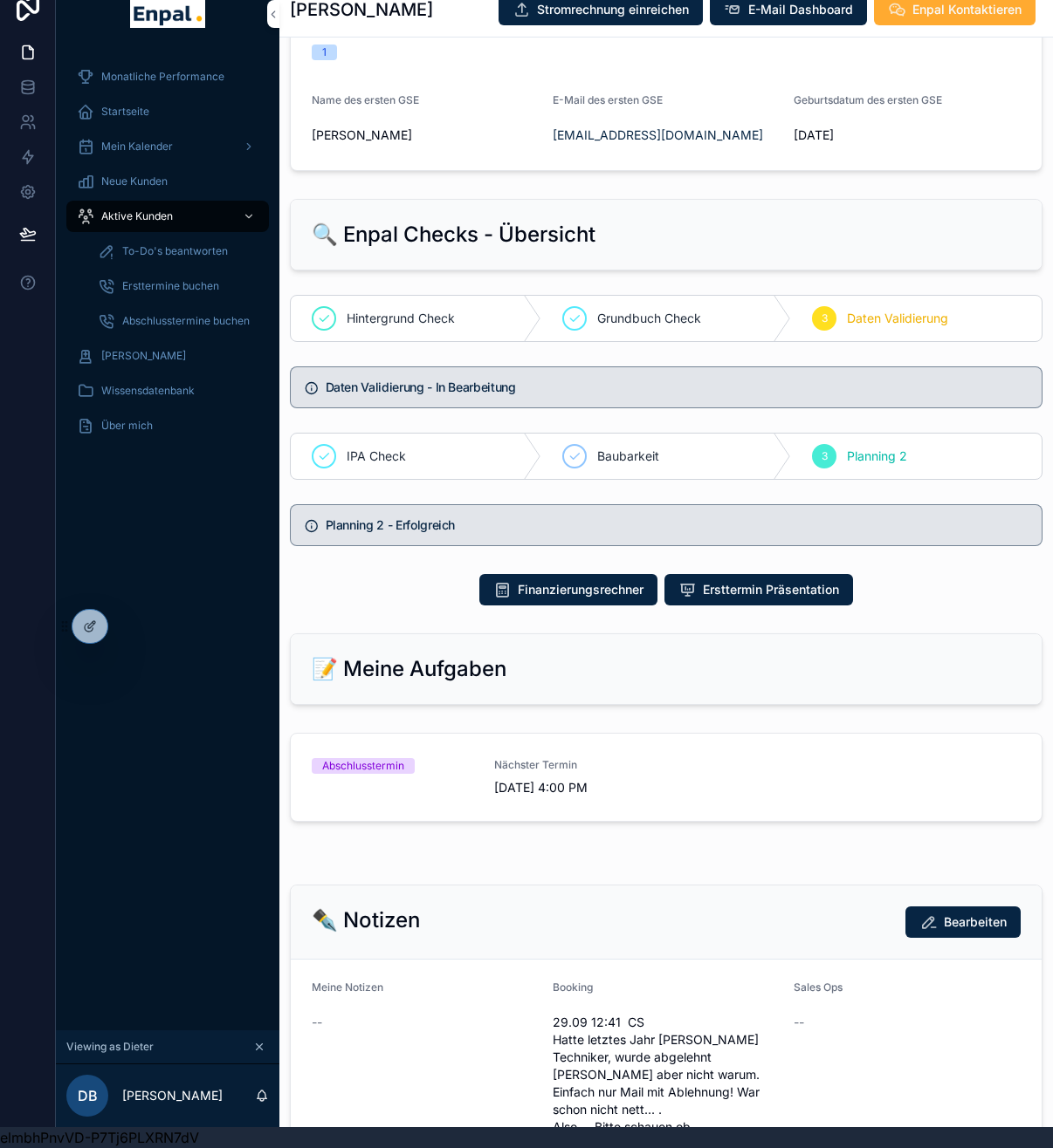
click at [612, 758] on span "Nächster Termin" at bounding box center [574, 765] width 161 height 14
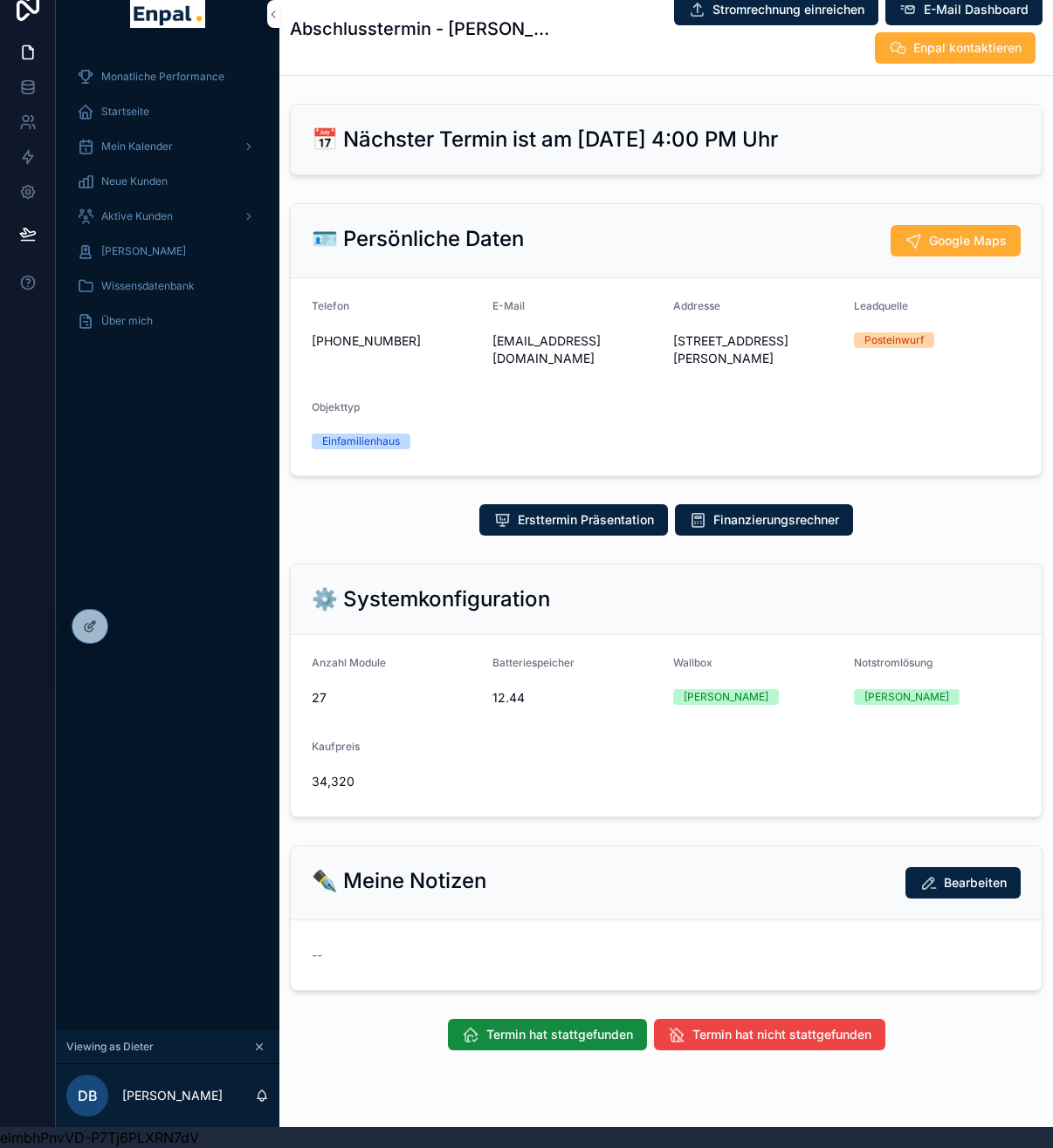
click at [699, 1026] on span "Termin hat nicht stattgefunden" at bounding box center [781, 1035] width 179 height 18
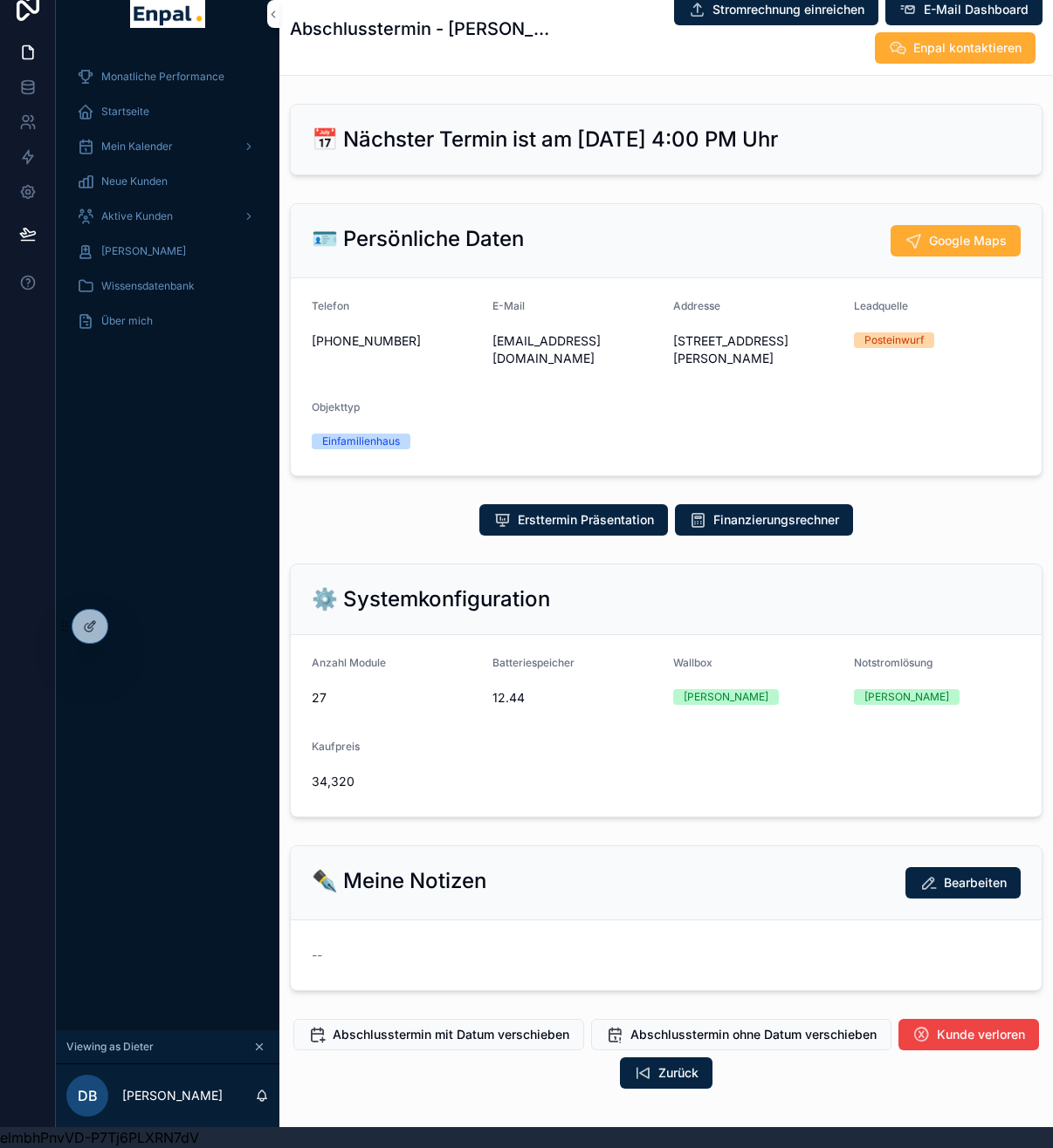
click at [482, 1026] on span "Abschlusstermin mit Datum verschieben" at bounding box center [451, 1035] width 236 height 18
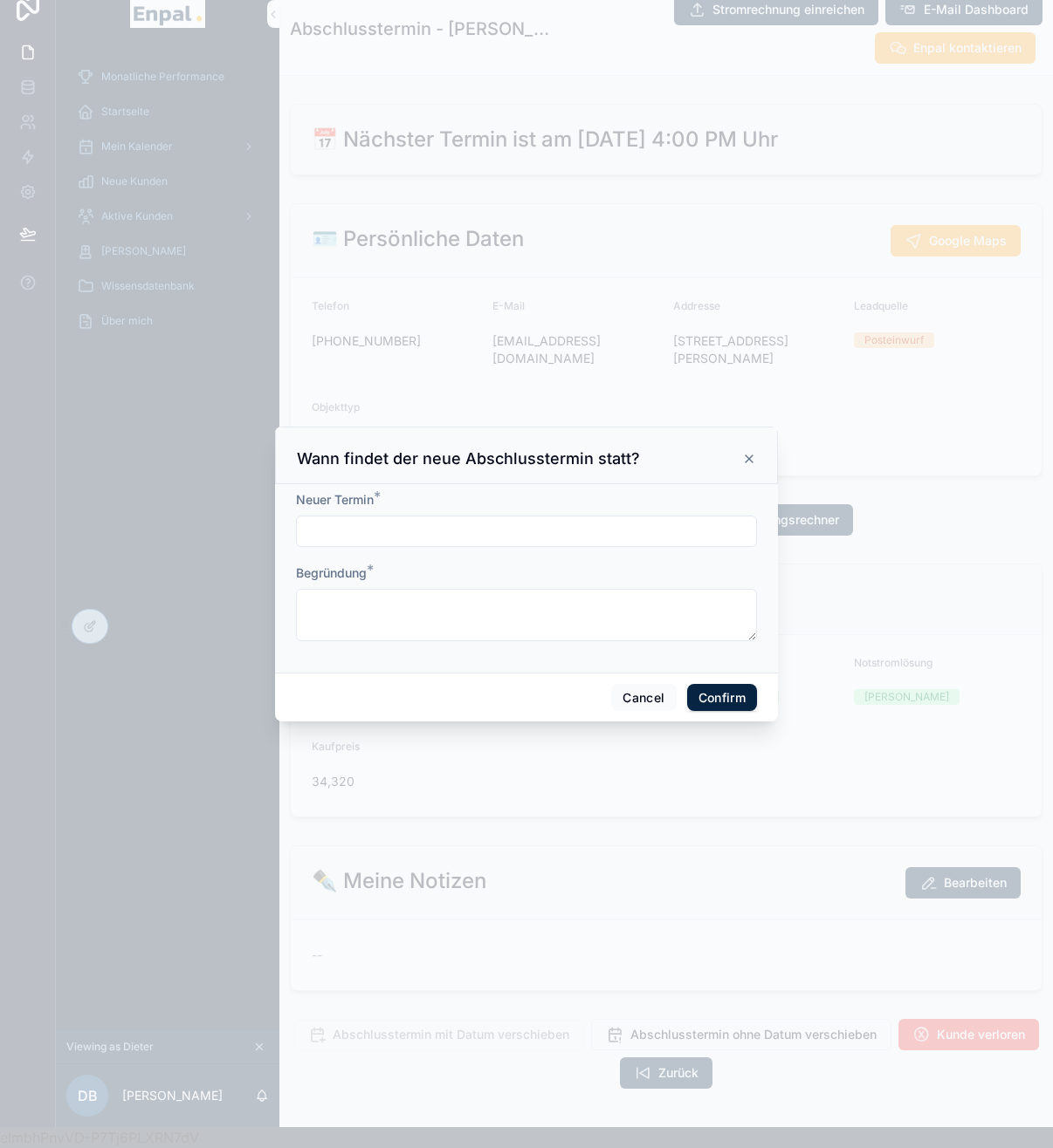
click at [490, 534] on input "text" at bounding box center [526, 532] width 459 height 25
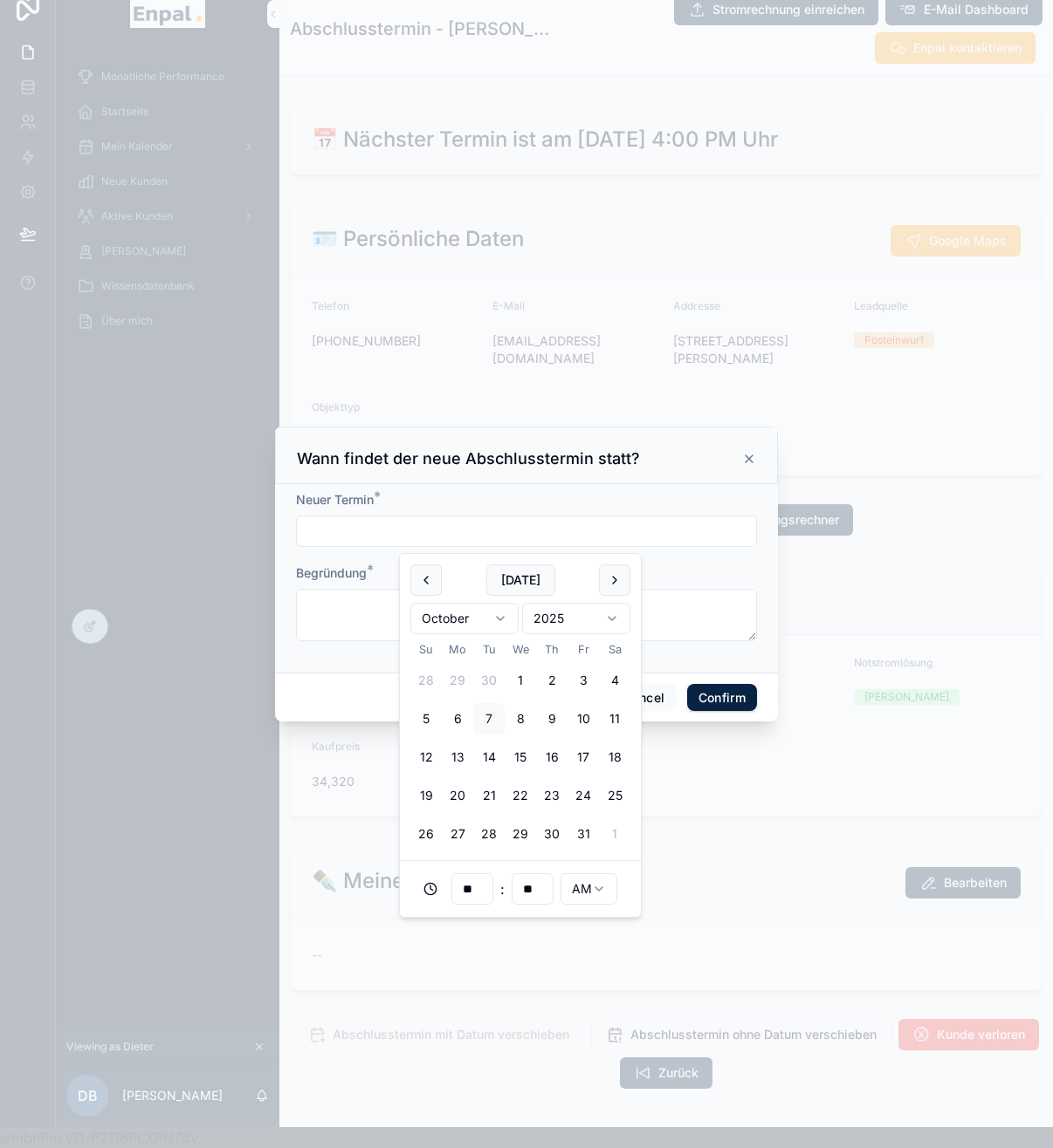
click at [610, 723] on button "11" at bounding box center [615, 719] width 32 height 32
type input "**********"
click at [340, 617] on textarea at bounding box center [526, 615] width 461 height 52
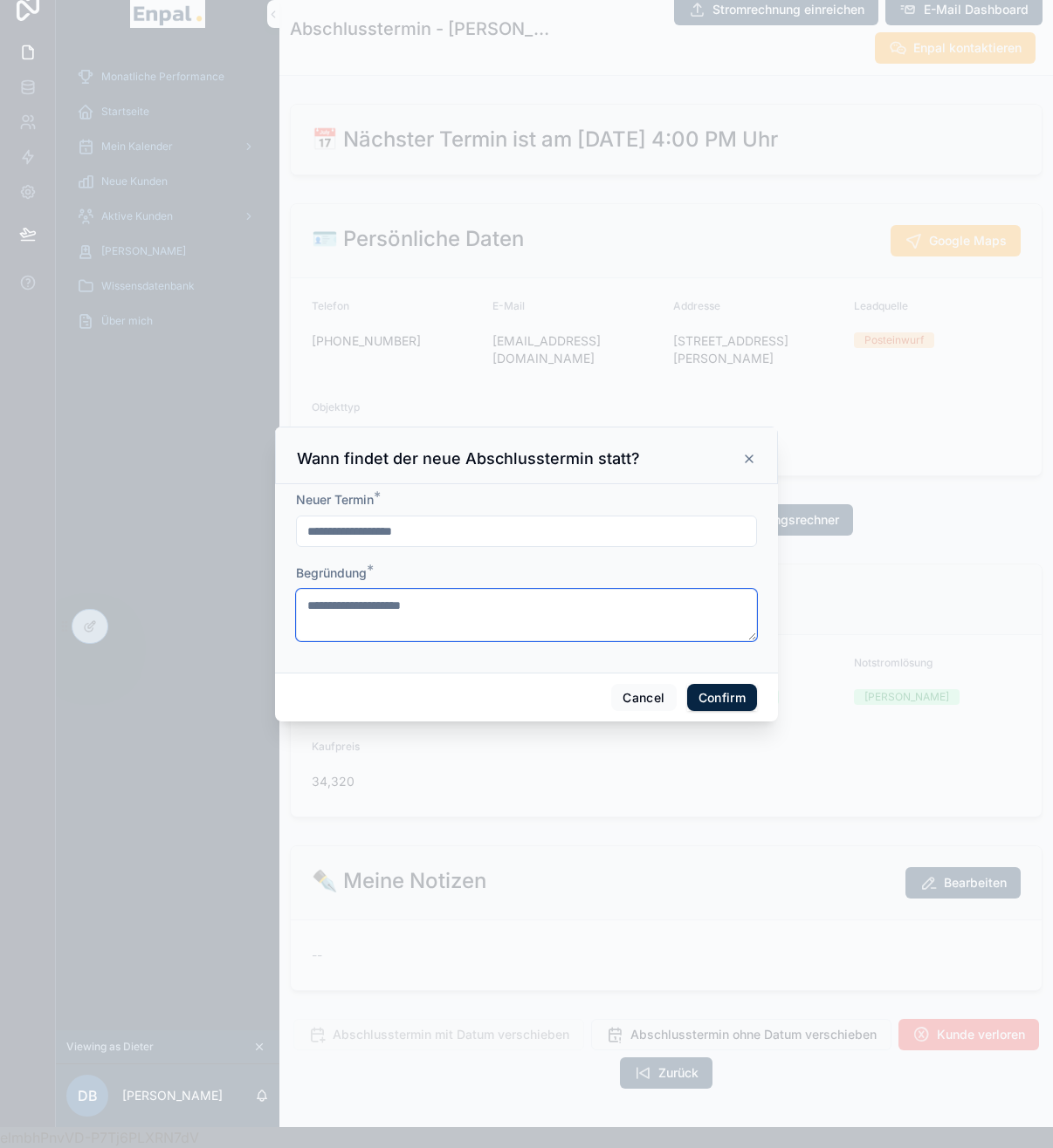
type textarea "**********"
click at [740, 708] on button "Confirm" at bounding box center [721, 698] width 70 height 28
